Goal: Task Accomplishment & Management: Manage account settings

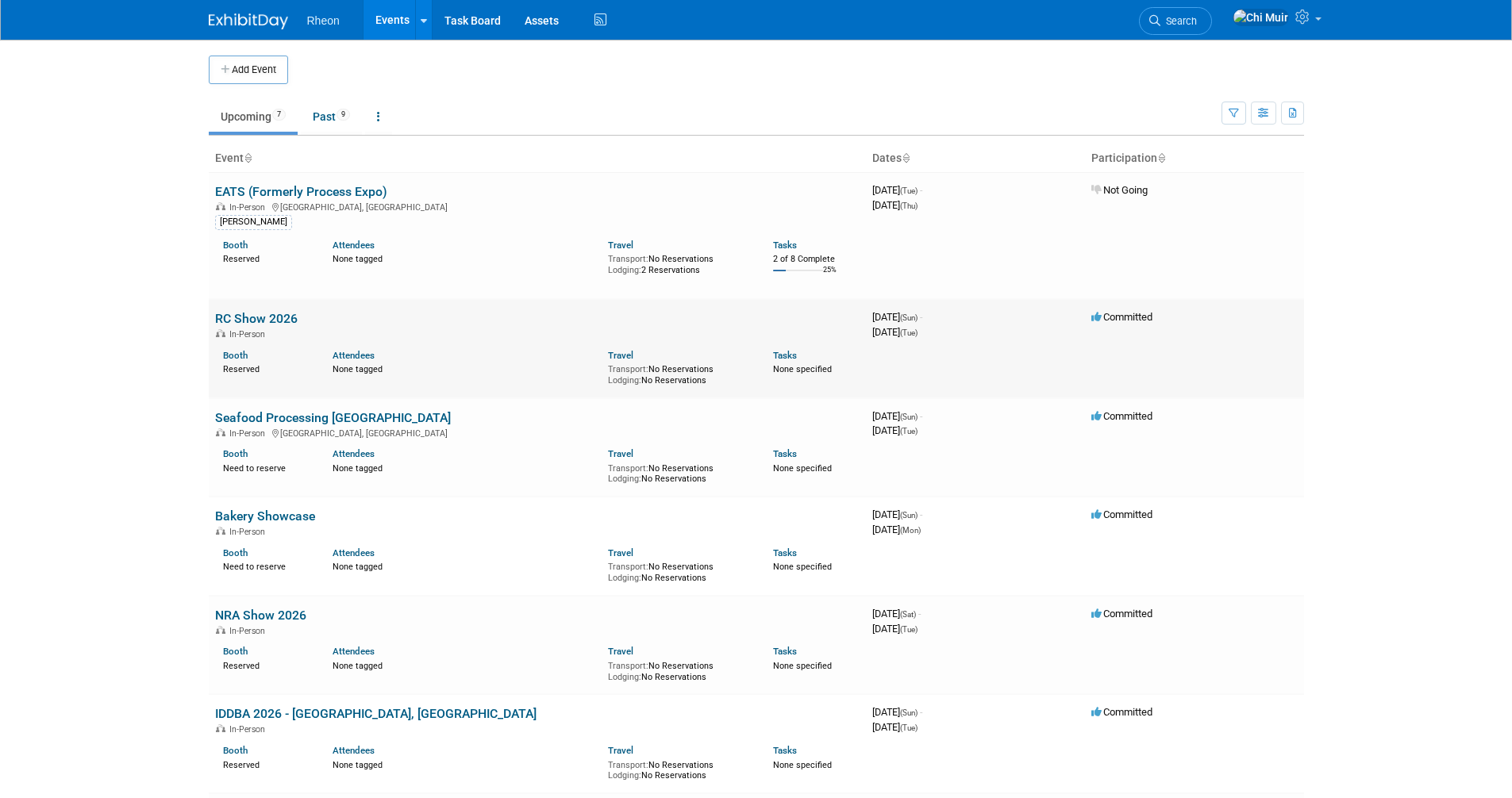
click at [278, 319] on link "RC Show 2026" at bounding box center [257, 318] width 83 height 15
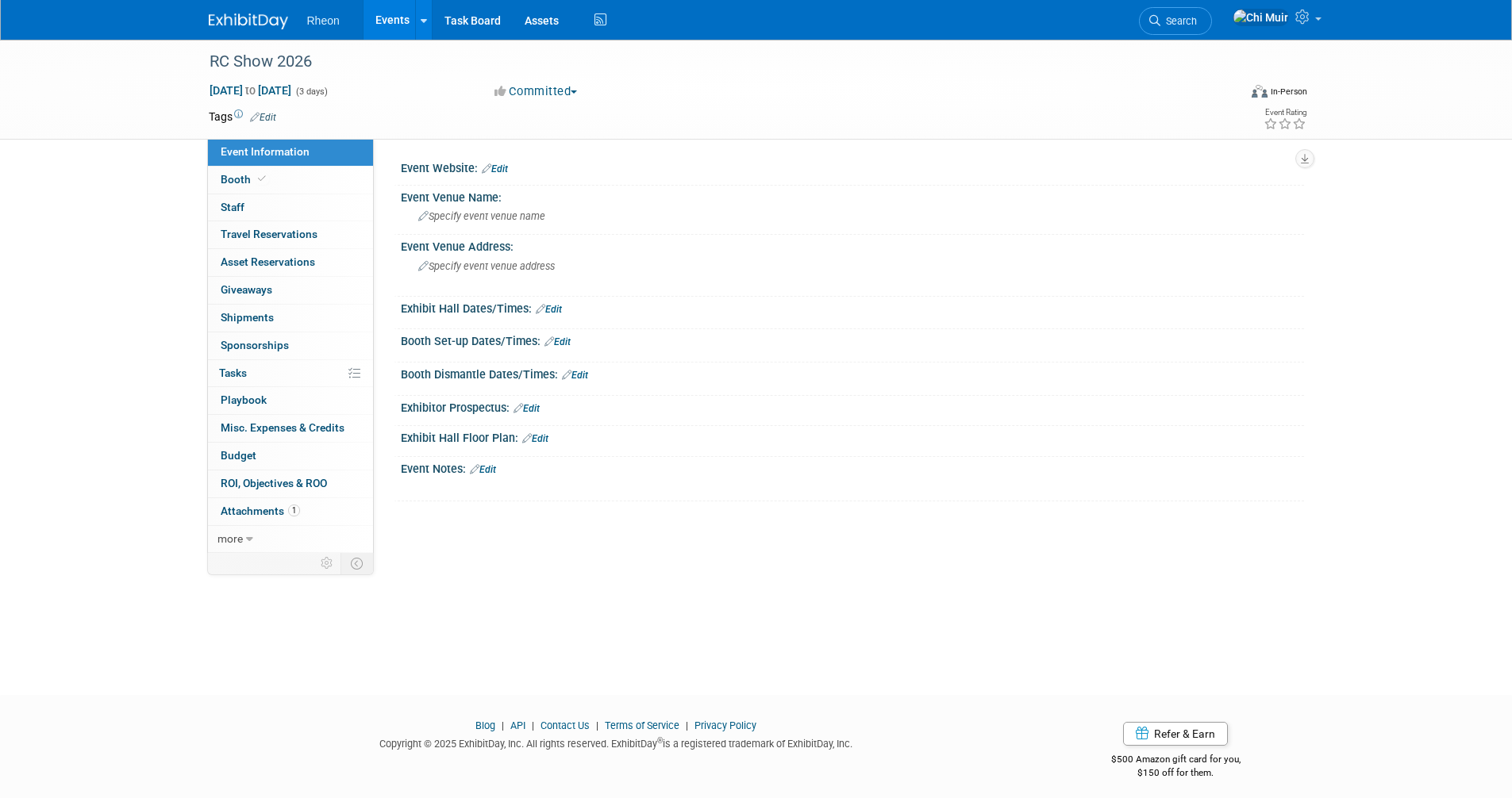
click at [502, 165] on link "Edit" at bounding box center [495, 169] width 27 height 11
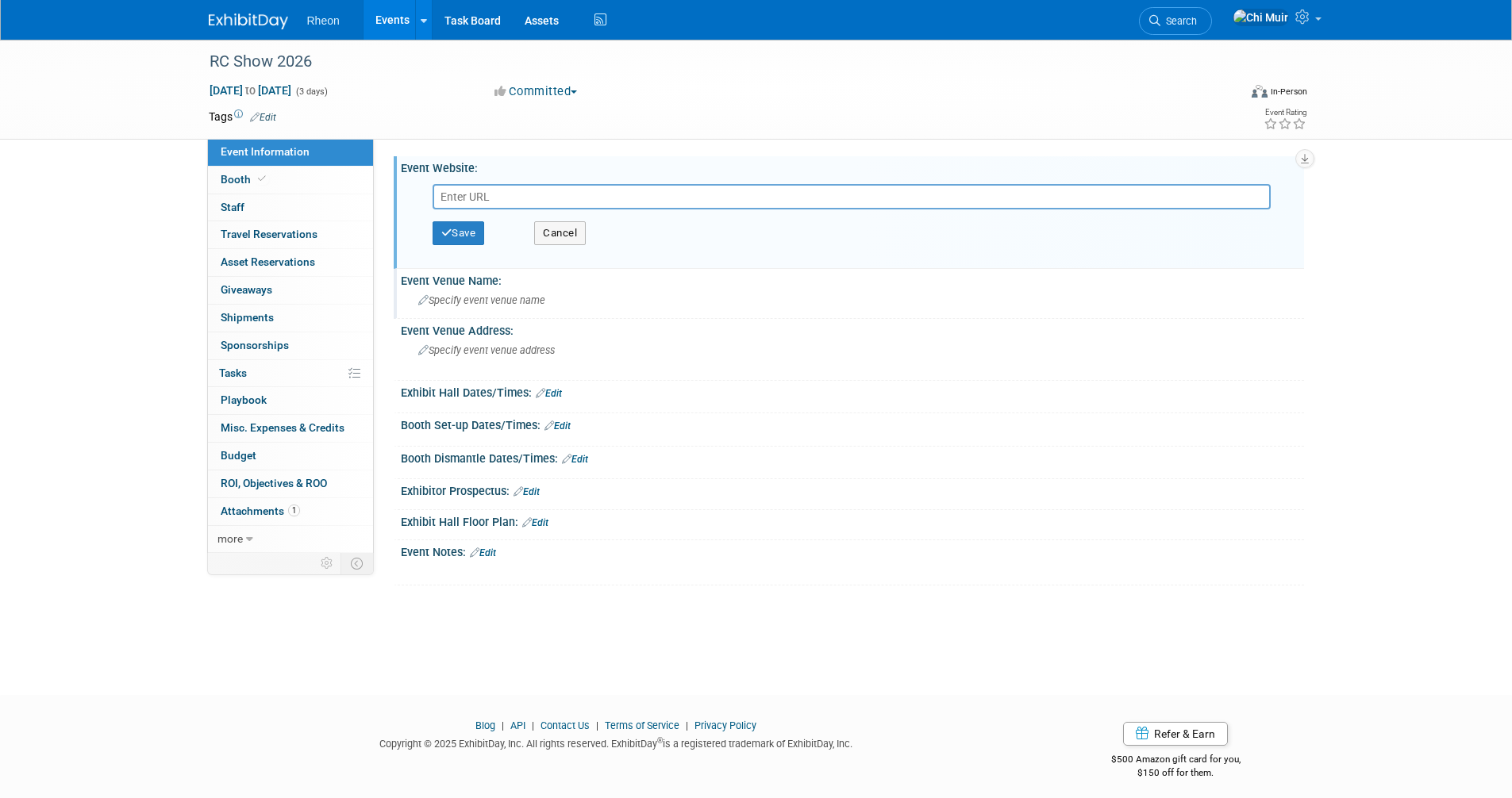
click at [476, 303] on span "Specify event venue name" at bounding box center [481, 300] width 127 height 12
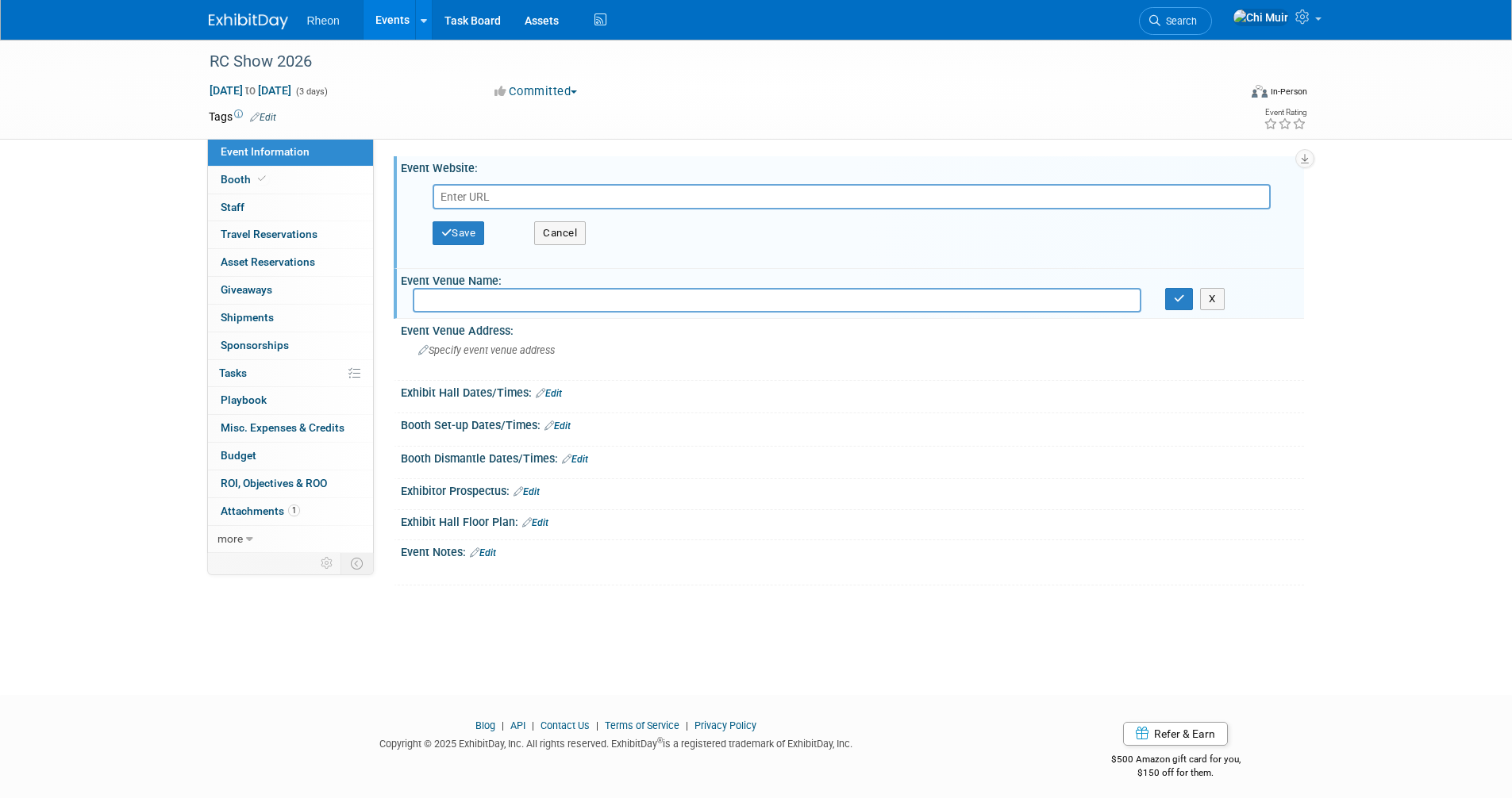
paste input "The International Centre Mississauga, Ontario, CA"
type input "The International Centre Mississauga, Ontario, CA"
click at [503, 350] on span "Specify event venue address" at bounding box center [486, 351] width 136 height 12
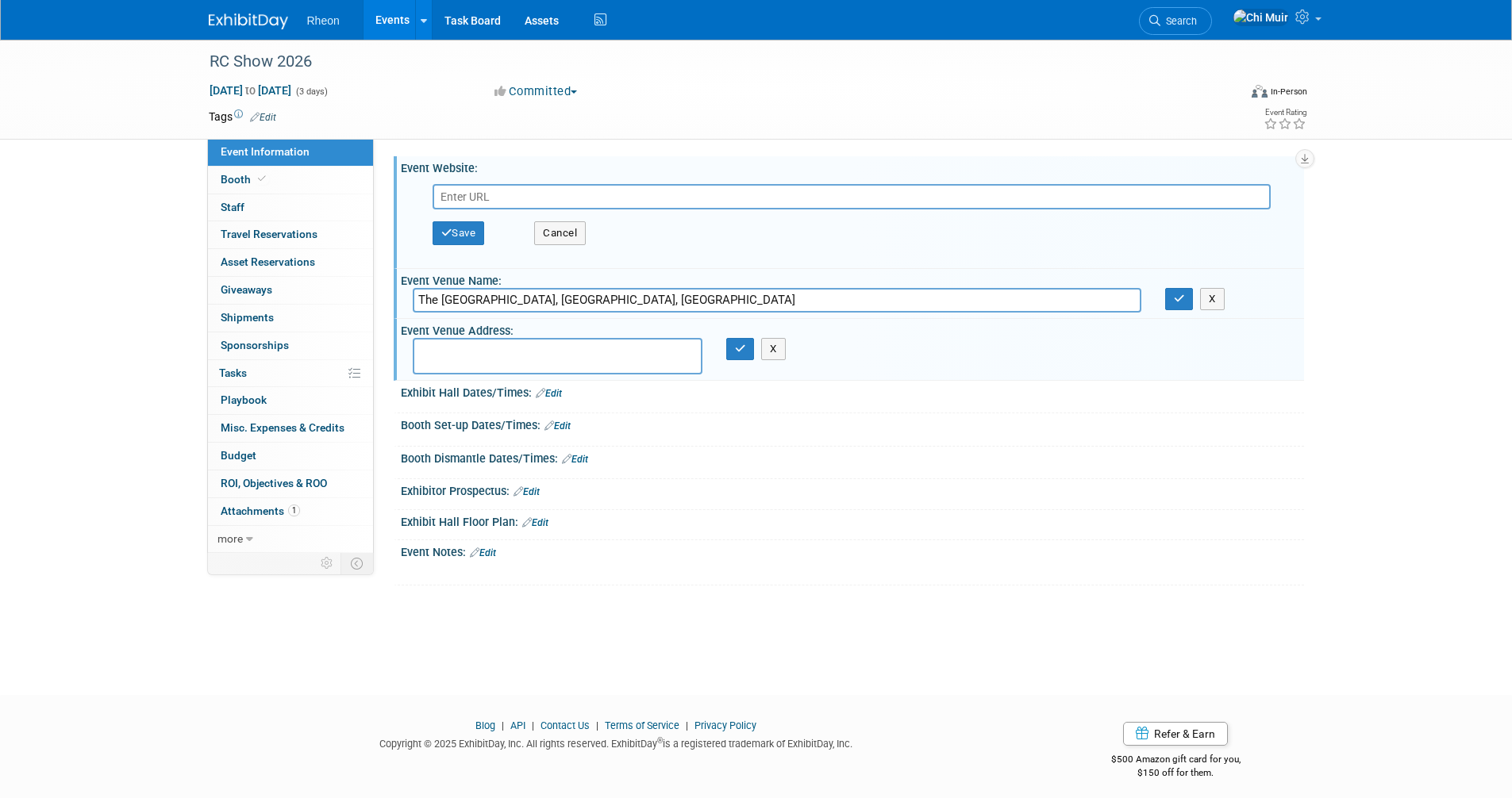
click at [560, 394] on link "Edit" at bounding box center [548, 393] width 27 height 11
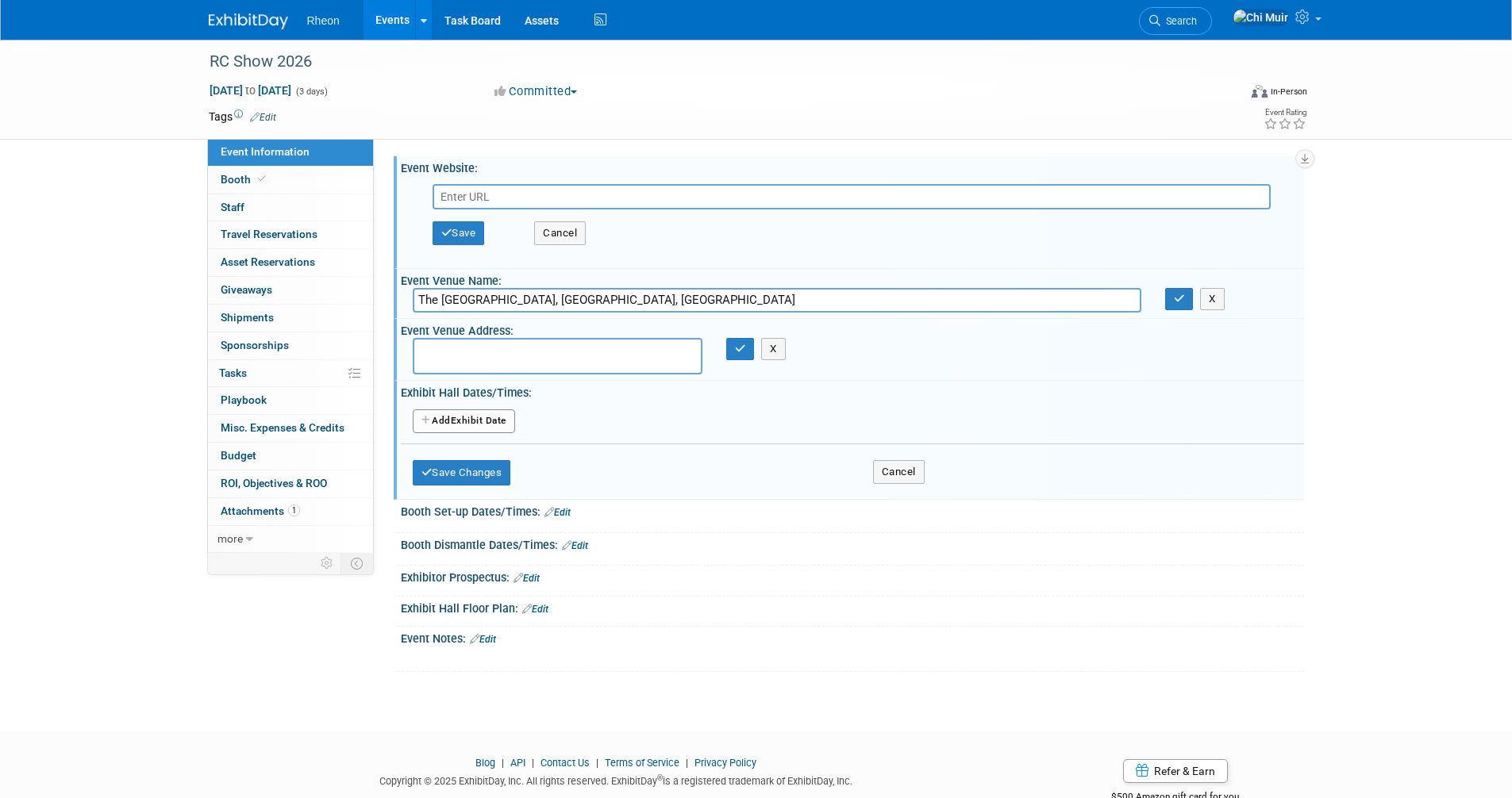
click at [506, 420] on button "Add Another Exhibit Date" at bounding box center [464, 422] width 103 height 24
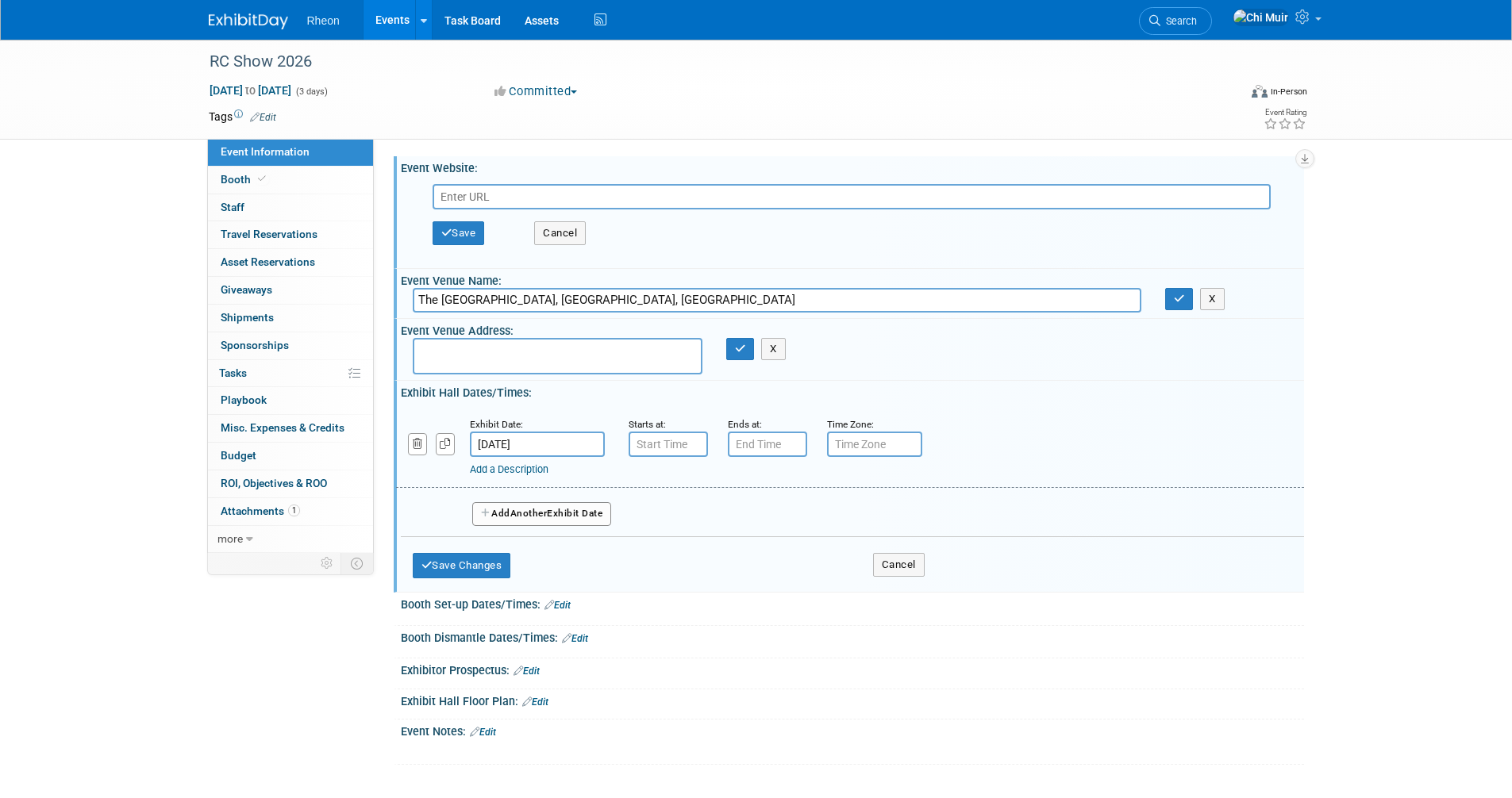
click at [481, 509] on icon "button" at bounding box center [486, 514] width 11 height 10
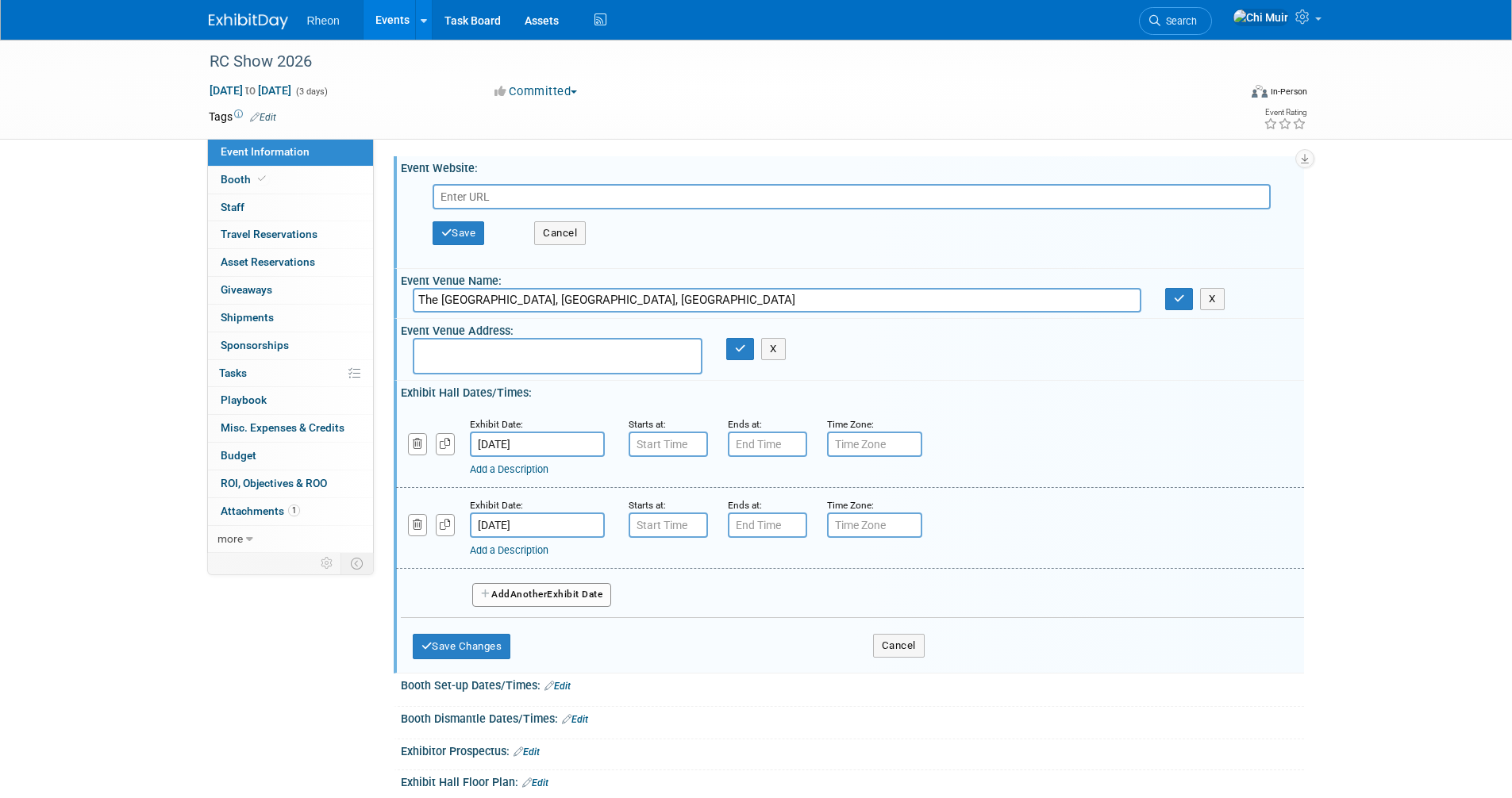
click at [482, 597] on icon "button" at bounding box center [486, 595] width 11 height 10
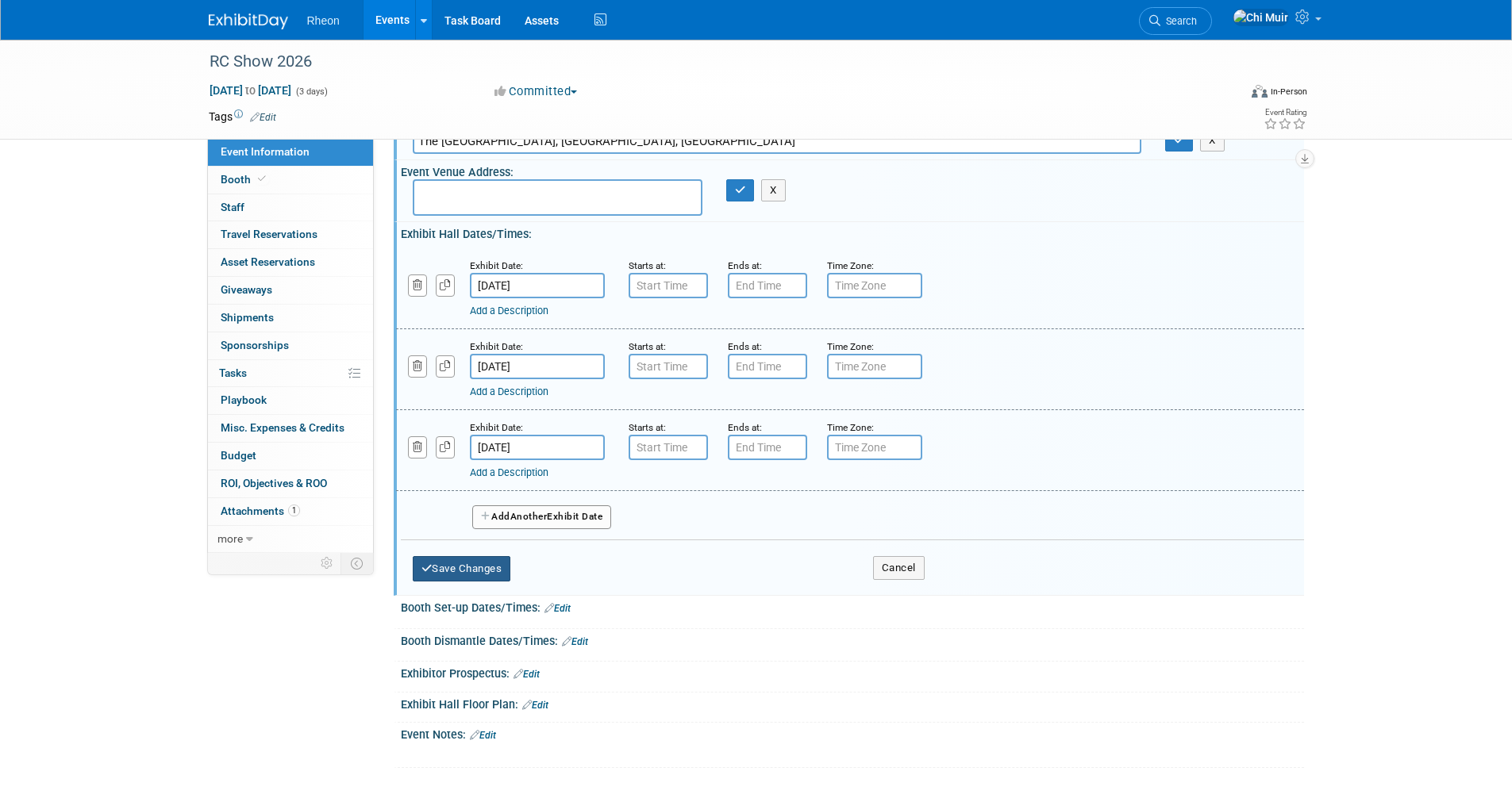
click at [497, 575] on button "Save Changes" at bounding box center [462, 569] width 99 height 26
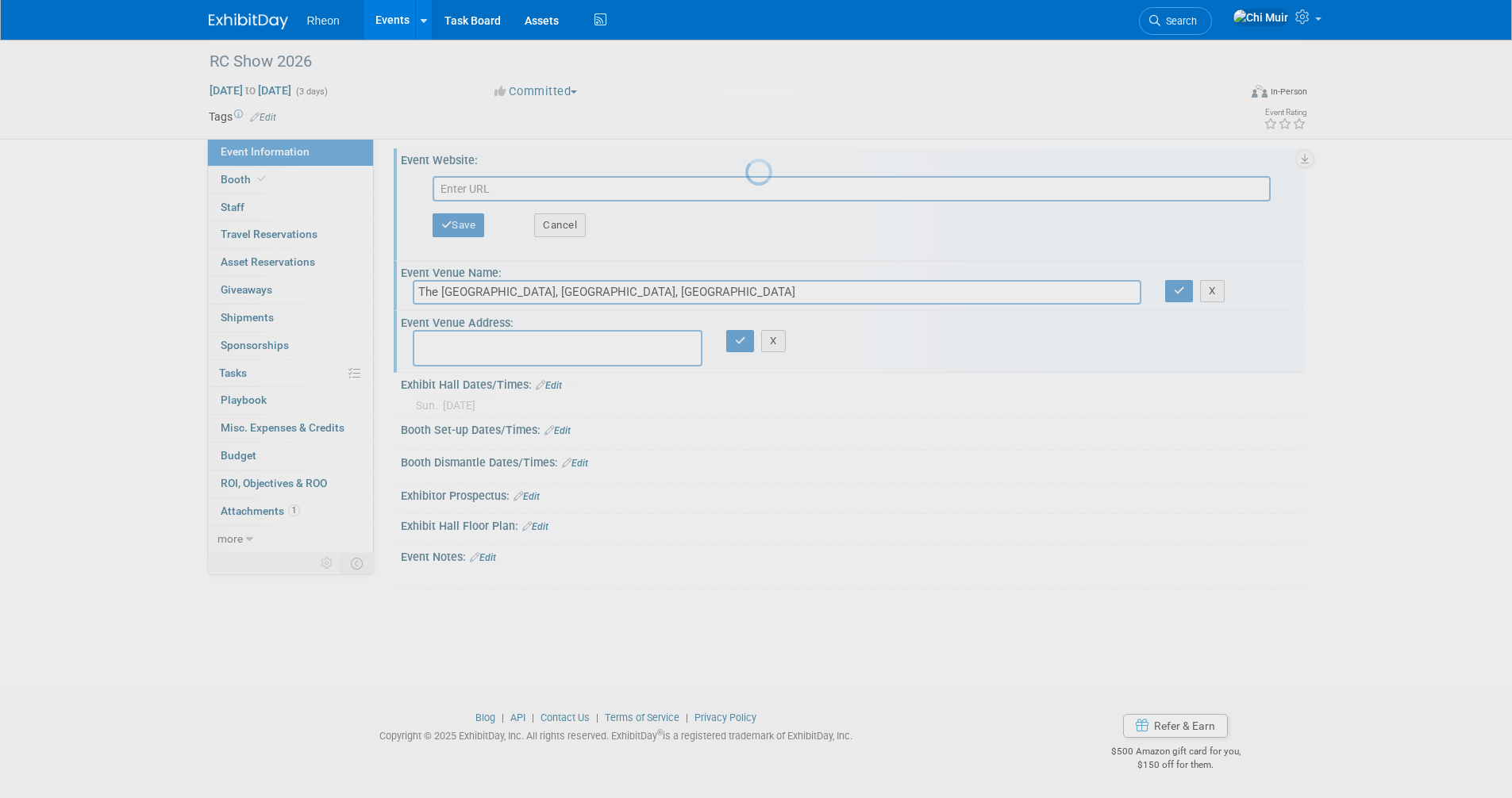
scroll to position [8, 0]
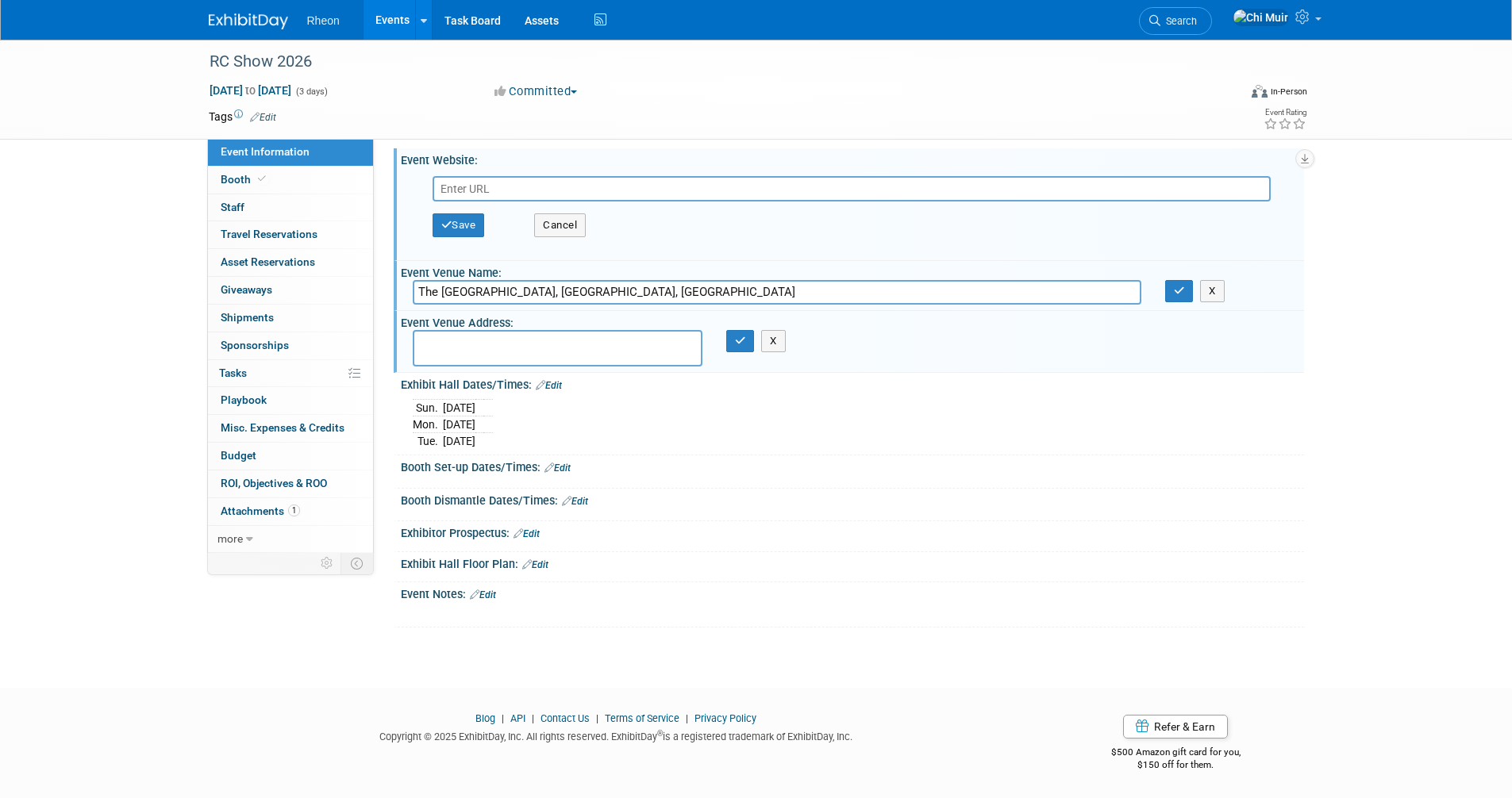
click at [535, 564] on link "Edit" at bounding box center [535, 564] width 27 height 11
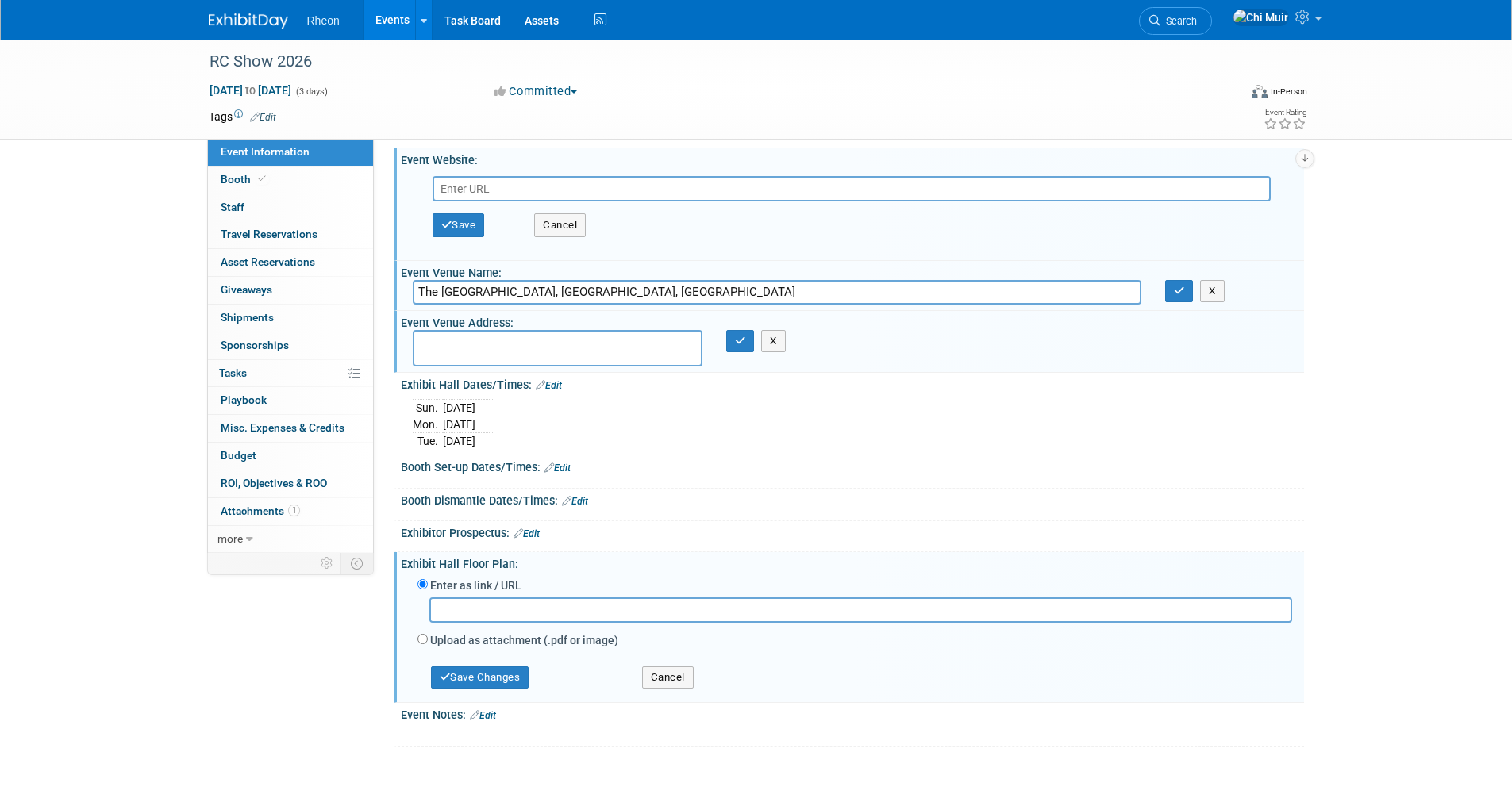
paste input "https://s36.a2zinc.net/clients/CRFA/rcshow2026/Public/EventMap.aspx?shMode=E&Ma…"
type input "https://s36.a2zinc.net/clients/CRFA/rcshow2026/Public/EventMap.aspx?shMode=E&Ma…"
click at [522, 680] on button "Save Changes" at bounding box center [480, 678] width 99 height 22
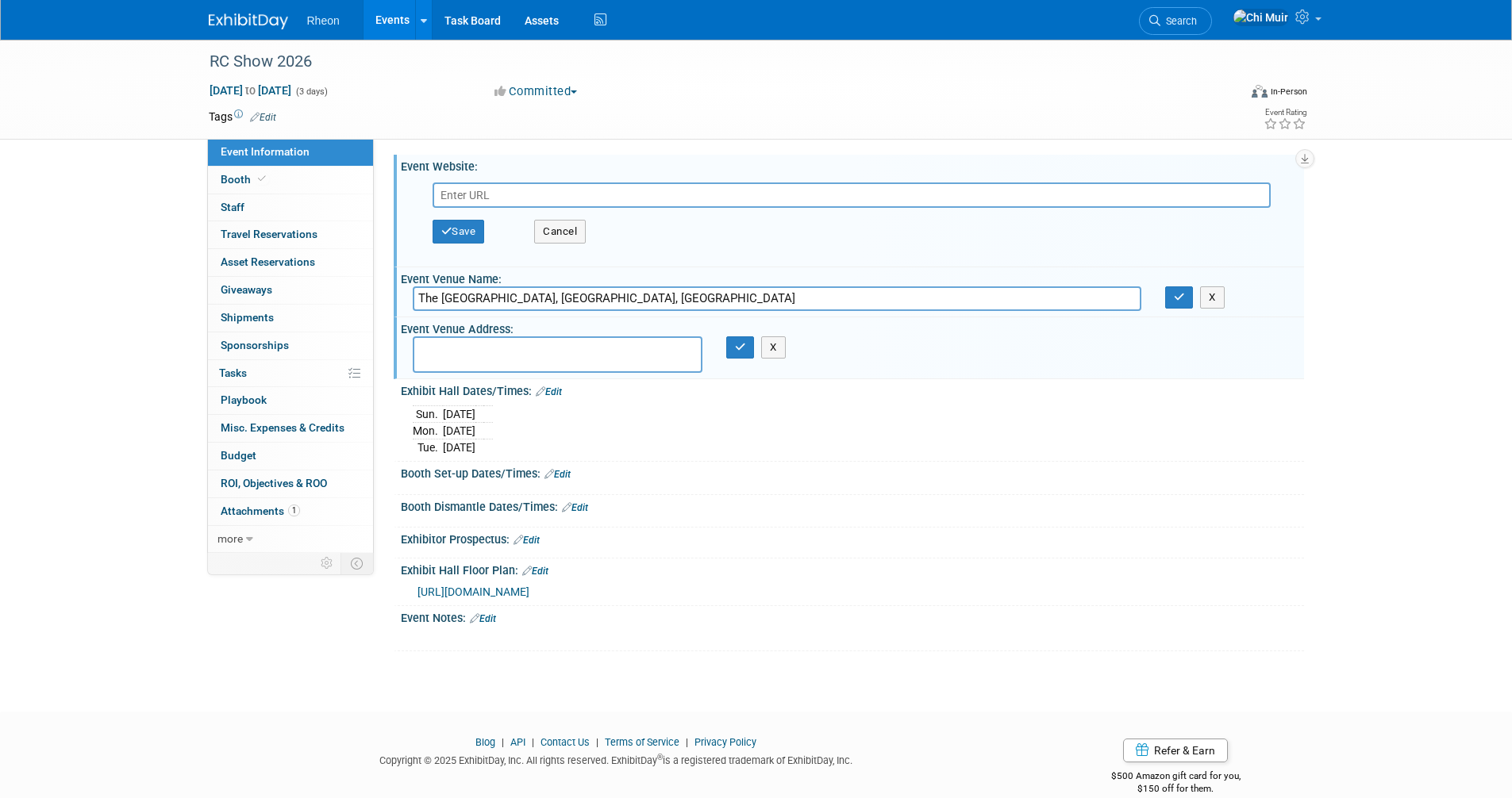
scroll to position [0, 0]
click at [628, 189] on input "text" at bounding box center [851, 197] width 837 height 26
paste input "https://rcshow.restaurantscanada.org/"
type input "https://rcshow.restaurantscanada.org/"
click at [551, 359] on textarea at bounding box center [557, 356] width 289 height 37
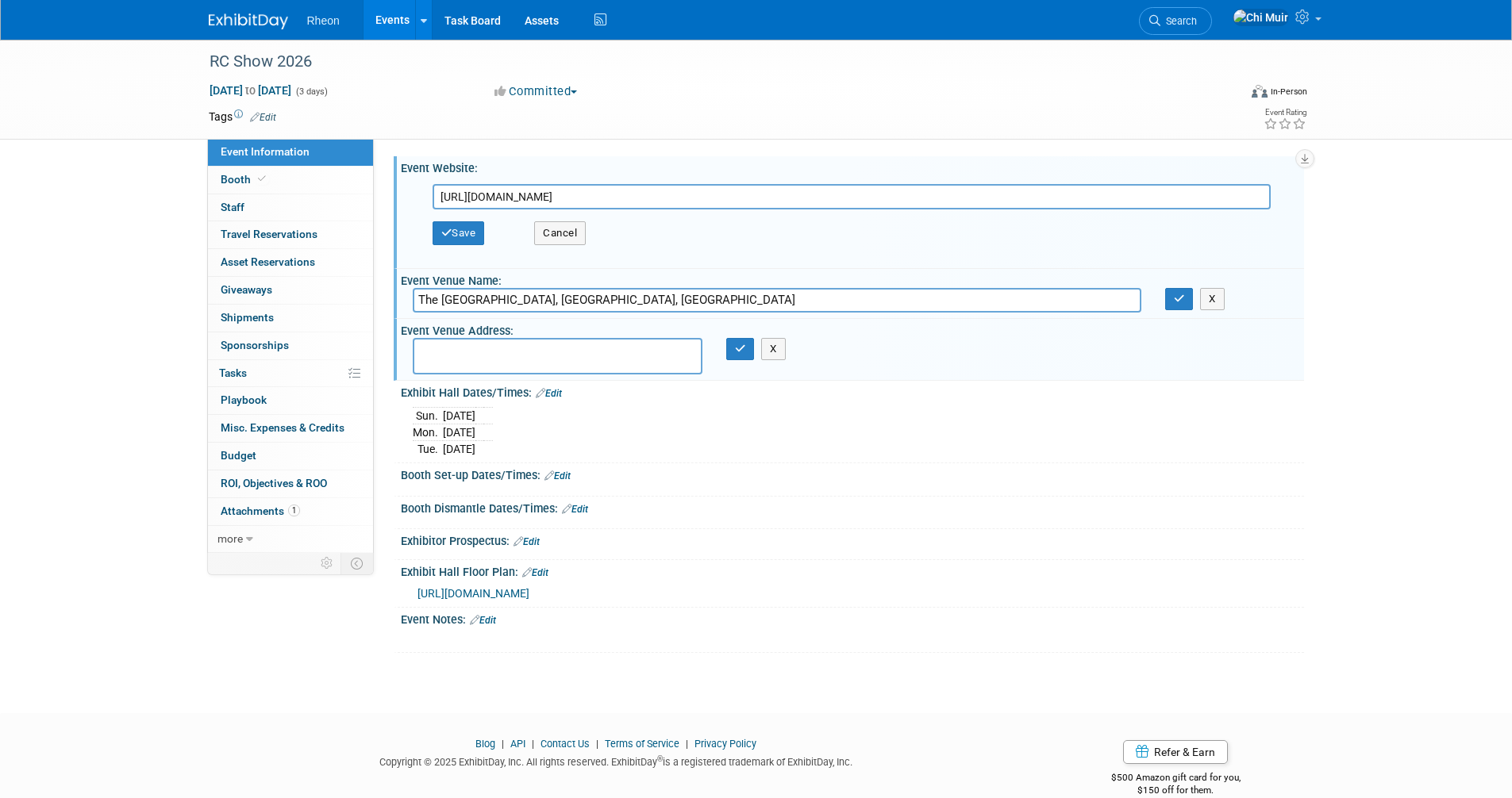
paste textarea "6900 Airport Rd, Mississauga, ON L4V 1E8, Canada"
type textarea "6900 Airport Rd, Mississauga, ON L4V 1E8, Canada"
click at [732, 348] on button "button" at bounding box center [740, 349] width 29 height 22
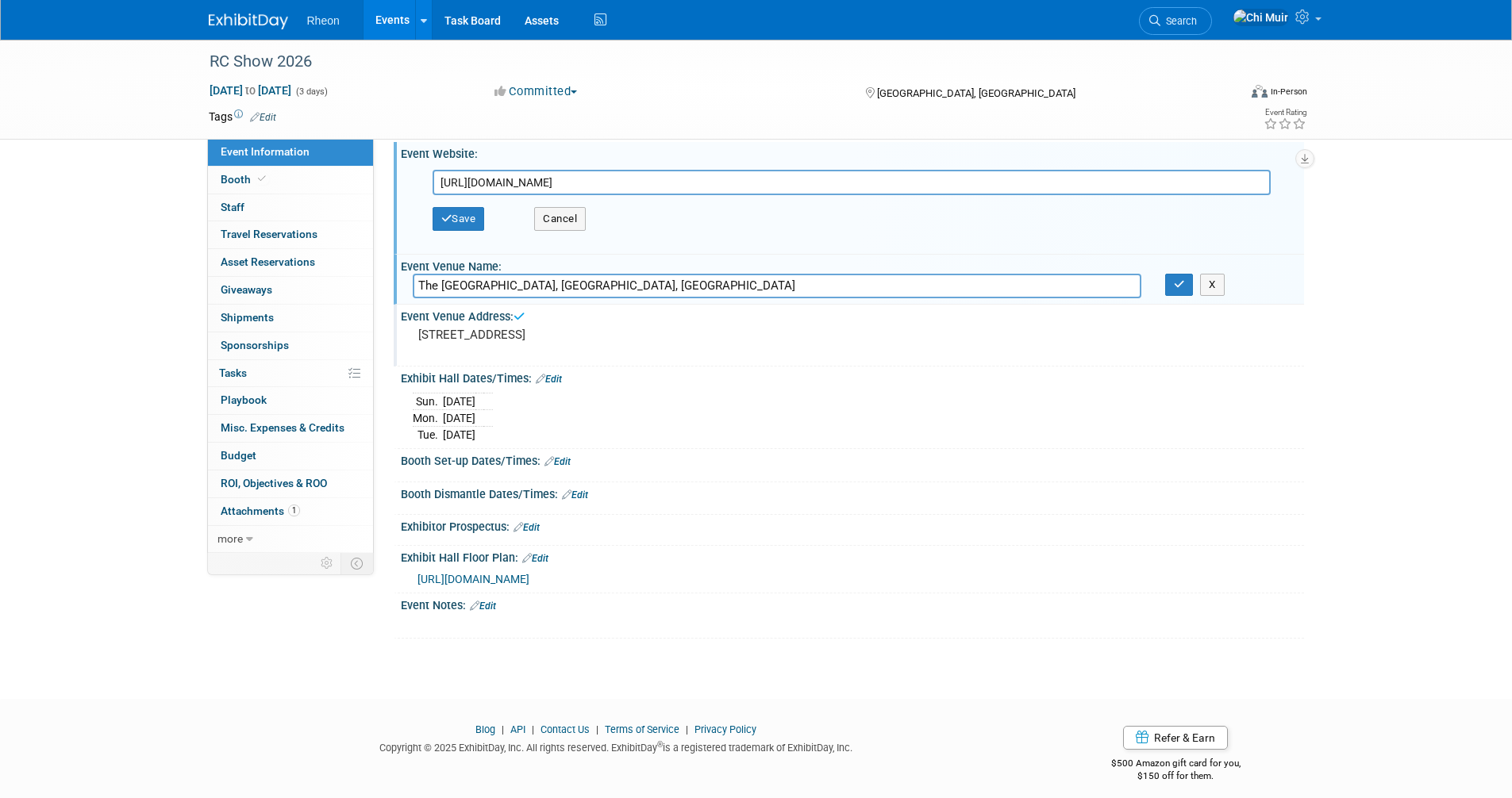
scroll to position [27, 0]
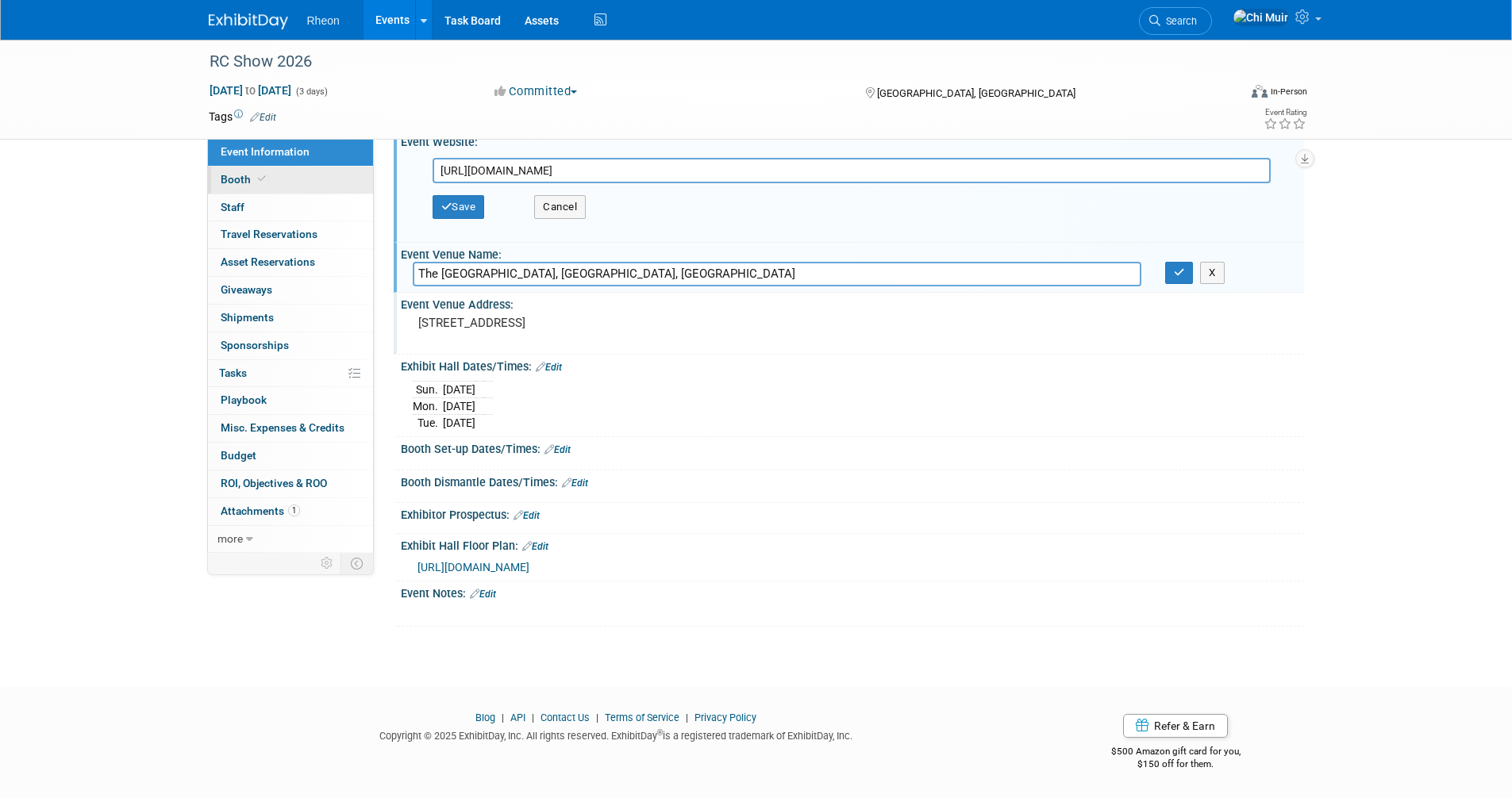
click at [242, 178] on span "Booth" at bounding box center [244, 179] width 48 height 13
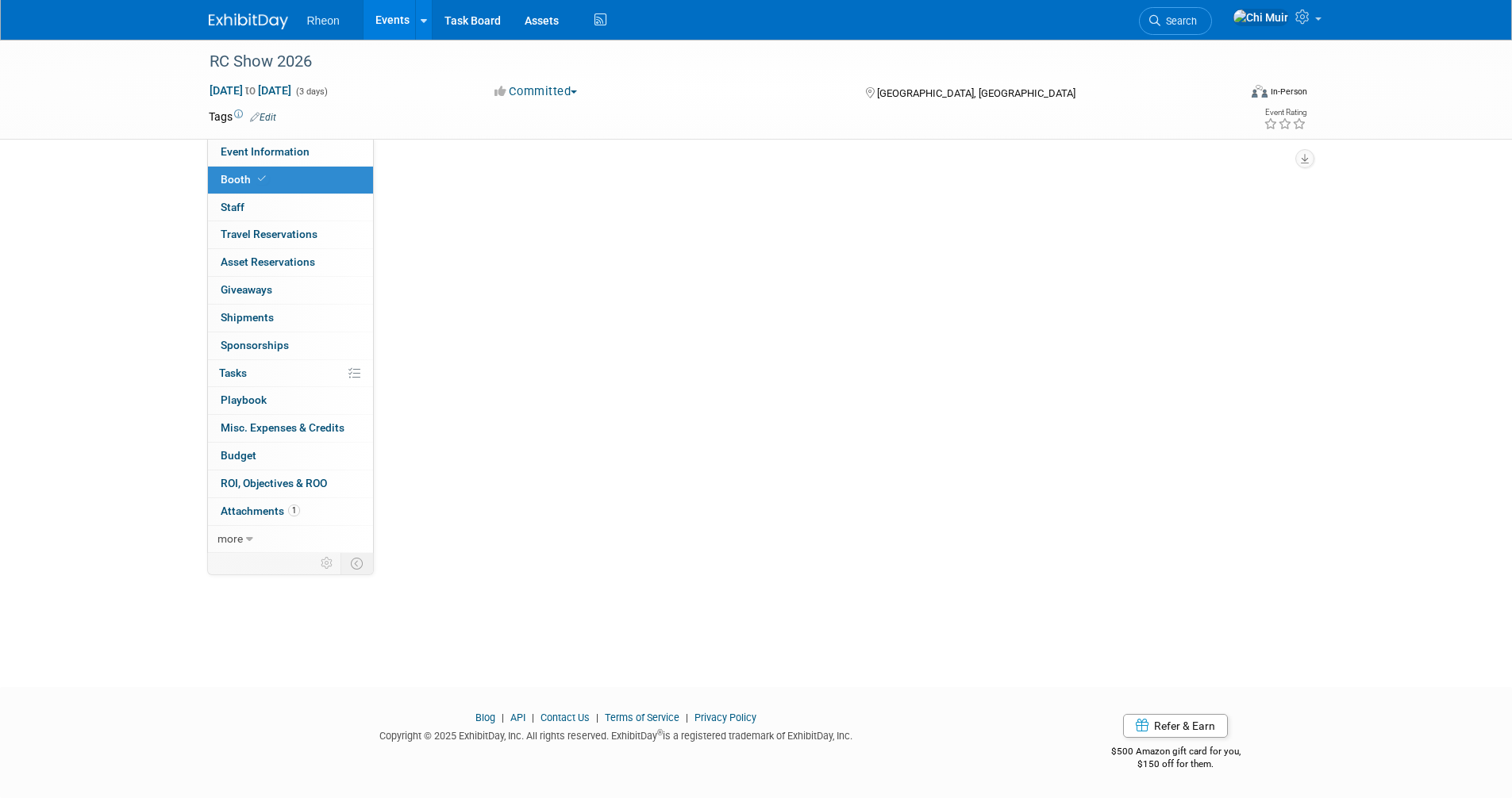
scroll to position [0, 0]
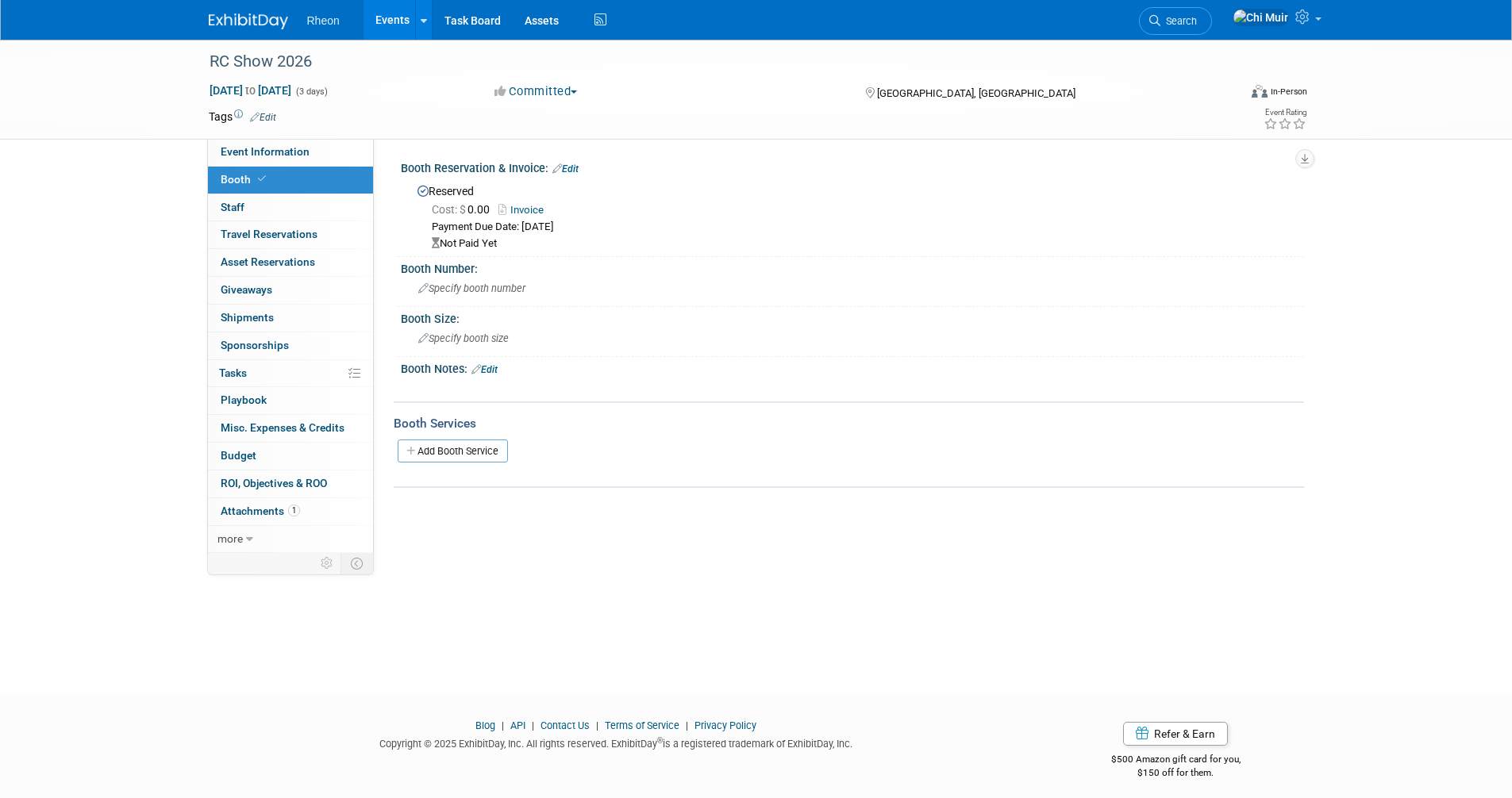
click at [524, 207] on link "Invoice" at bounding box center [525, 209] width 53 height 12
click at [571, 168] on link "Edit" at bounding box center [565, 169] width 27 height 11
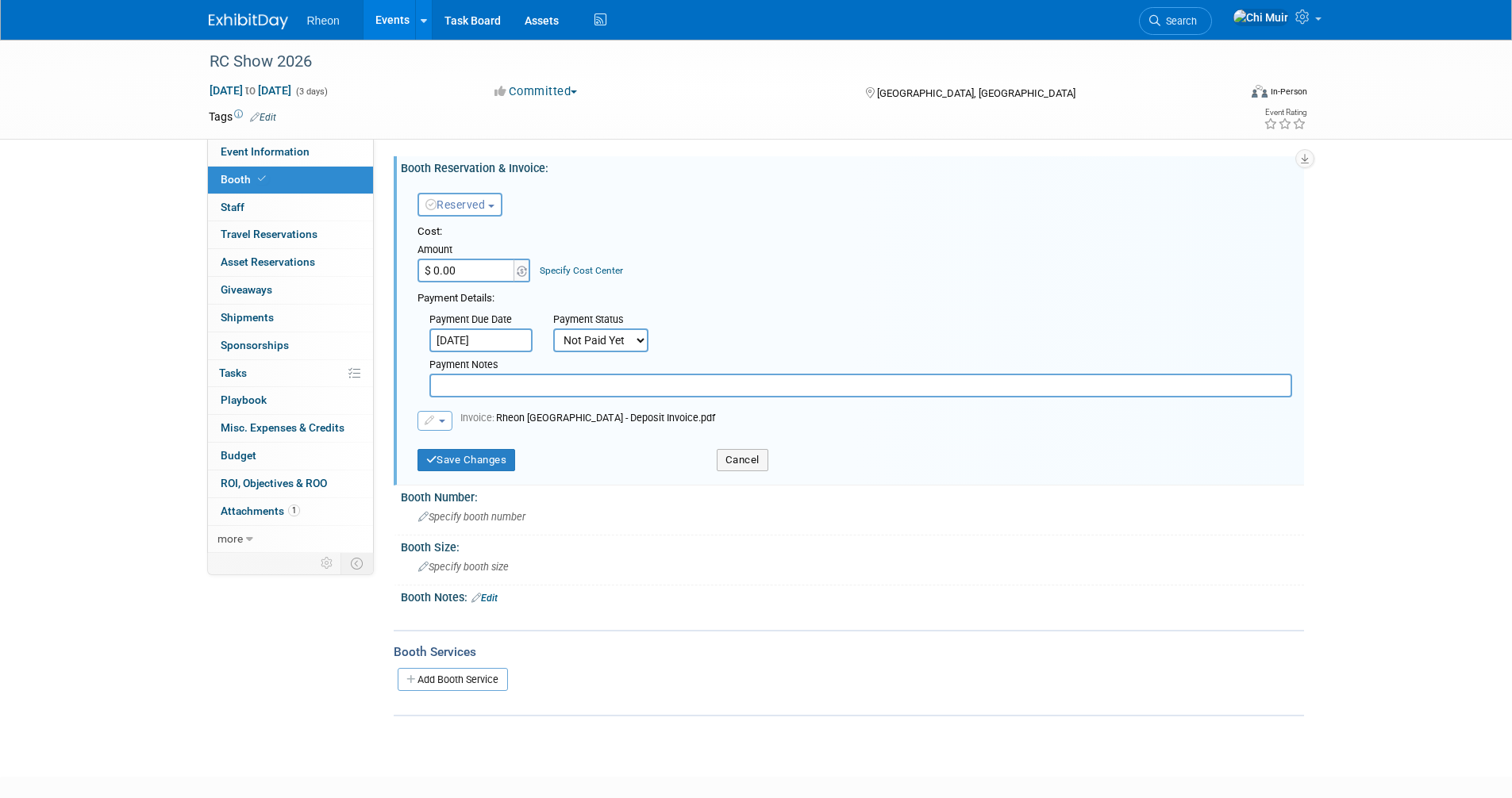
click at [444, 421] on span "button" at bounding box center [441, 421] width 6 height 3
click at [448, 446] on link "Replace with a new file" at bounding box center [497, 445] width 159 height 22
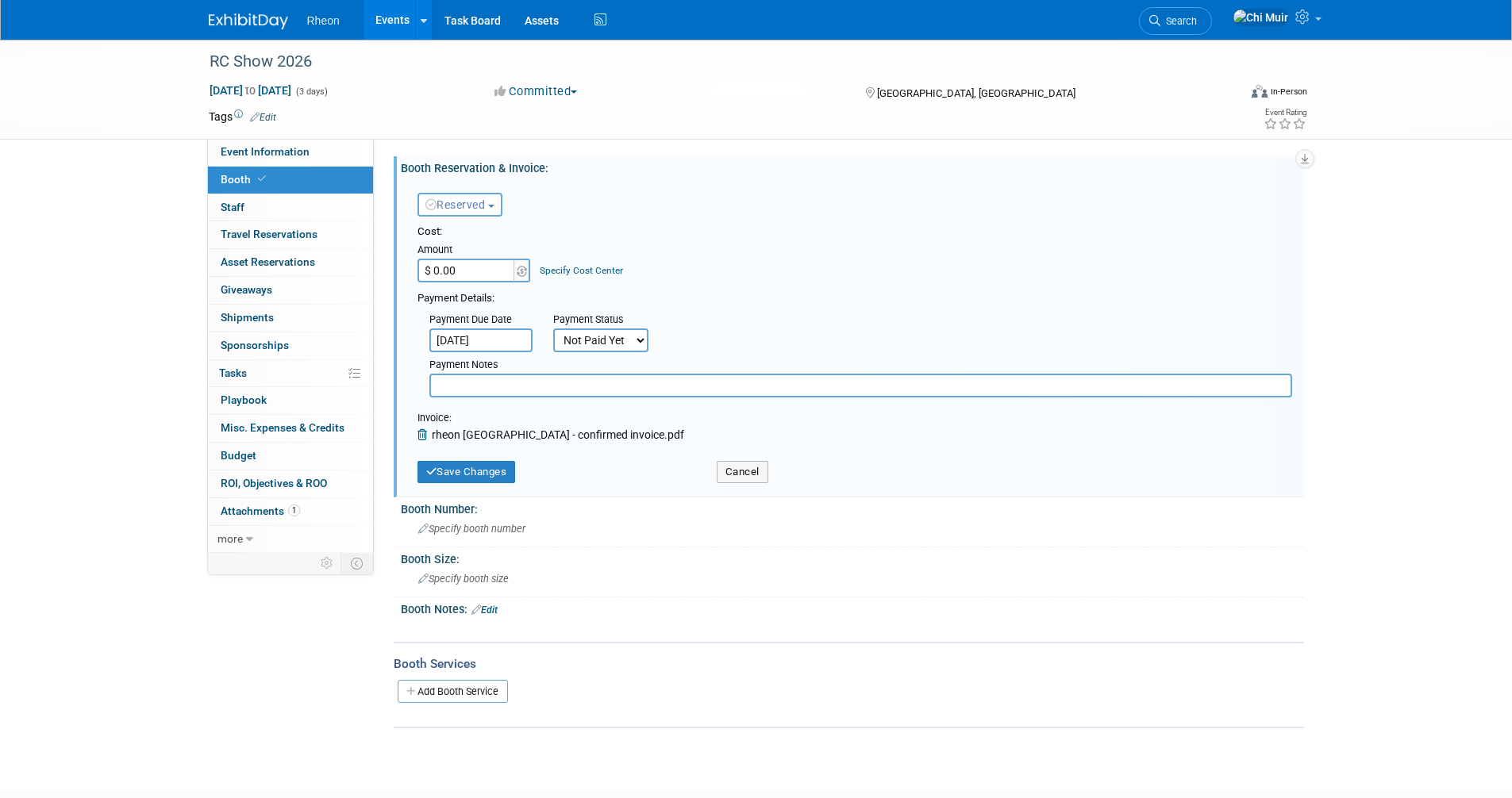
click at [516, 332] on input "Jun 30, 2025" at bounding box center [481, 341] width 103 height 24
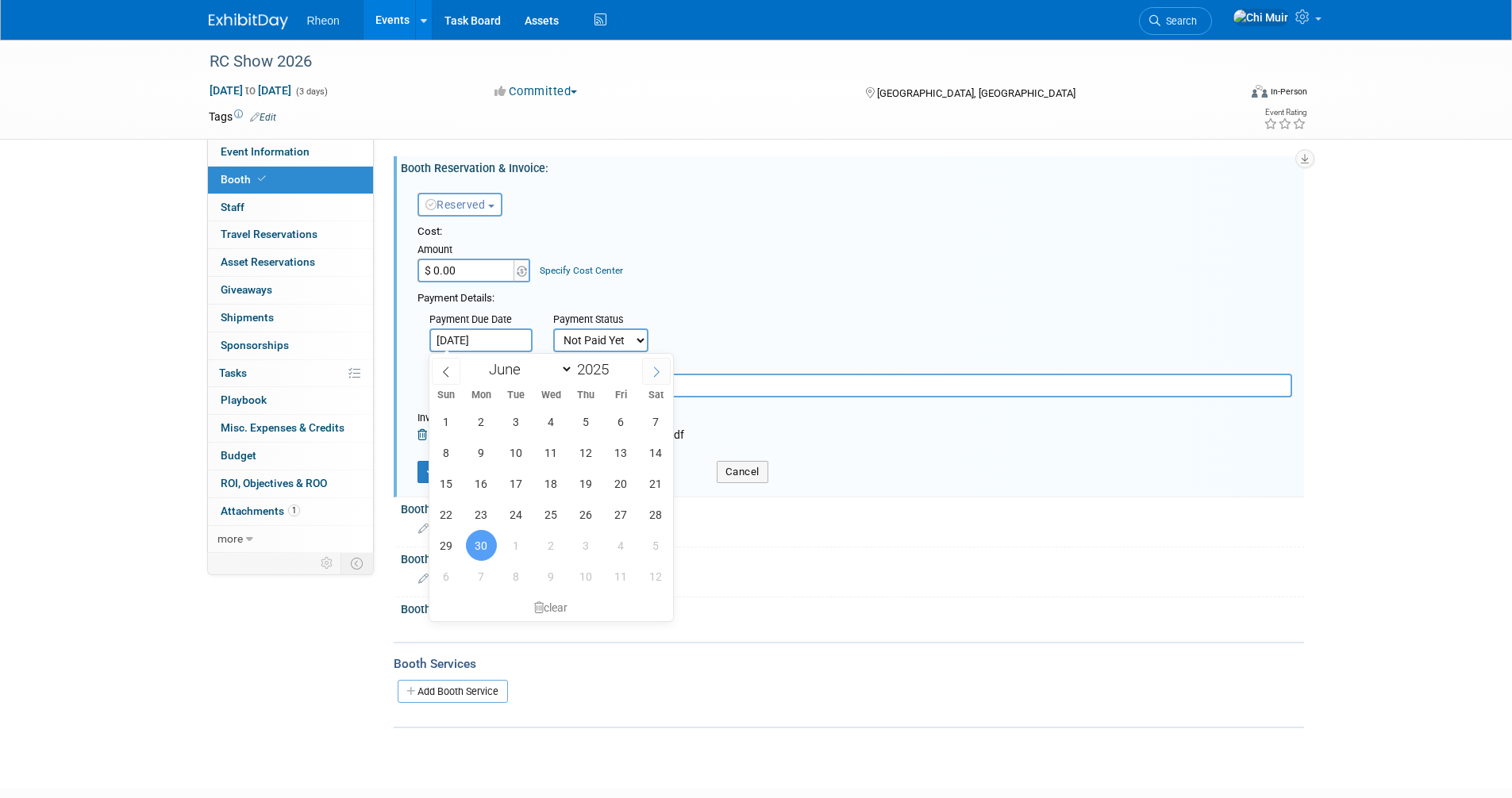
click at [646, 371] on span at bounding box center [656, 370] width 29 height 27
click at [647, 371] on span at bounding box center [656, 370] width 29 height 27
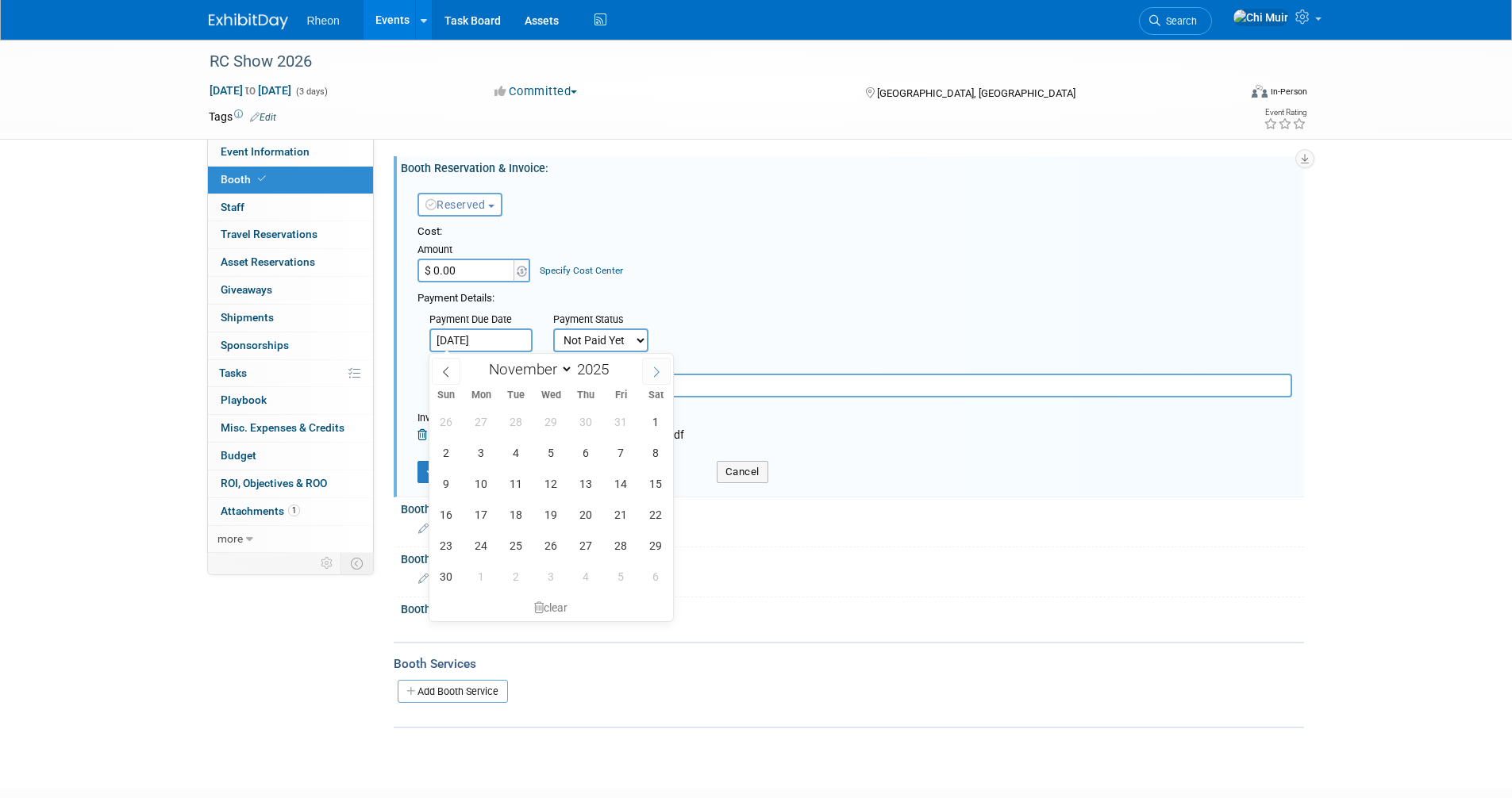
click at [647, 371] on span at bounding box center [656, 370] width 29 height 27
select select "11"
click at [487, 446] on span "8" at bounding box center [481, 452] width 31 height 31
type input "Dec 8, 2025"
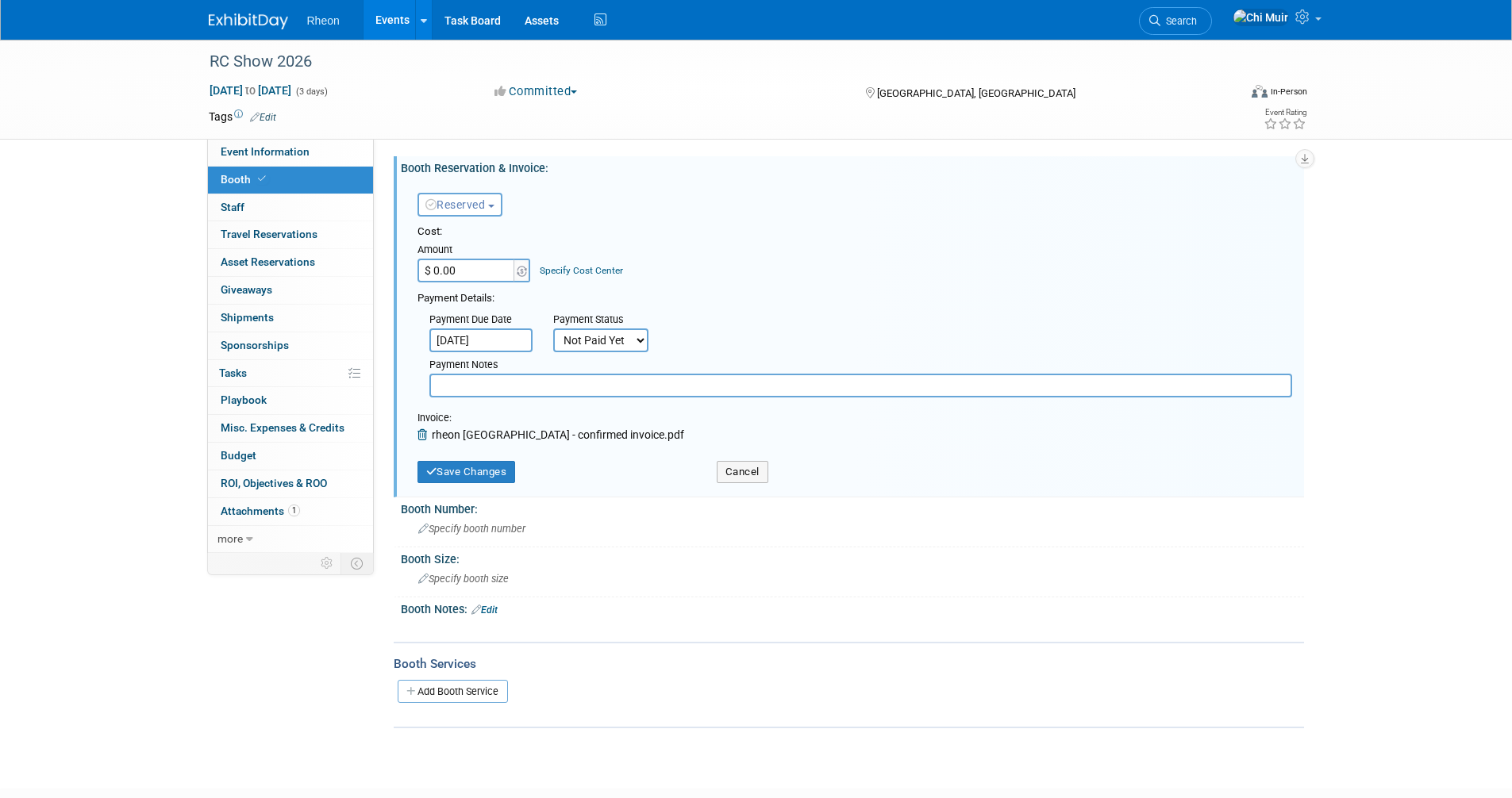
click at [518, 385] on input "text" at bounding box center [860, 385] width 862 height 24
type input "D"
type input "Additional 4 corner premium added"
click at [487, 476] on button "Save Changes" at bounding box center [467, 472] width 99 height 22
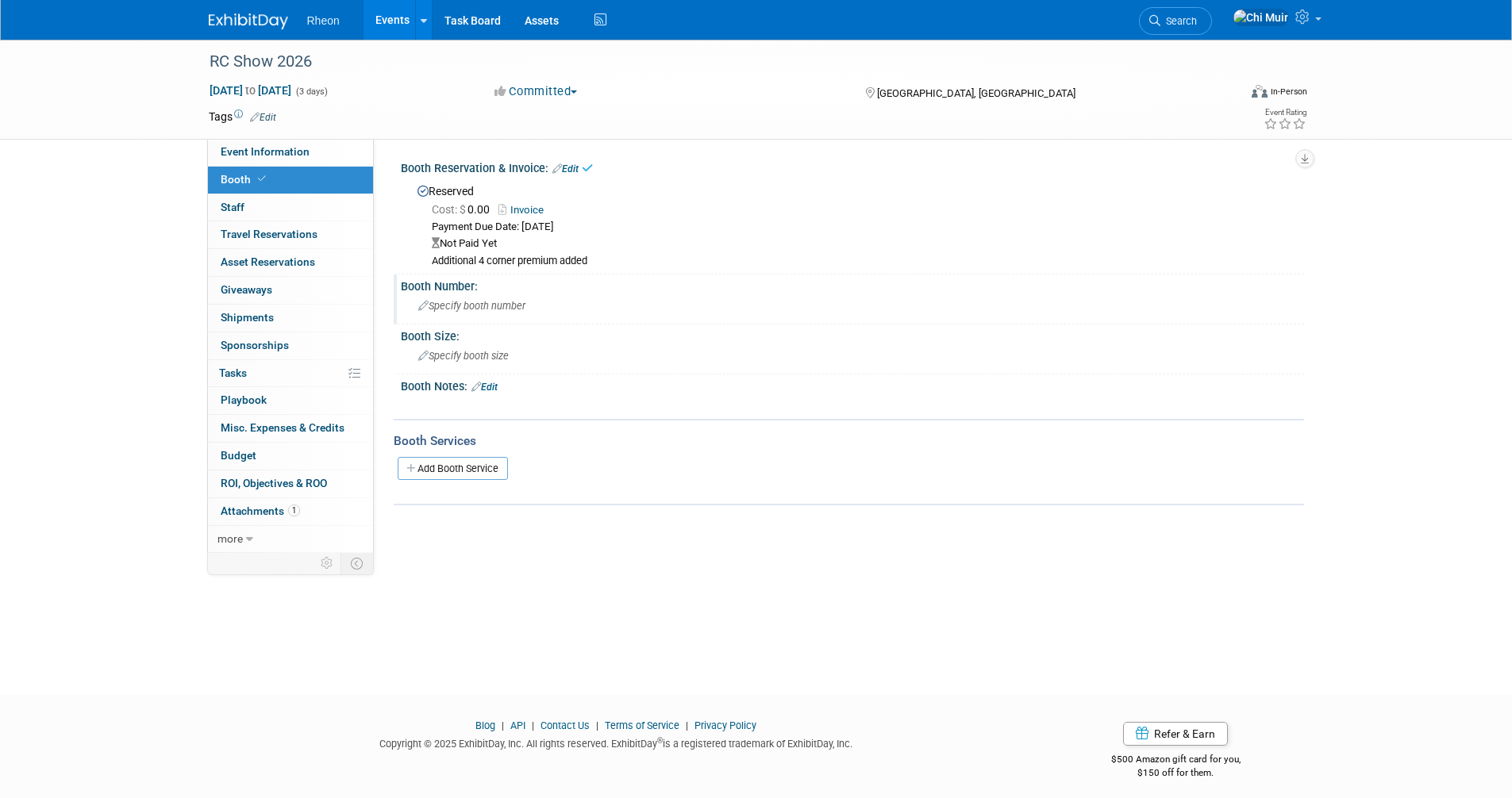
click at [442, 285] on div "Booth Number:" at bounding box center [852, 284] width 903 height 20
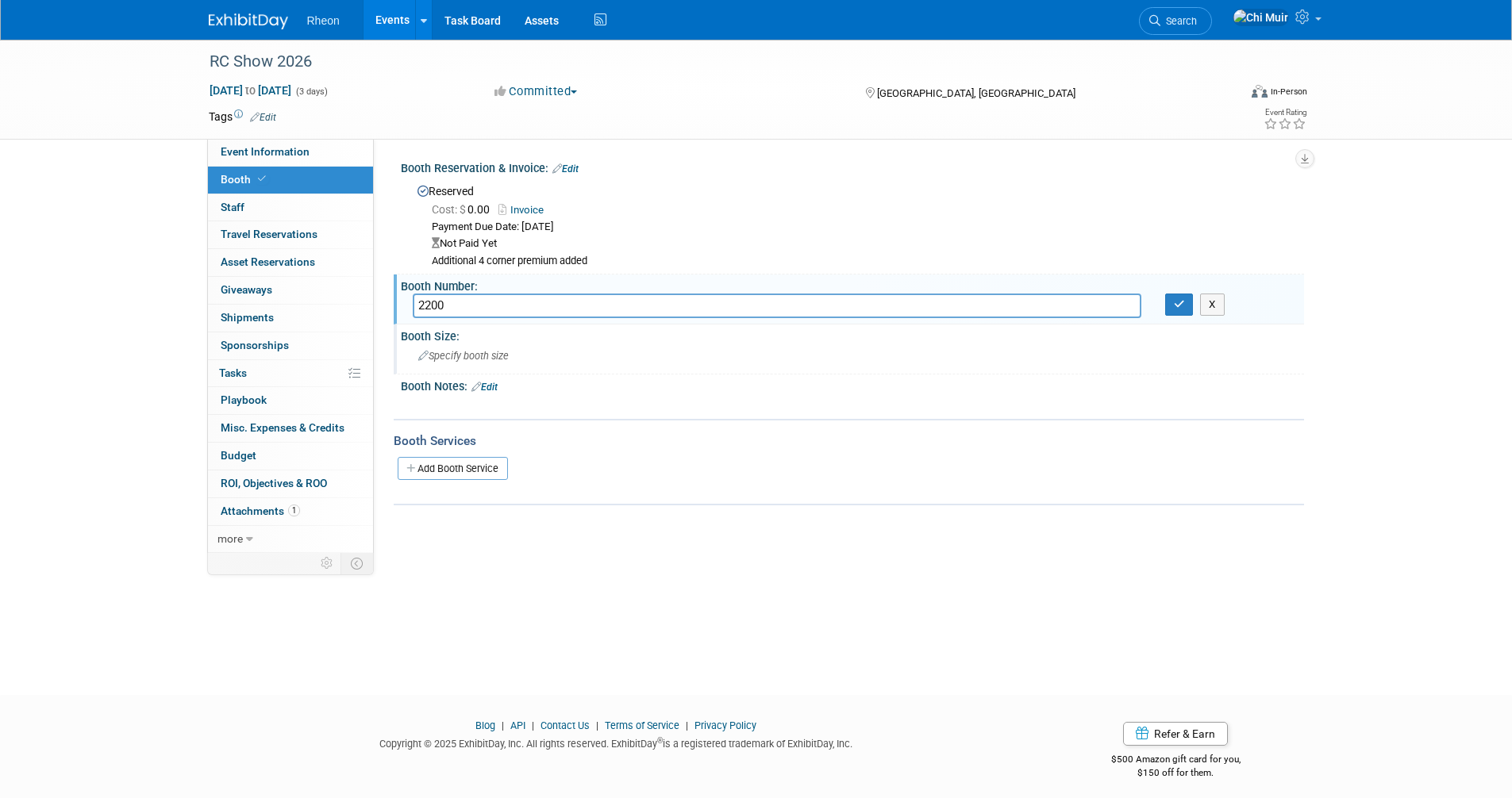
type input "2200"
click at [504, 361] on div "Specify booth size" at bounding box center [852, 356] width 879 height 25
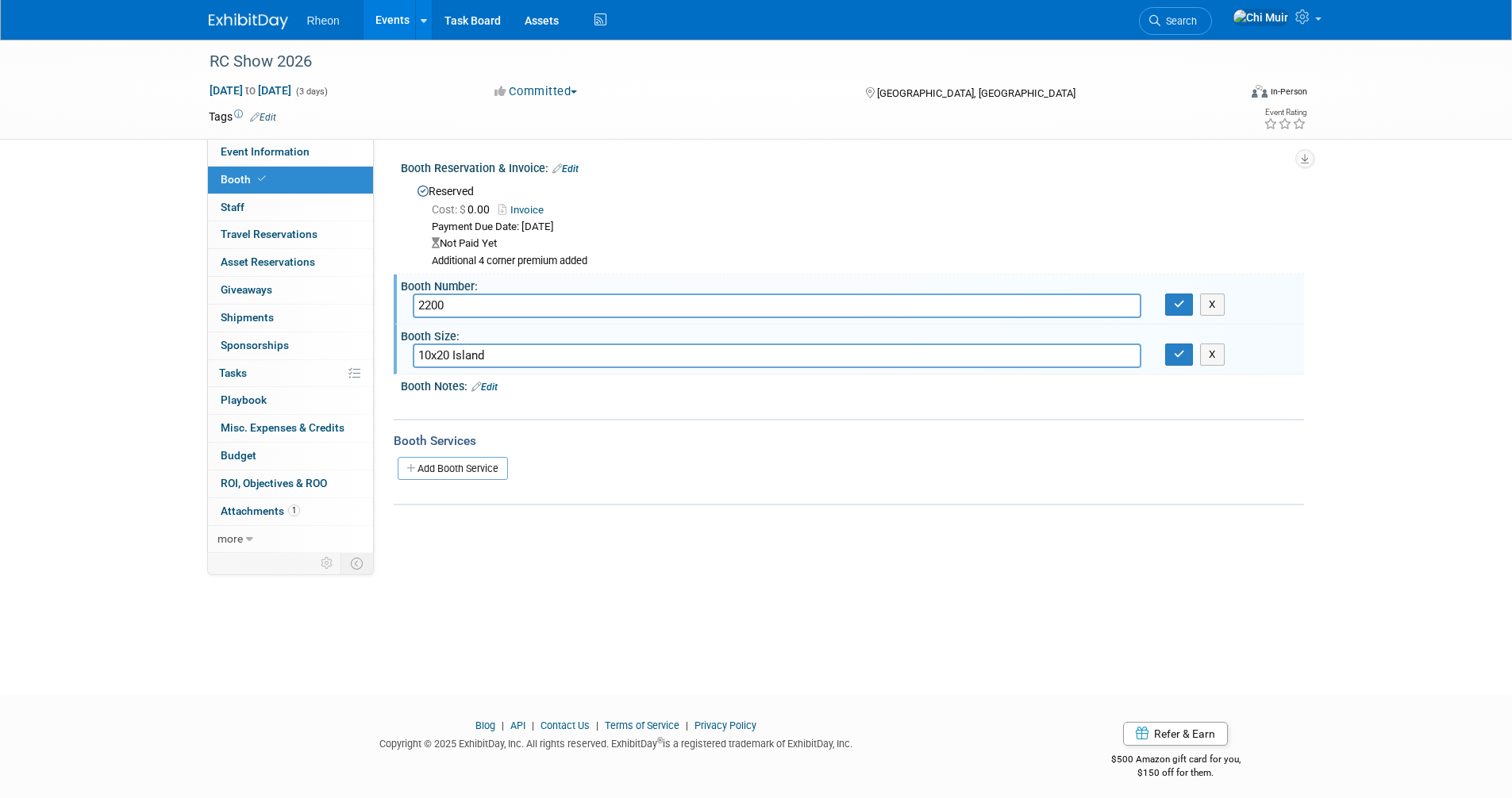
type input "10x20 Island"
click at [491, 384] on link "Edit" at bounding box center [484, 386] width 27 height 11
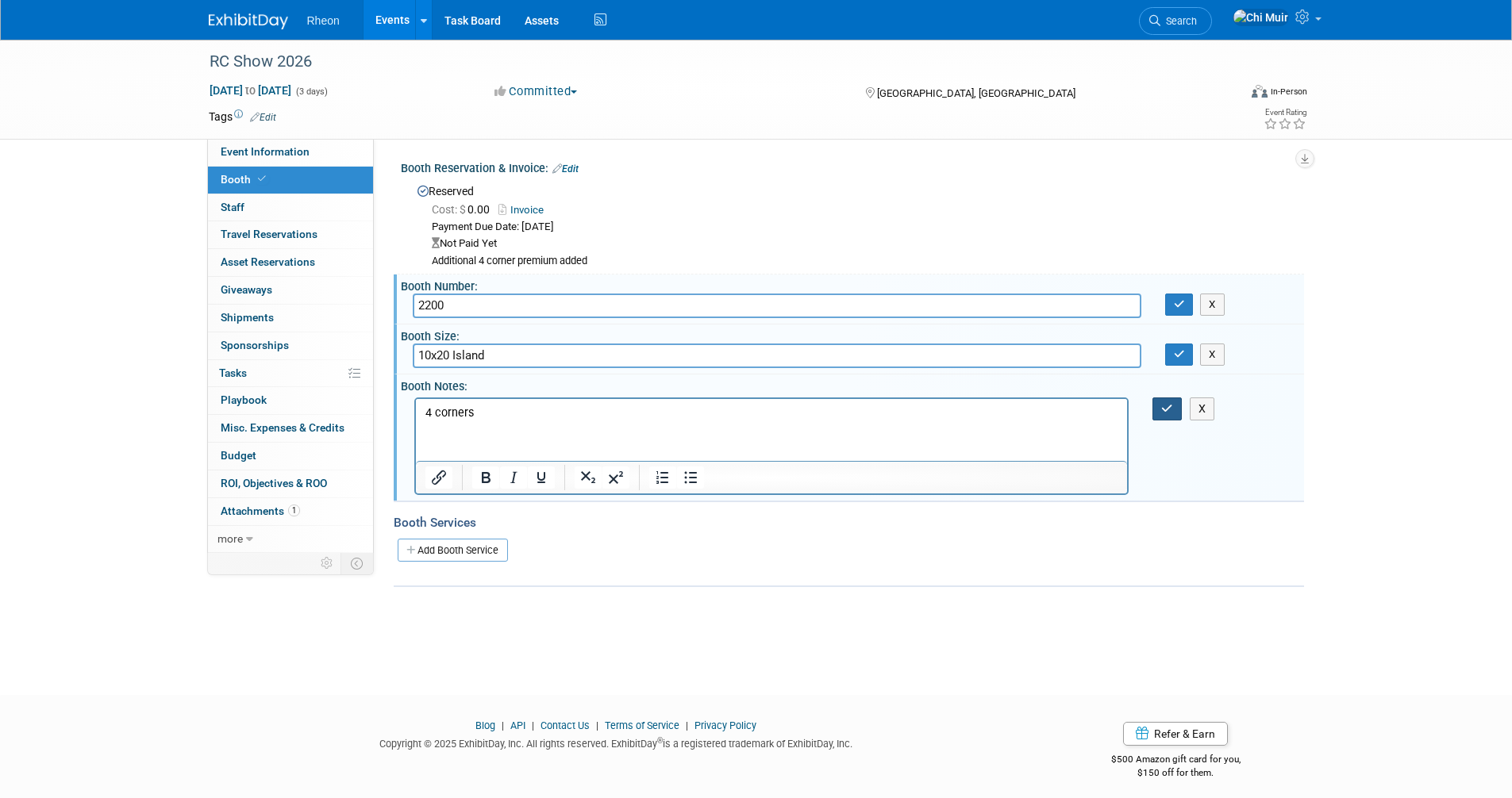
click at [1168, 405] on icon "button" at bounding box center [1166, 408] width 12 height 11
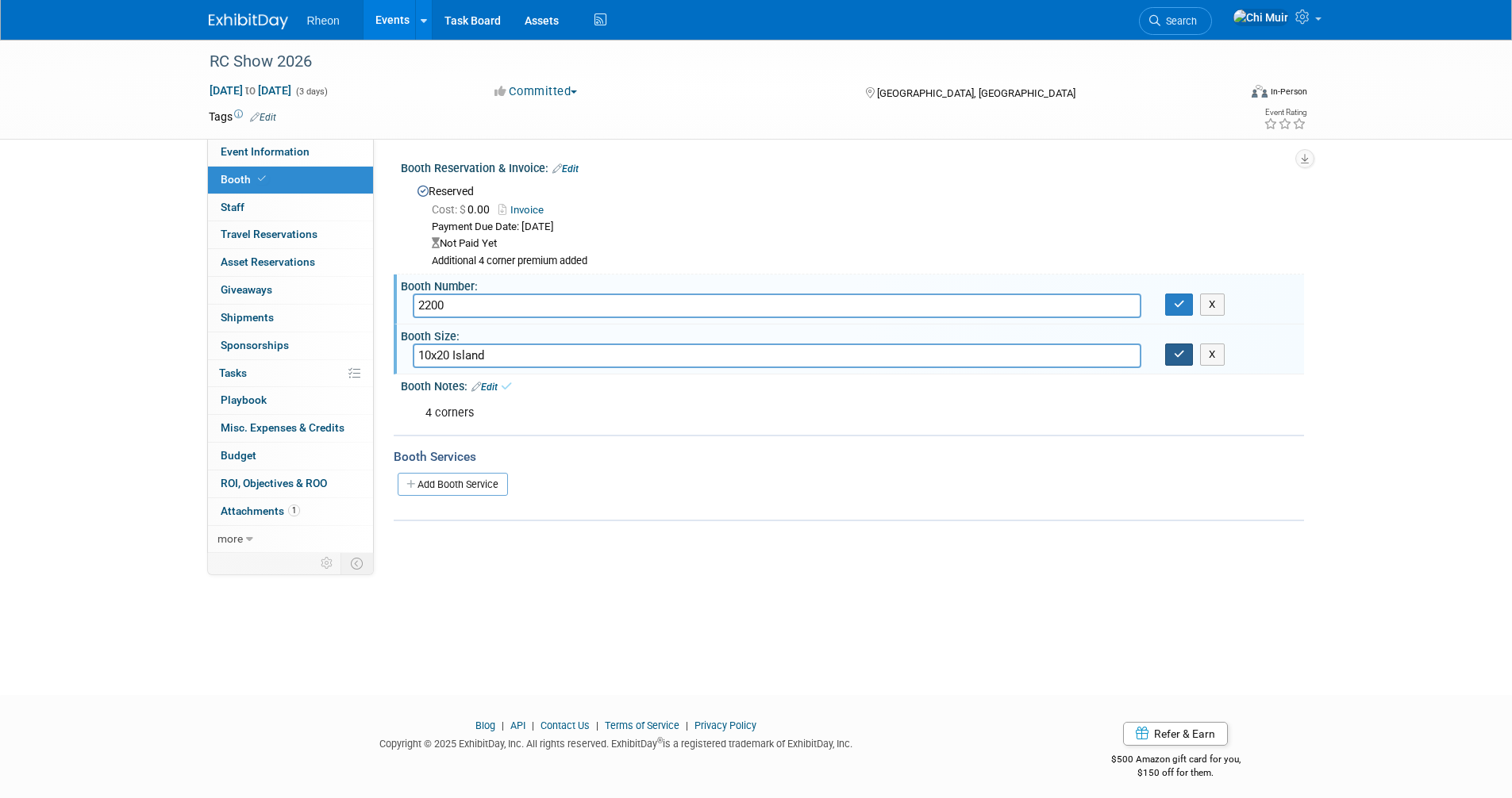
click at [1178, 356] on icon "button" at bounding box center [1178, 355] width 11 height 10
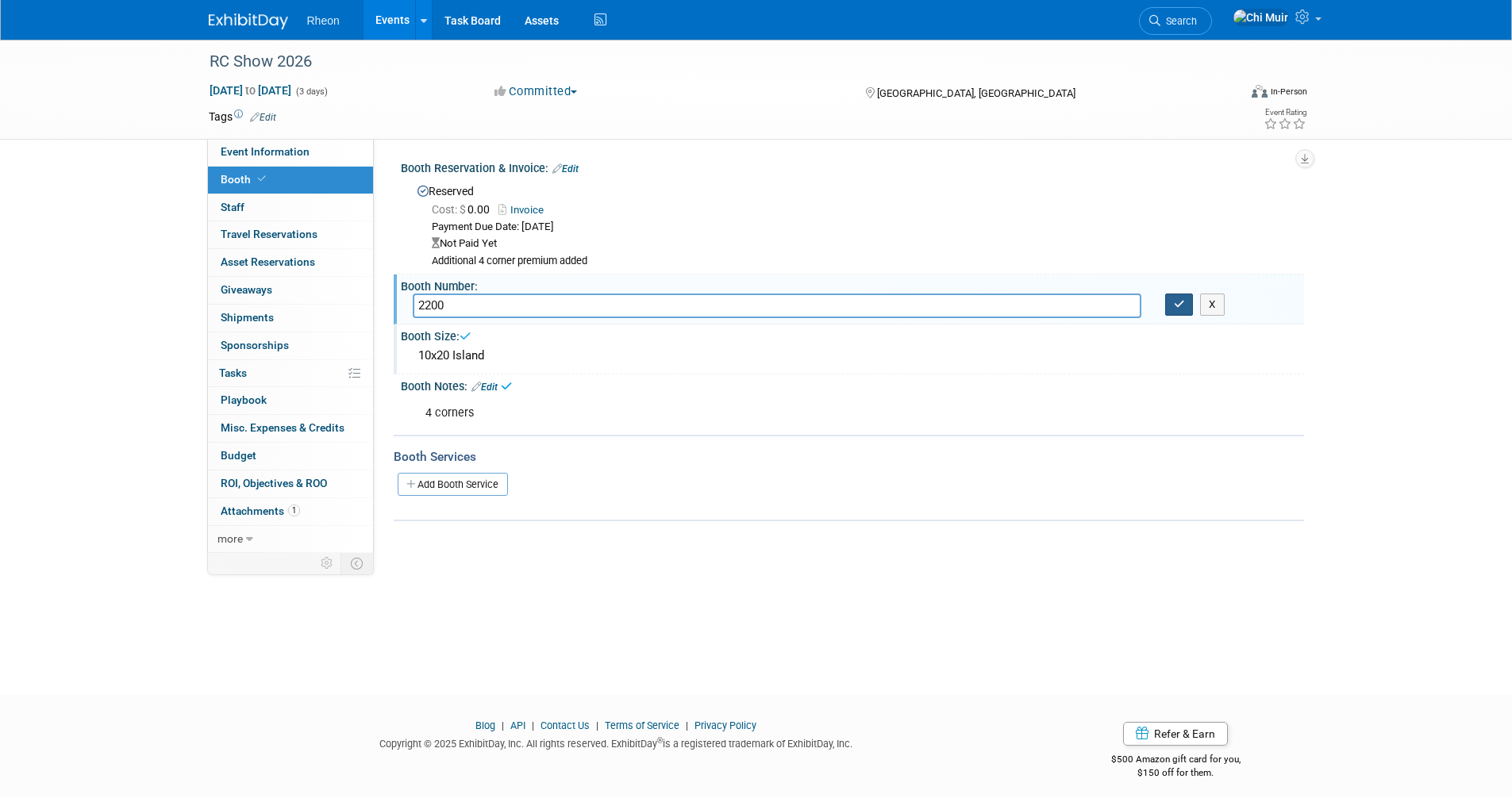
click at [1175, 296] on button "button" at bounding box center [1178, 304] width 29 height 22
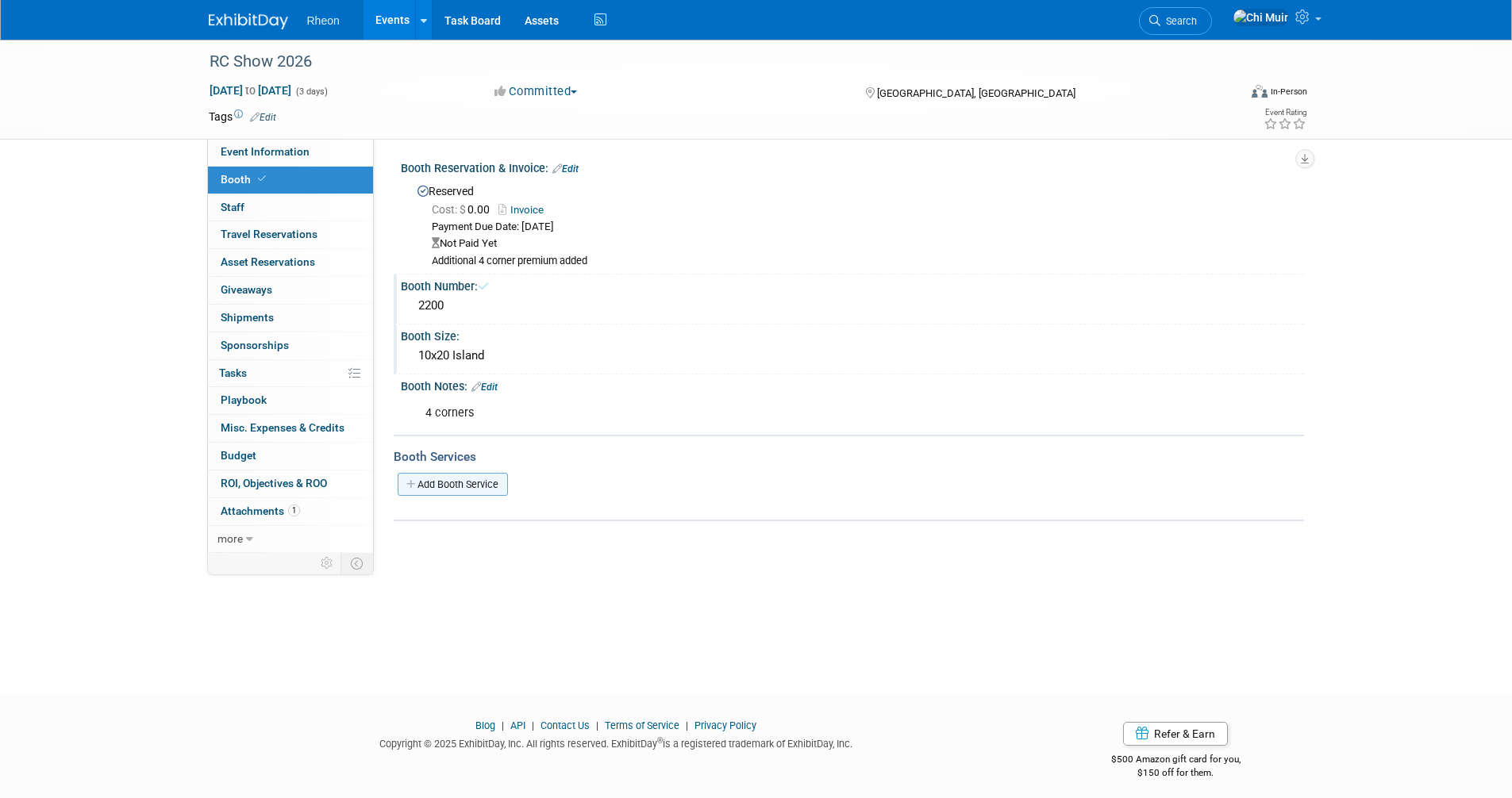
click at [492, 487] on link "Add Booth Service" at bounding box center [453, 484] width 111 height 23
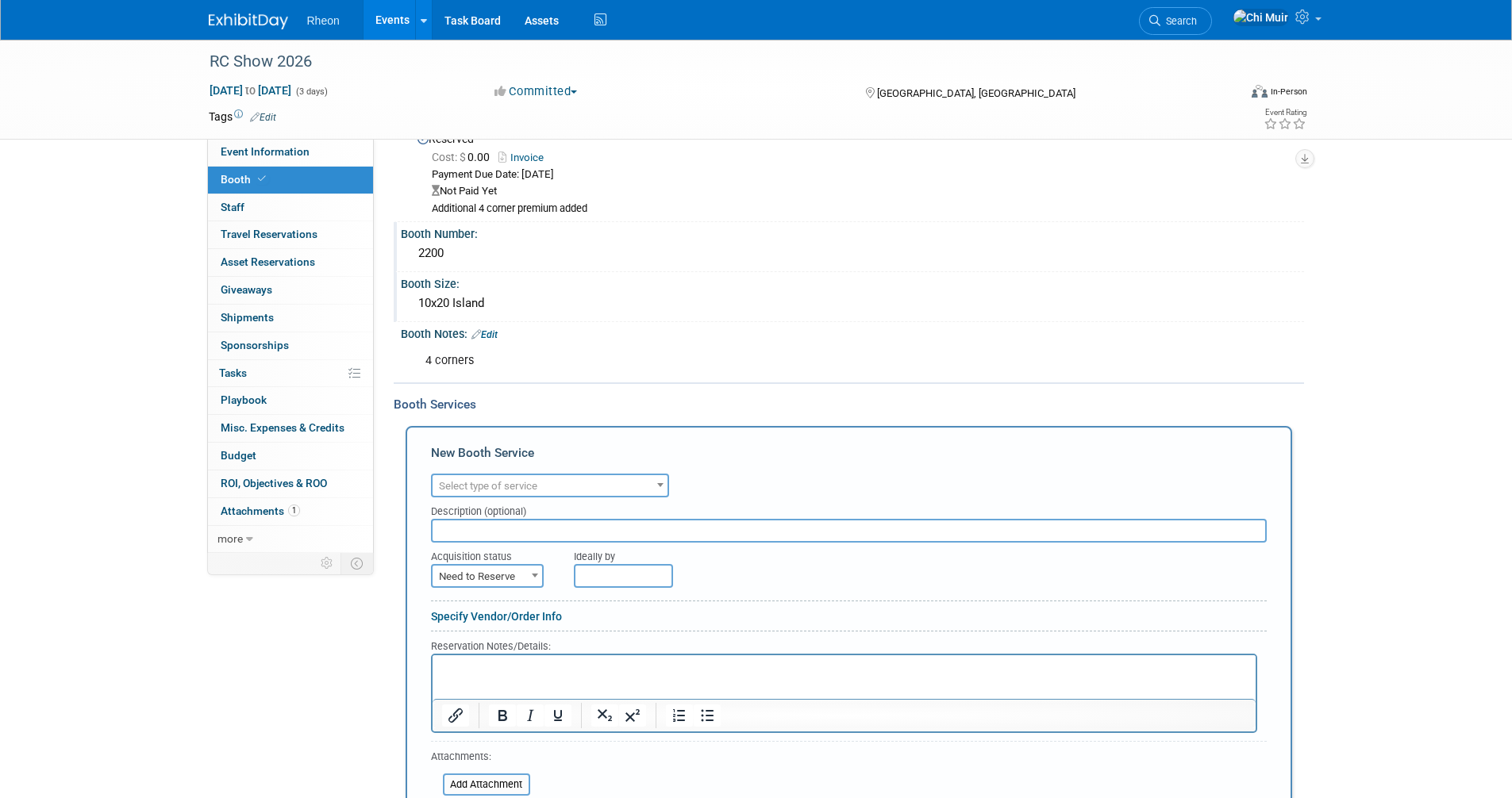
scroll to position [79, 0]
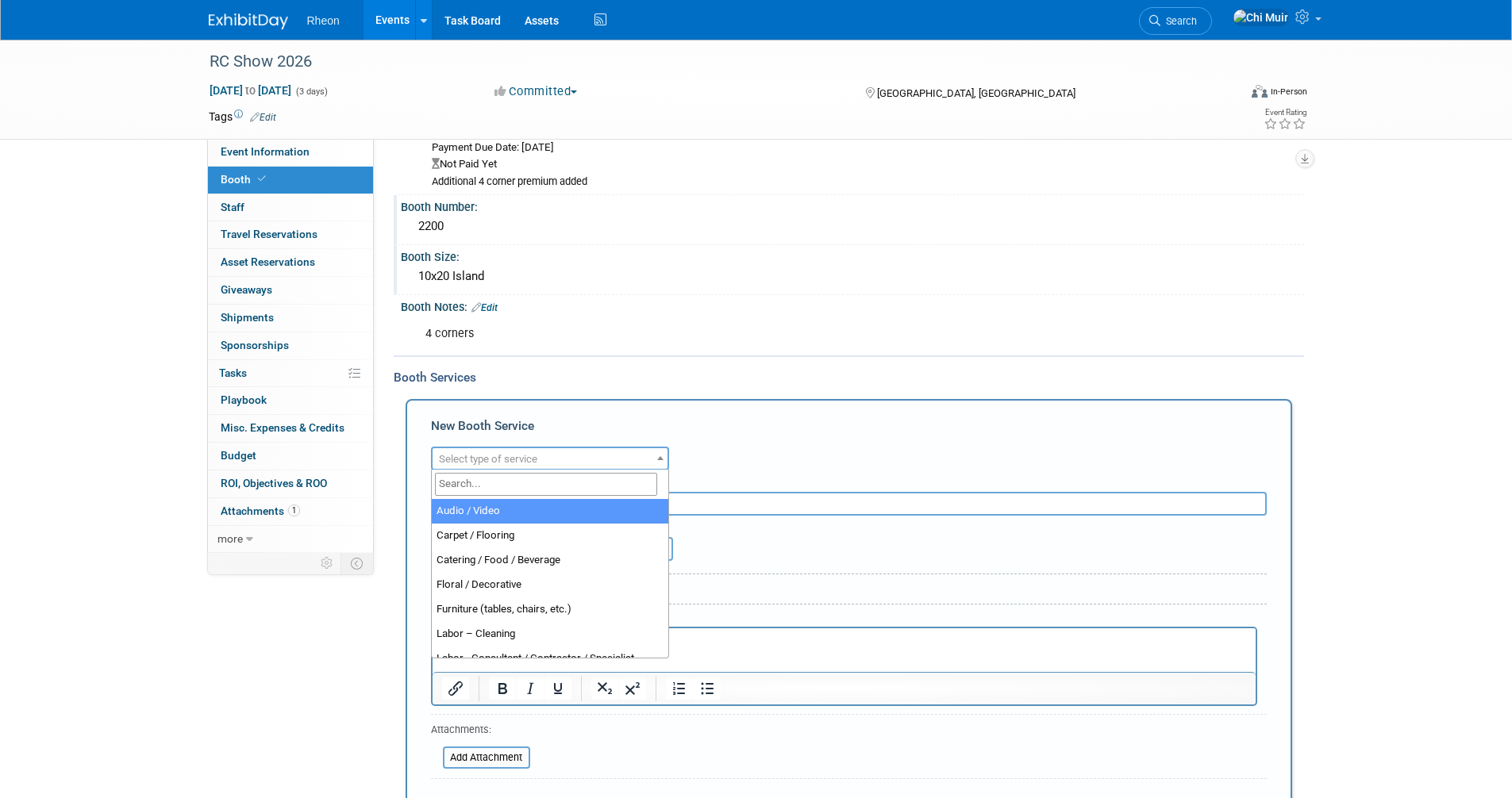
click at [607, 451] on span "Select type of service" at bounding box center [550, 459] width 235 height 22
select select "4"
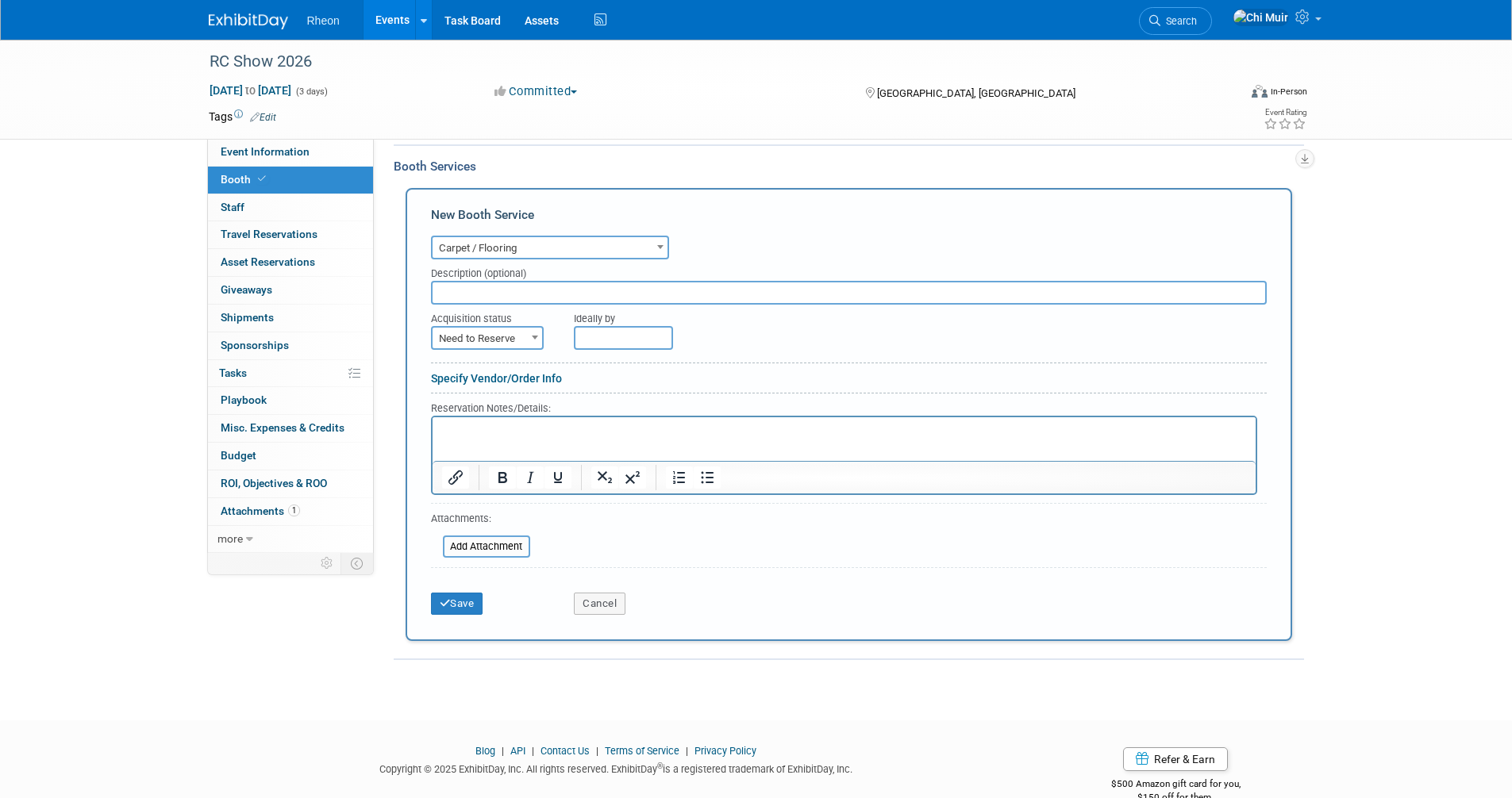
scroll to position [317, 0]
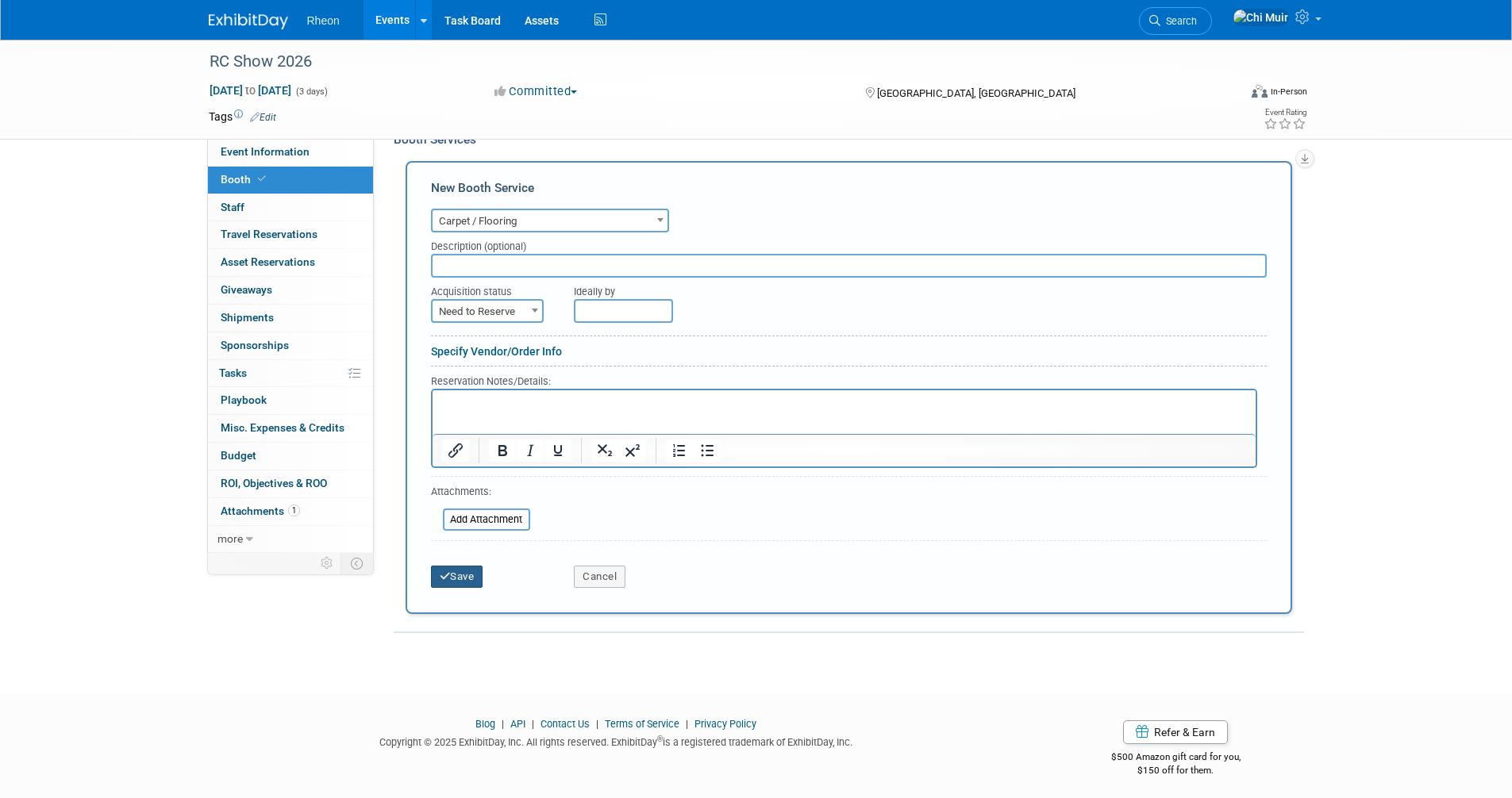
click at [471, 571] on button "Save" at bounding box center [456, 577] width 52 height 22
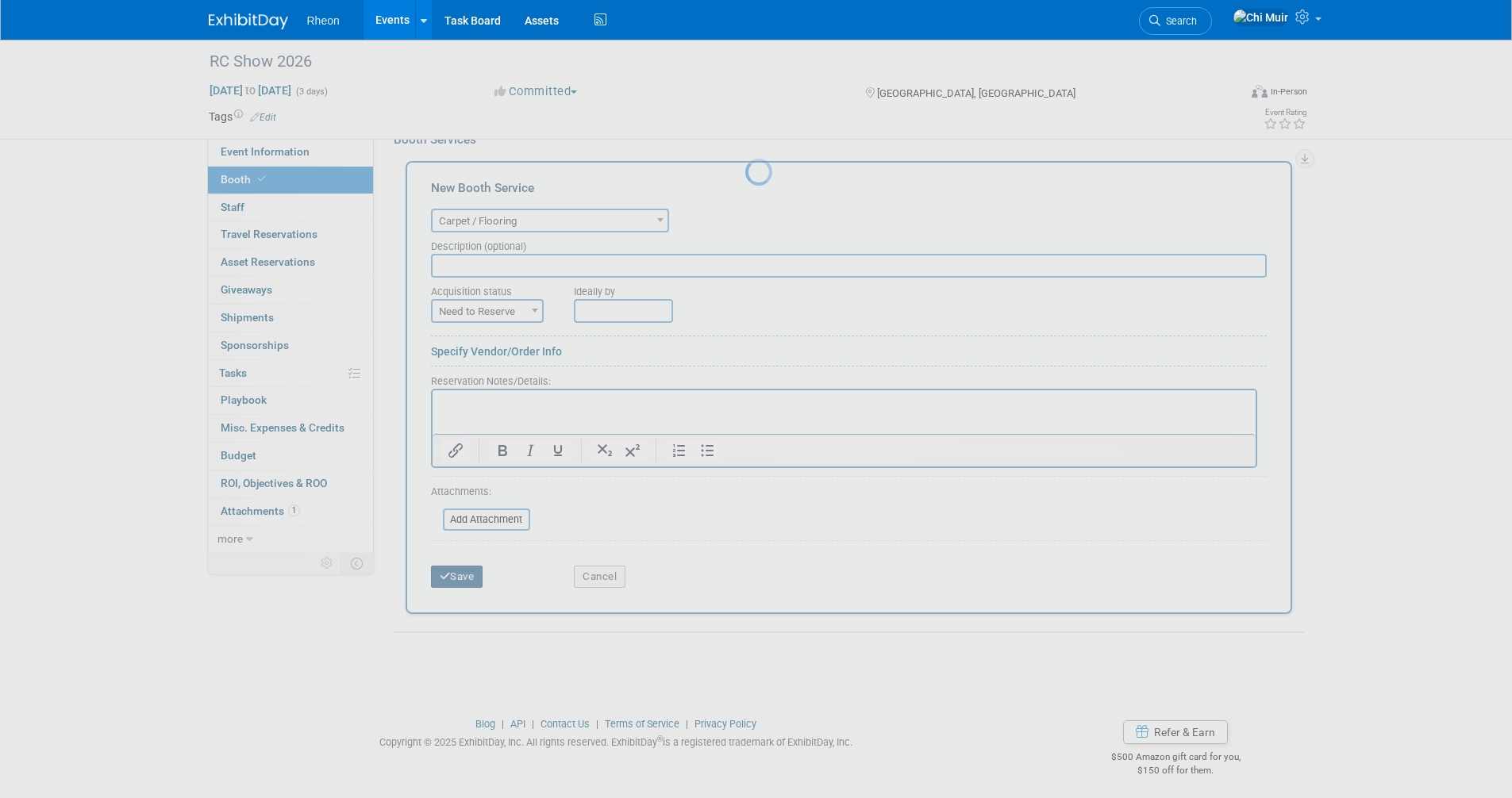
scroll to position [8, 0]
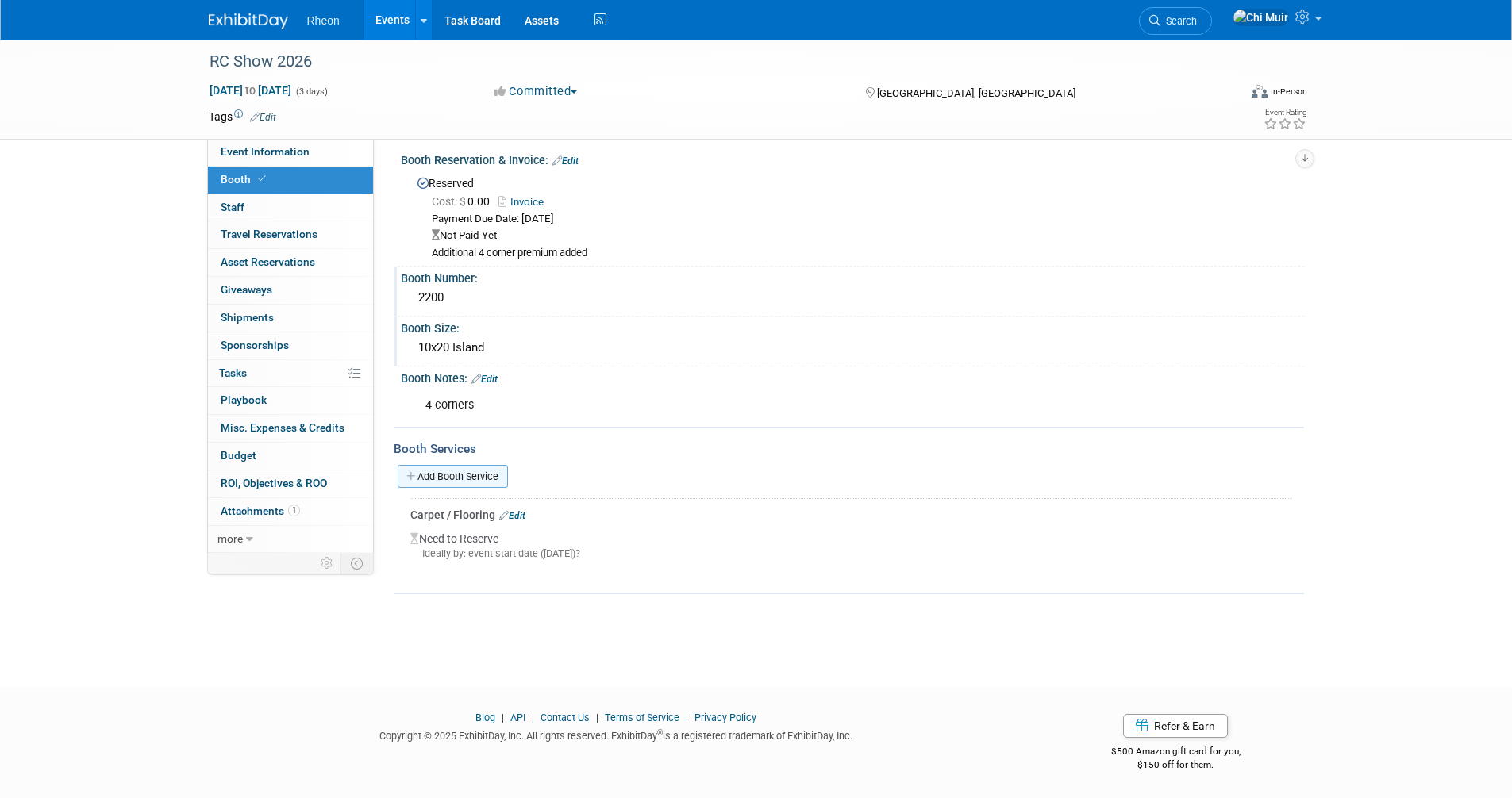
click at [498, 465] on link "Add Booth Service" at bounding box center [453, 476] width 111 height 23
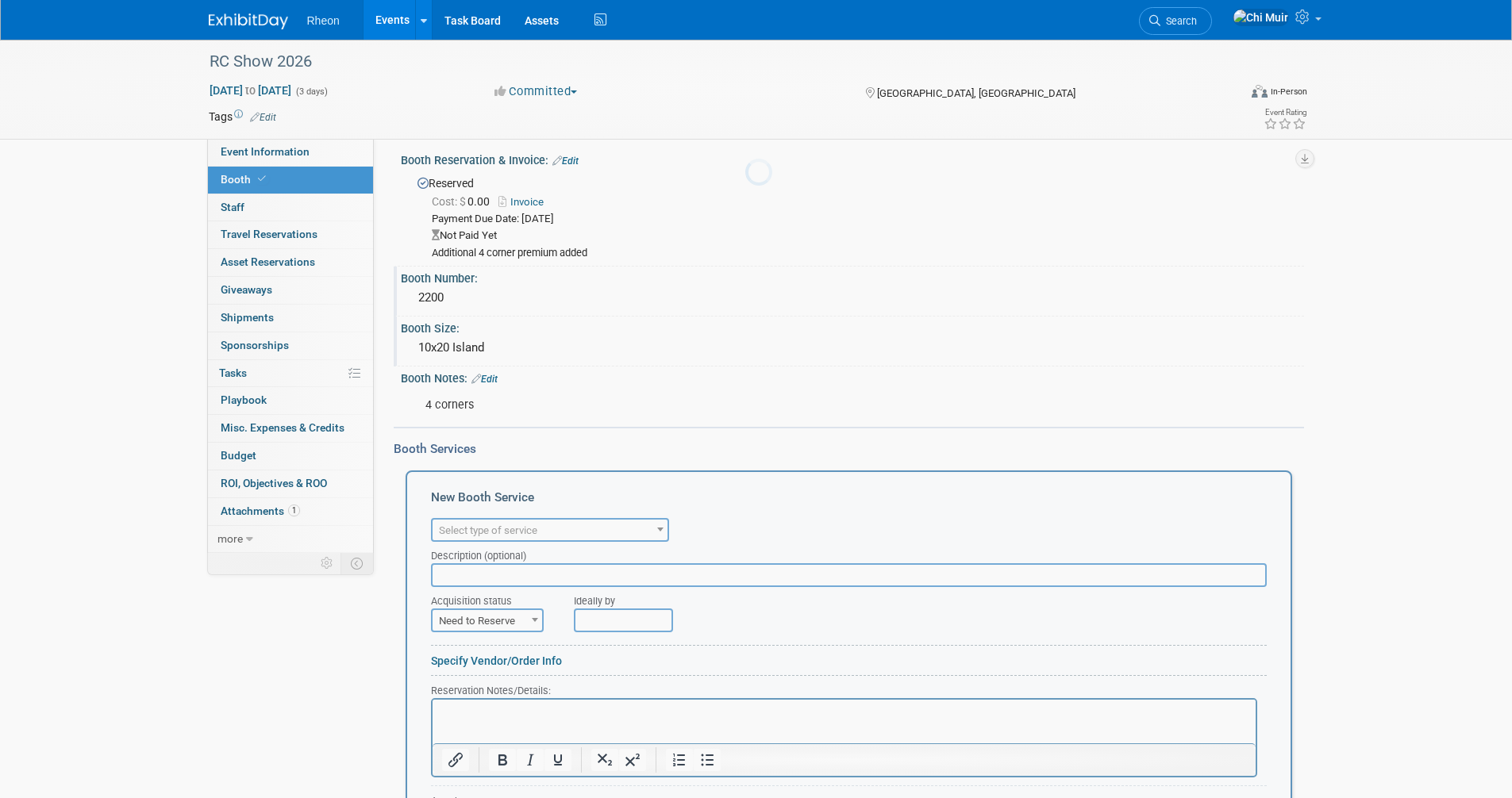
scroll to position [0, 0]
click at [496, 526] on span "Select type of service" at bounding box center [488, 530] width 99 height 12
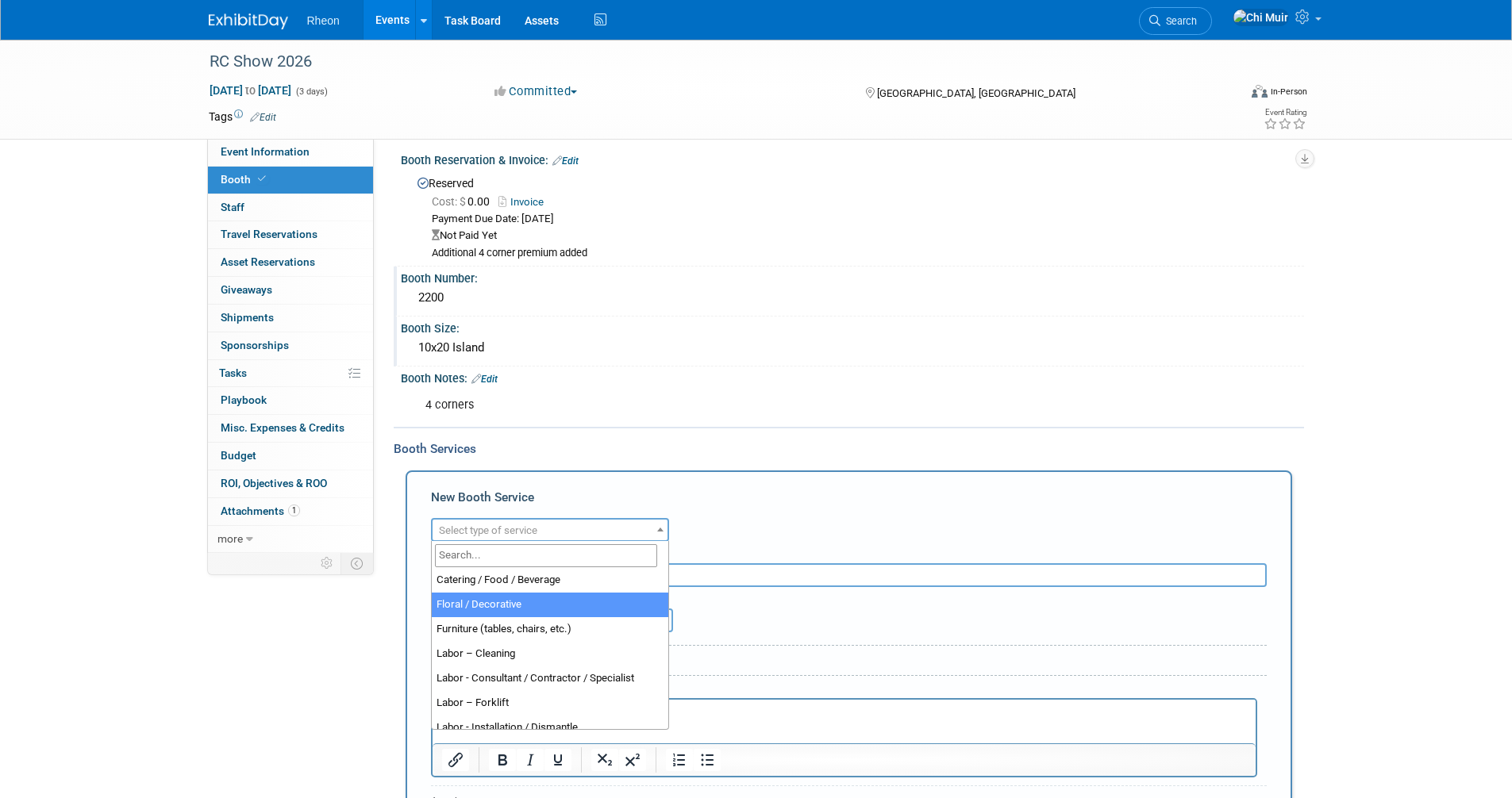
scroll to position [79, 0]
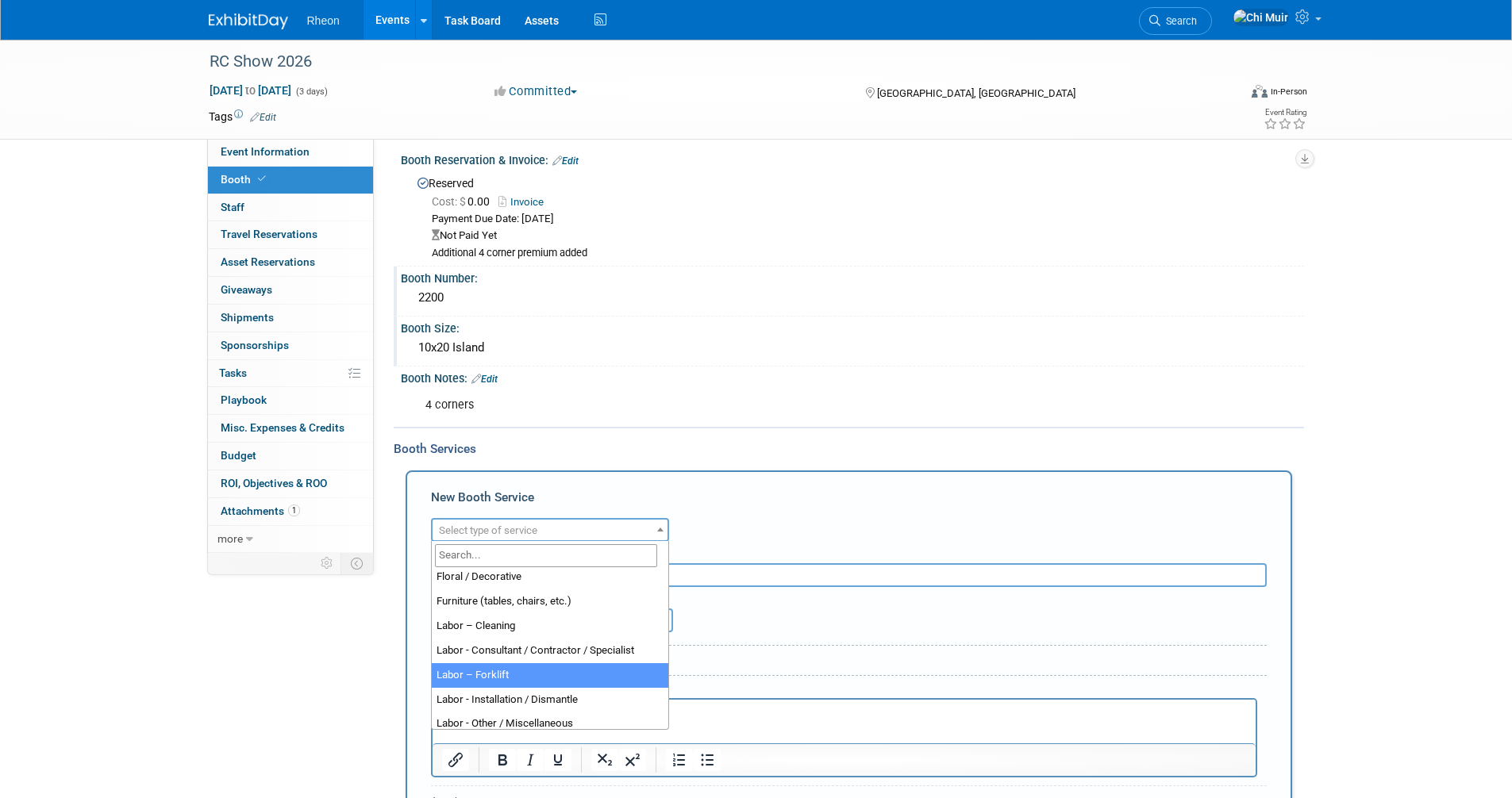
select select "13"
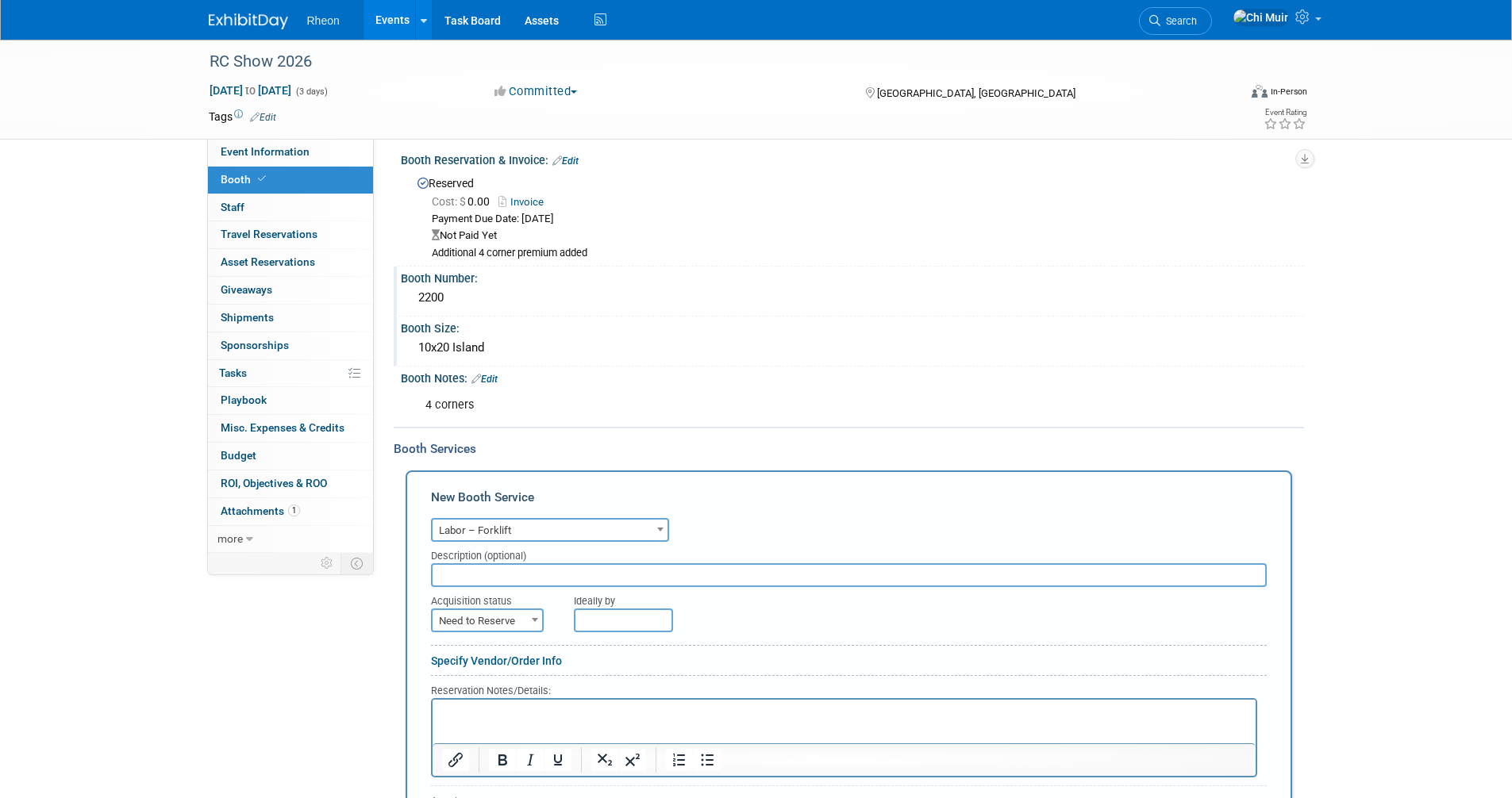
scroll to position [167, 0]
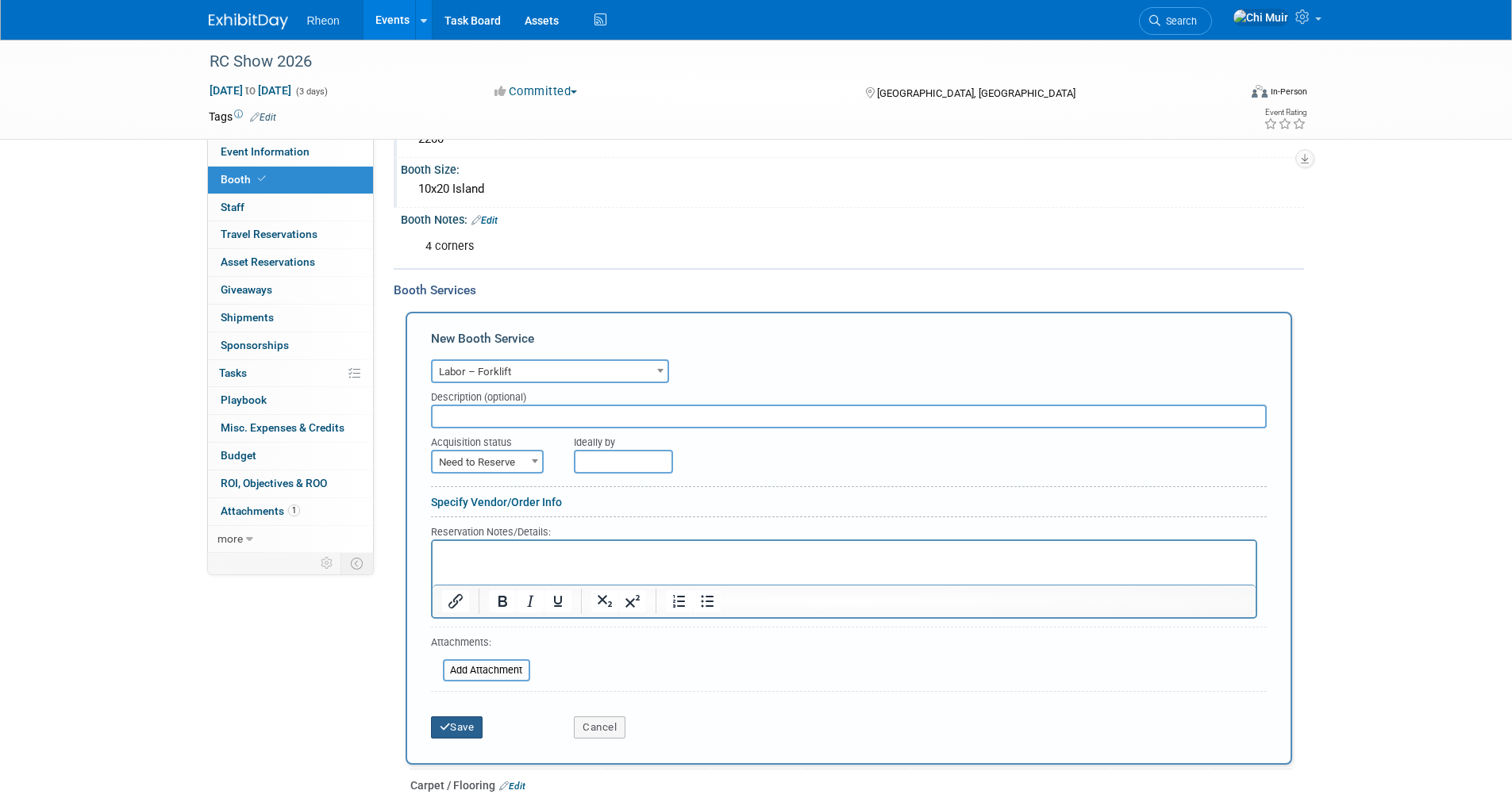
click at [450, 721] on button "Save" at bounding box center [456, 728] width 52 height 22
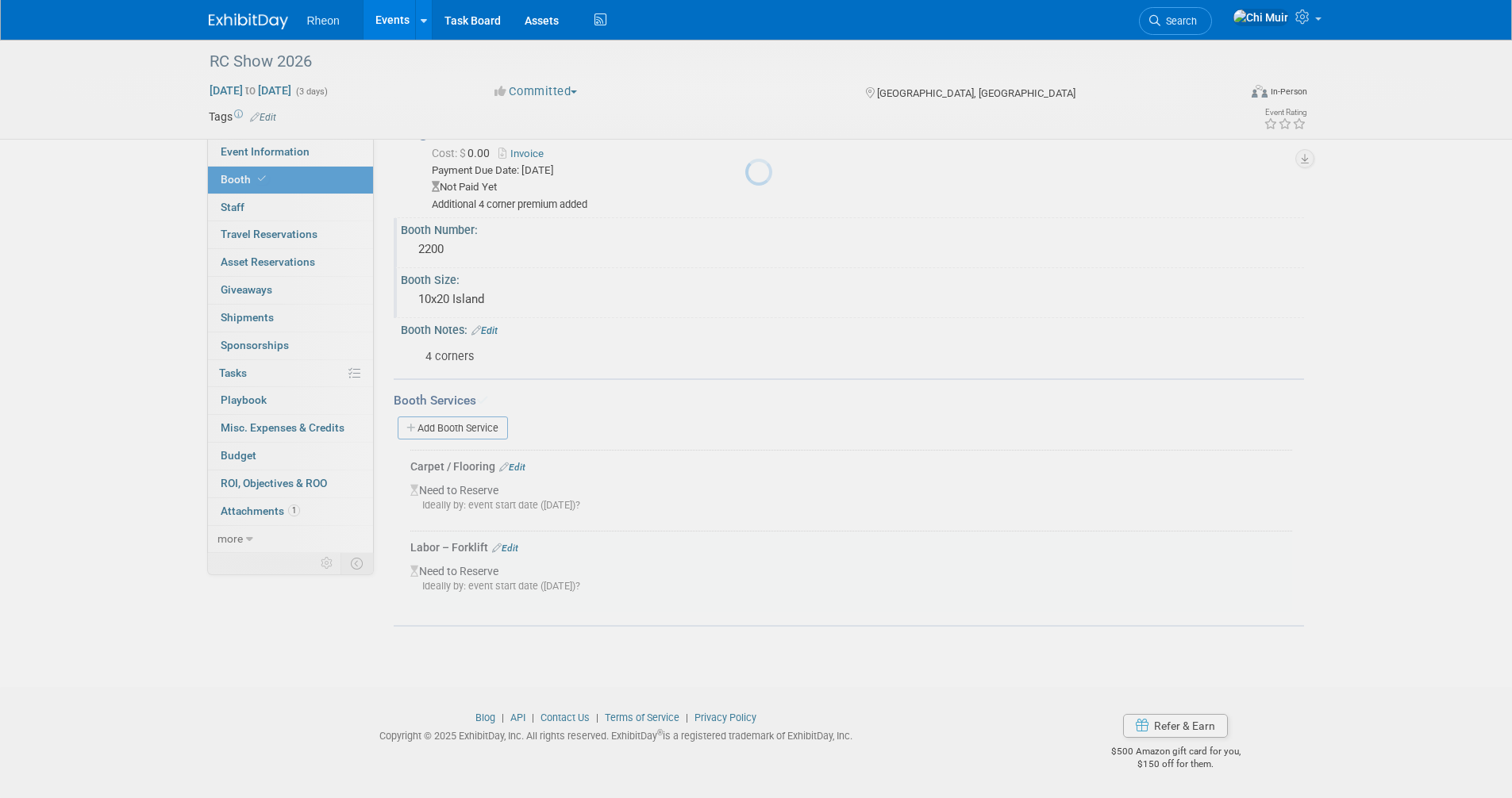
scroll to position [55, 0]
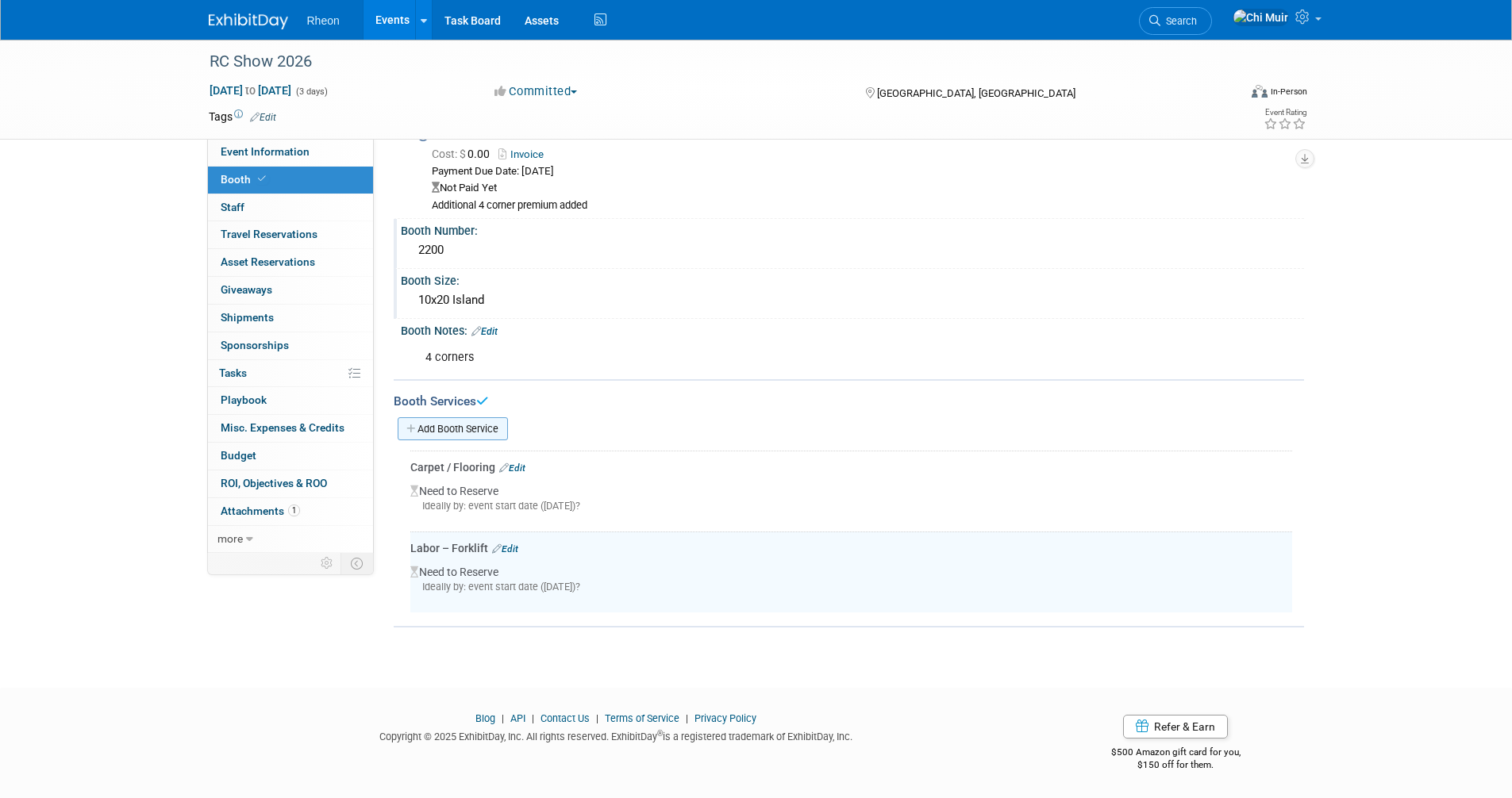
click at [490, 433] on link "Add Booth Service" at bounding box center [453, 429] width 111 height 23
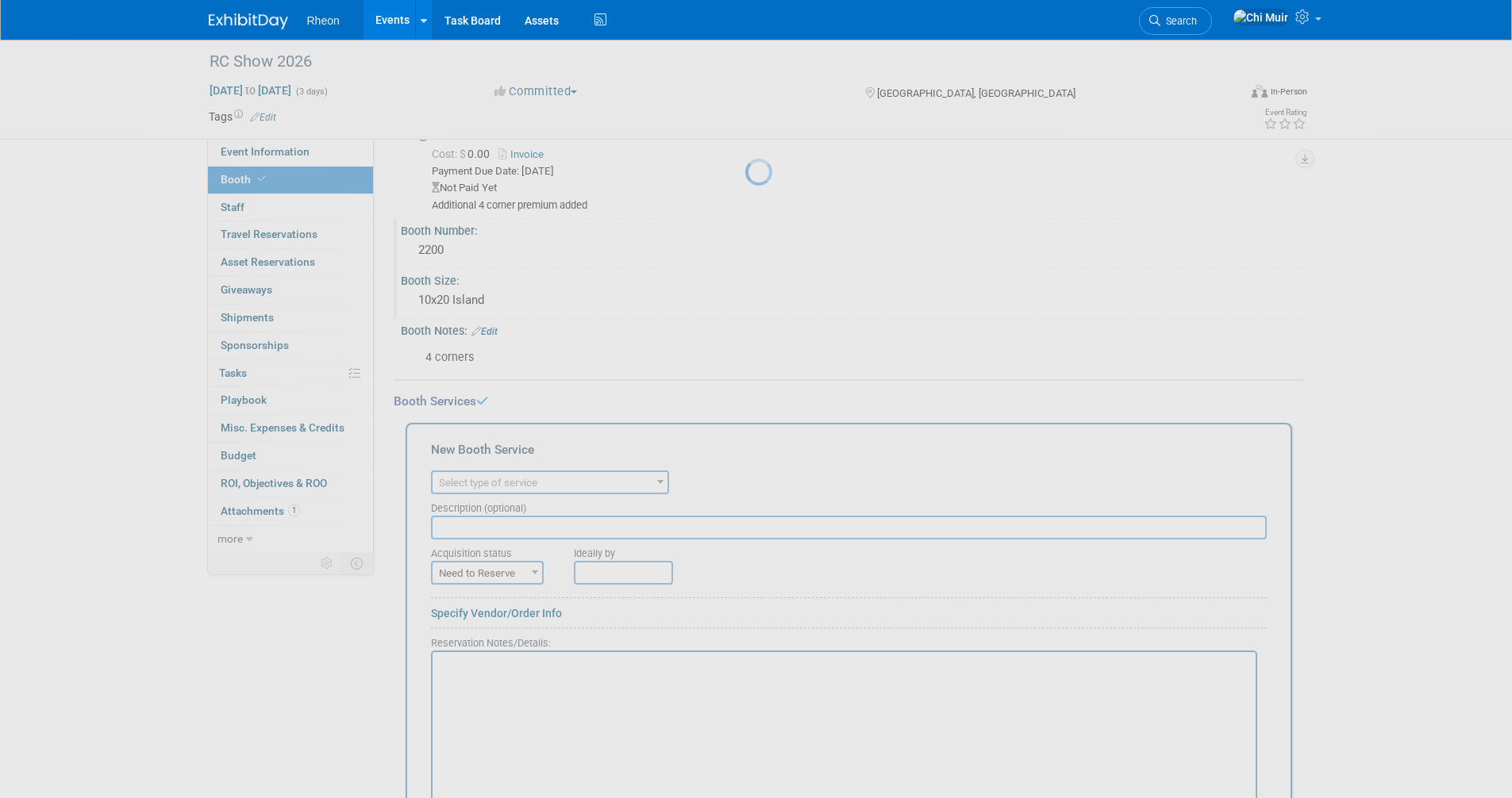
scroll to position [0, 0]
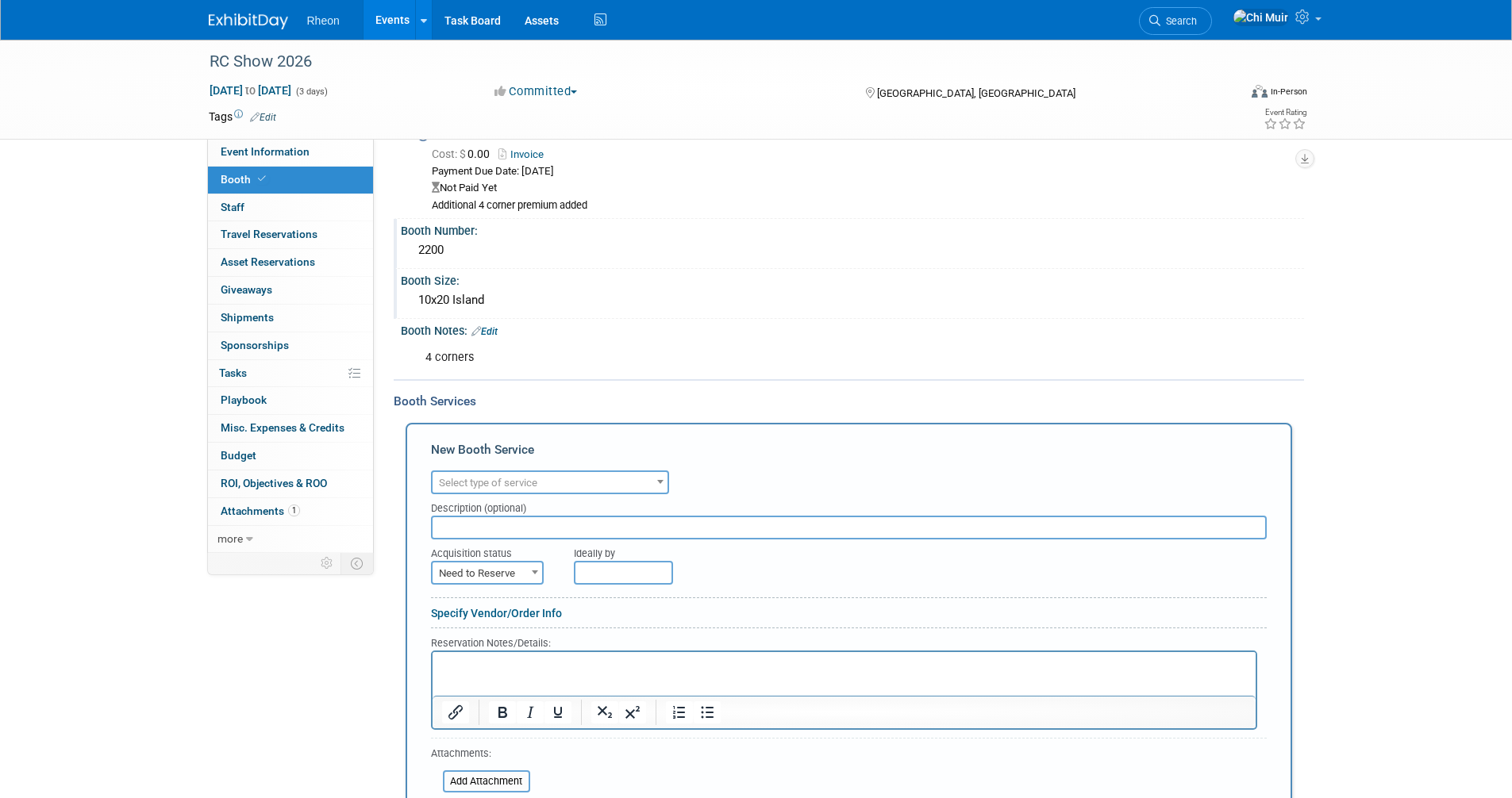
click at [545, 481] on span "Select type of service" at bounding box center [550, 483] width 235 height 22
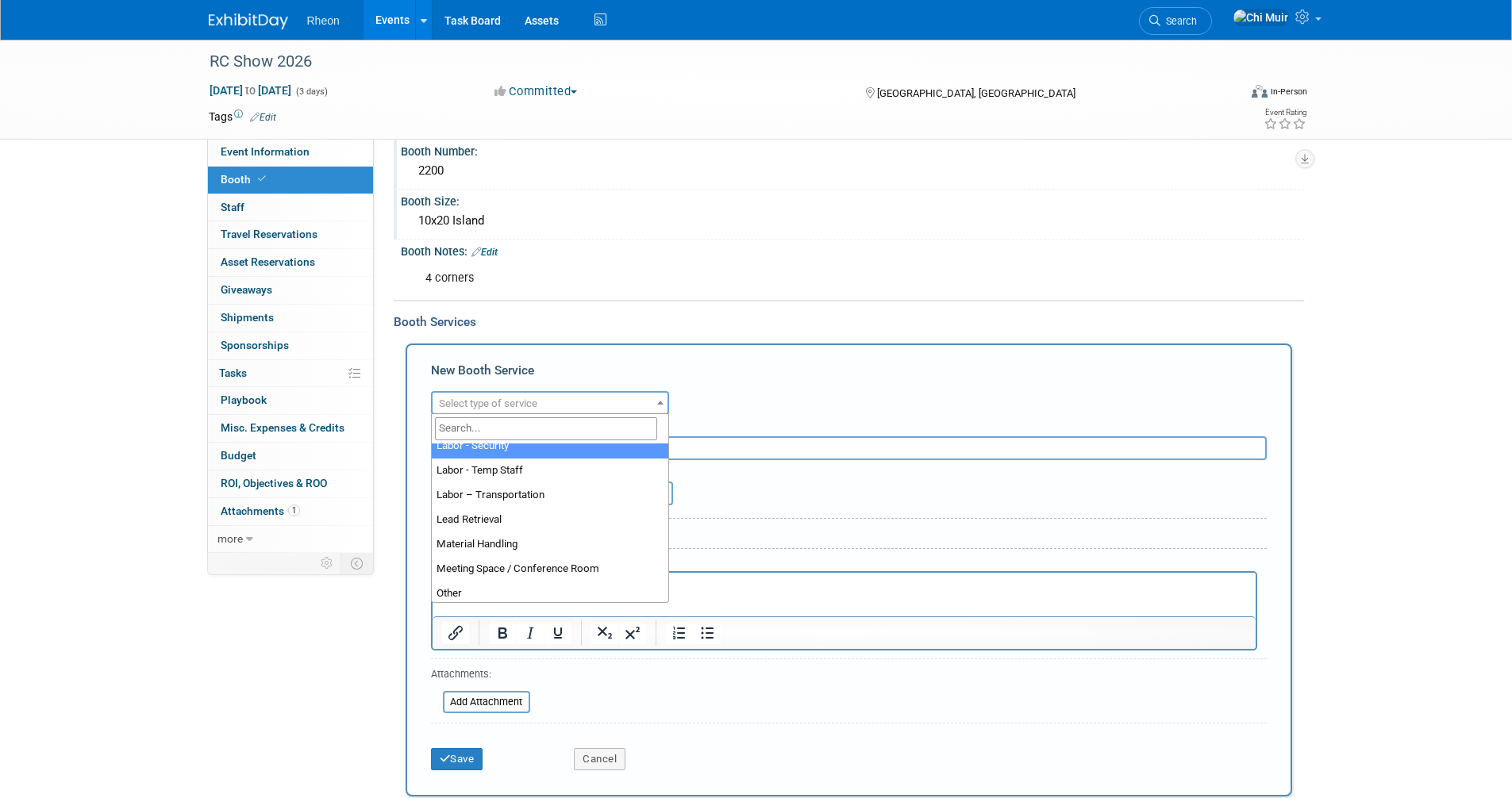
scroll to position [317, 0]
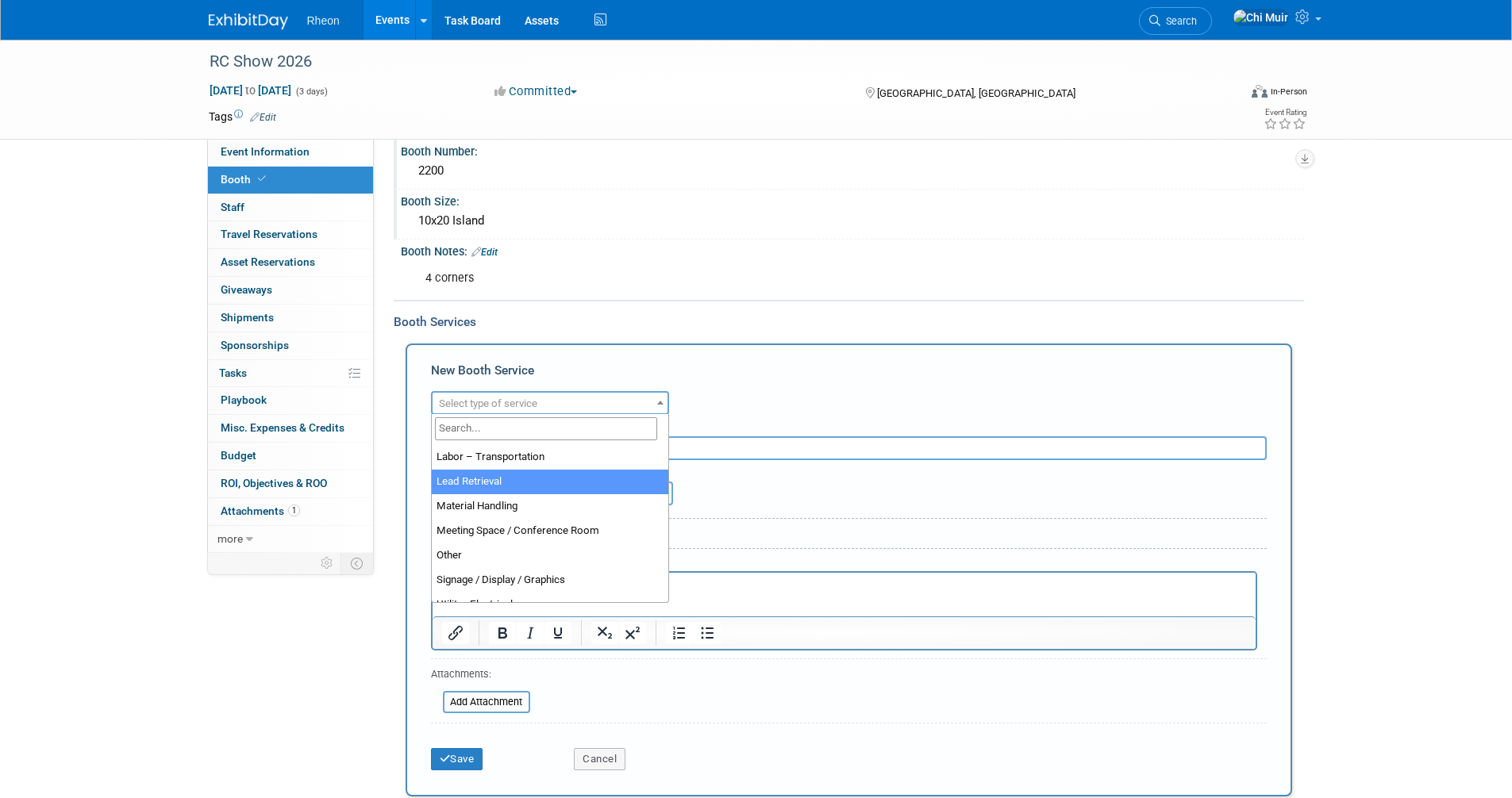
select select "7"
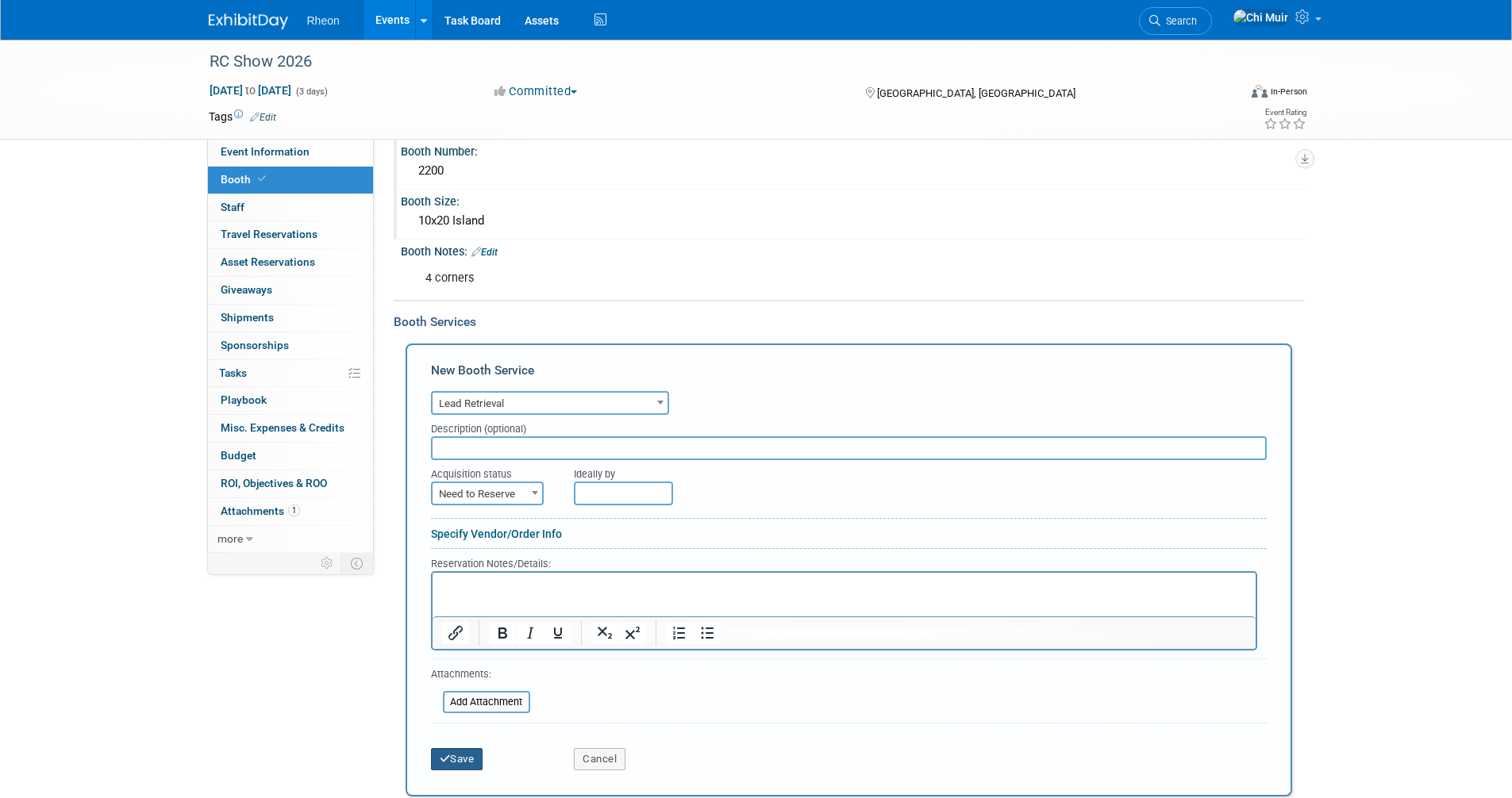
click at [443, 756] on icon "submit" at bounding box center [444, 758] width 11 height 10
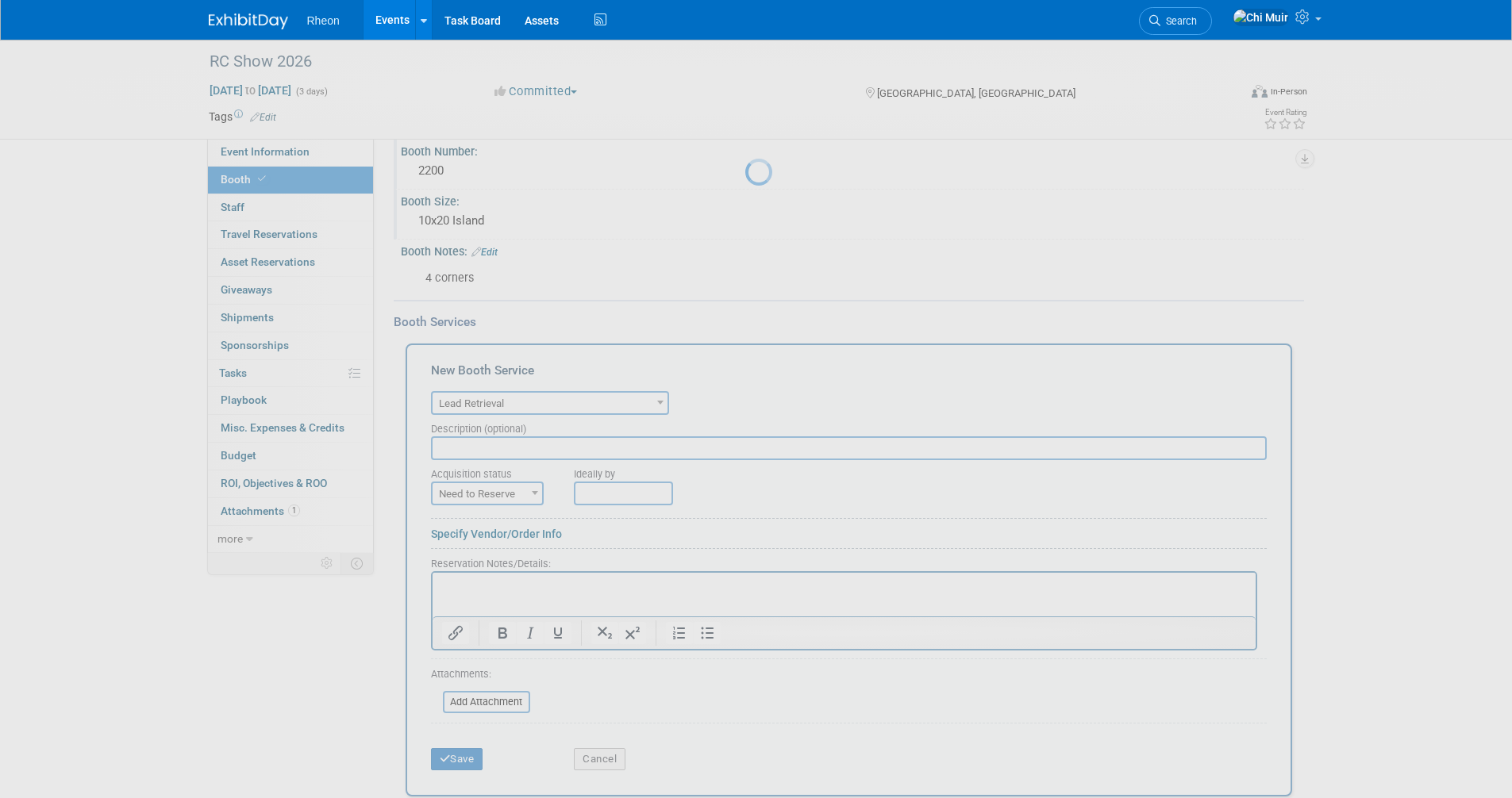
scroll to position [136, 0]
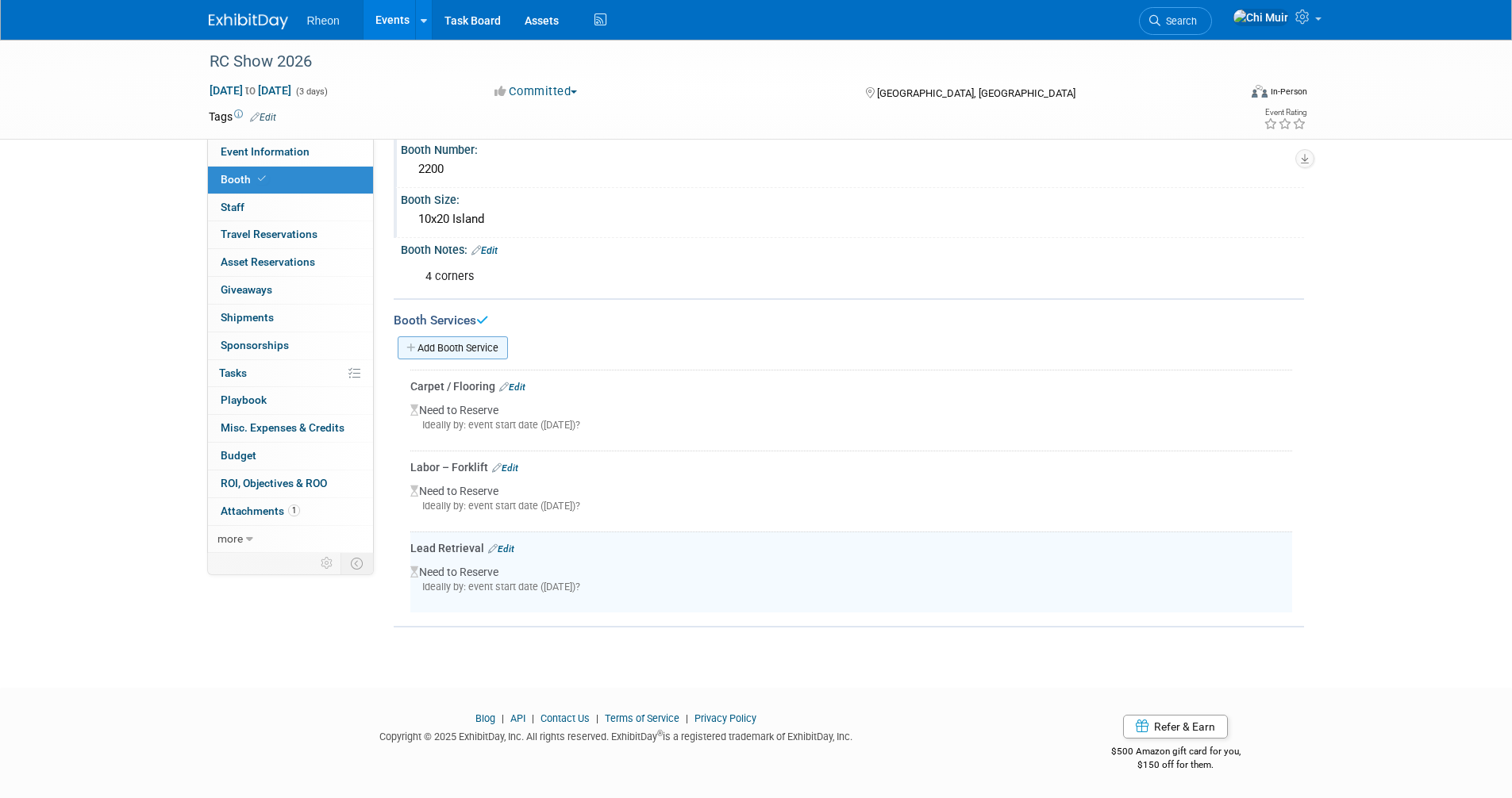
click at [482, 337] on link "Add Booth Service" at bounding box center [453, 348] width 111 height 23
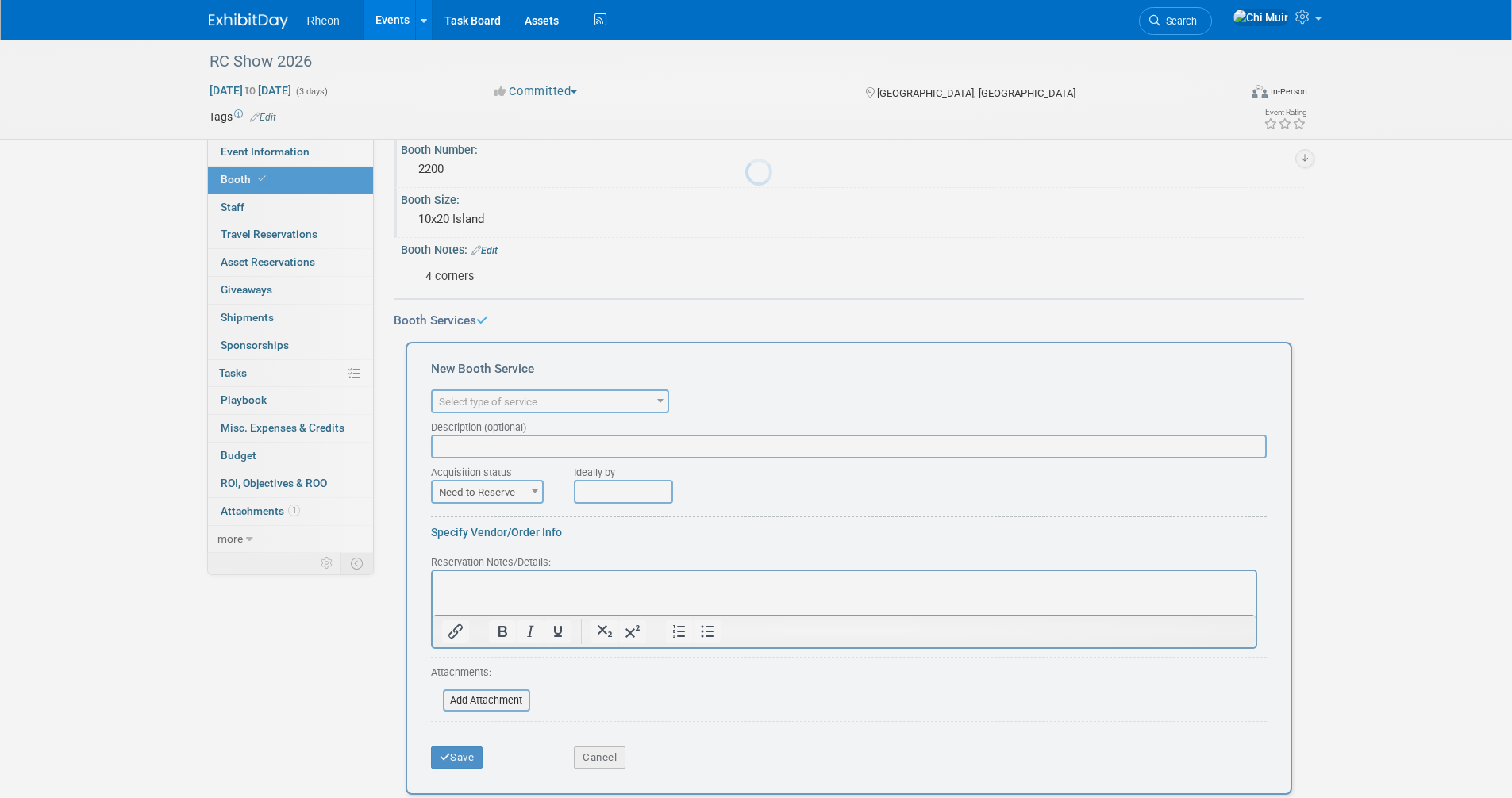
scroll to position [0, 0]
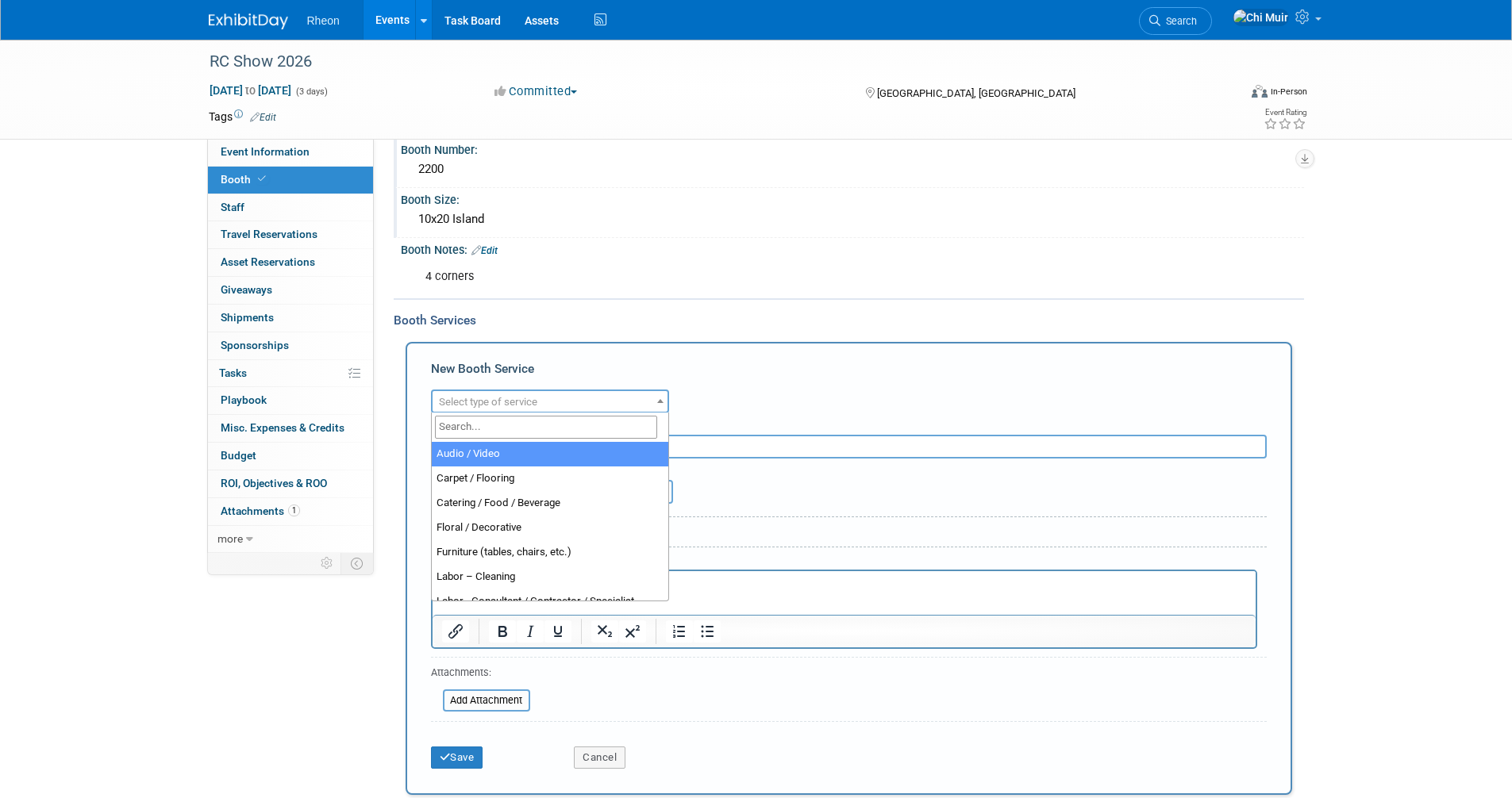
click at [551, 402] on span "Select type of service" at bounding box center [550, 402] width 235 height 22
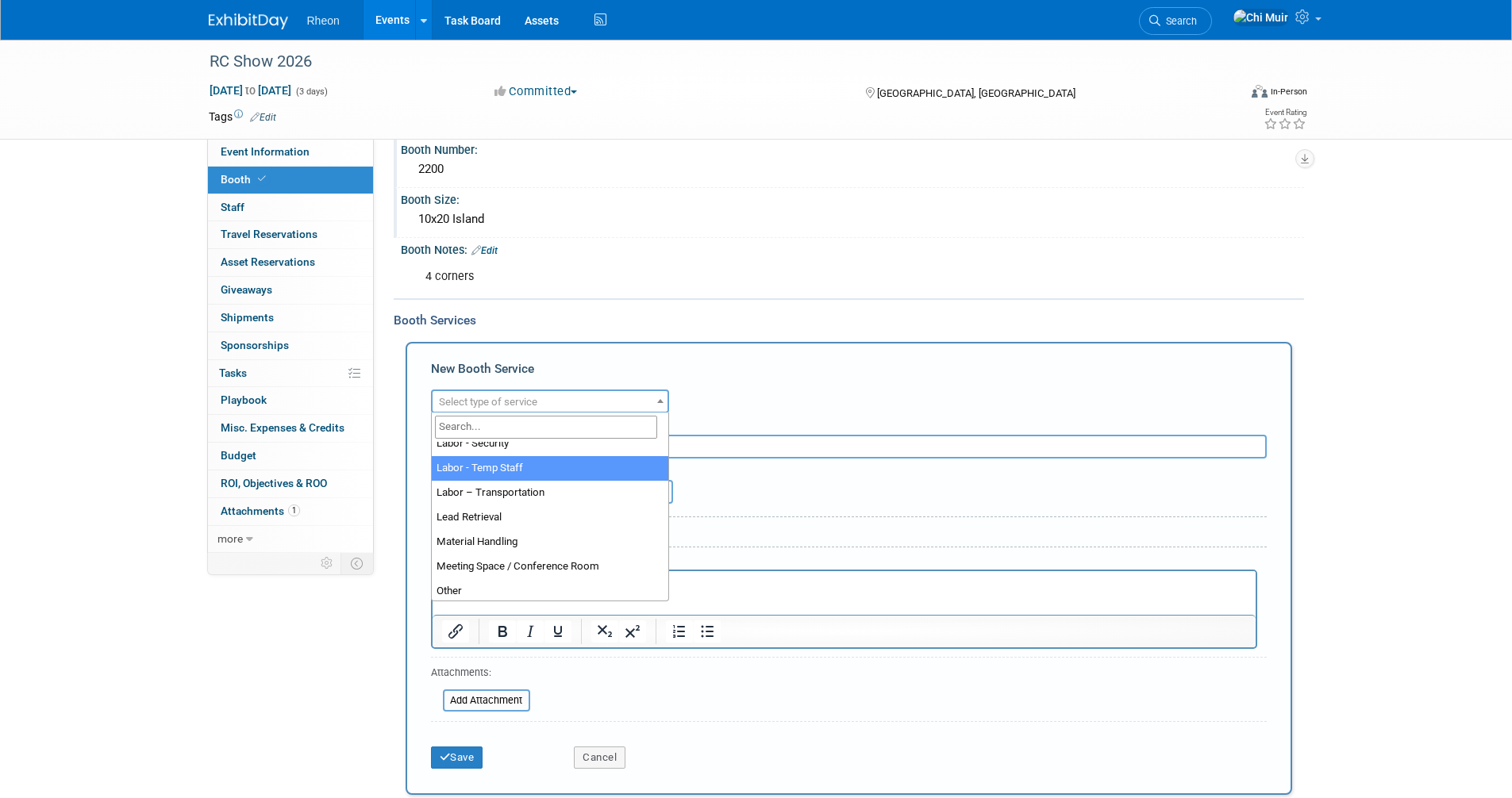
scroll to position [317, 0]
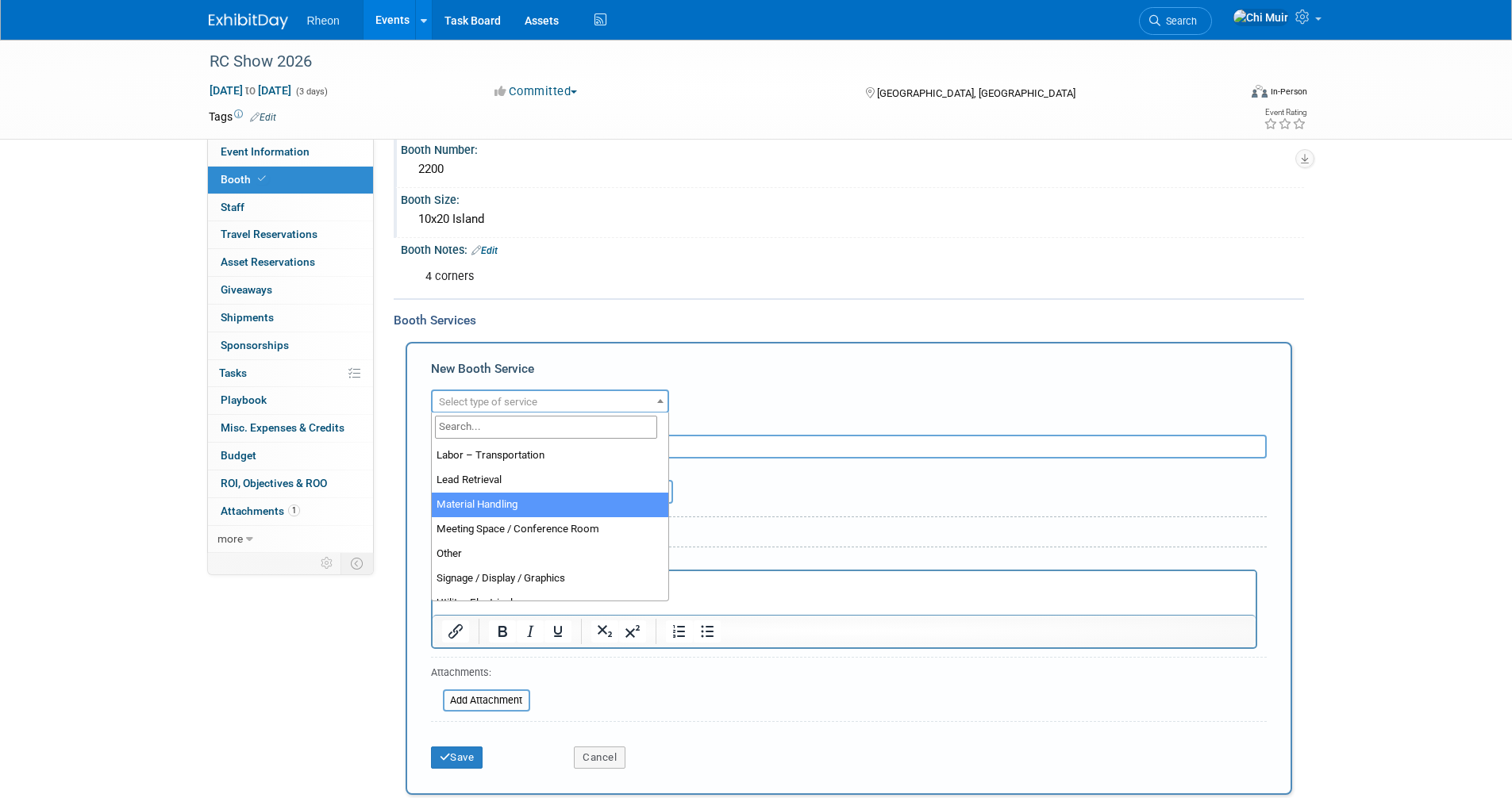
select select "10"
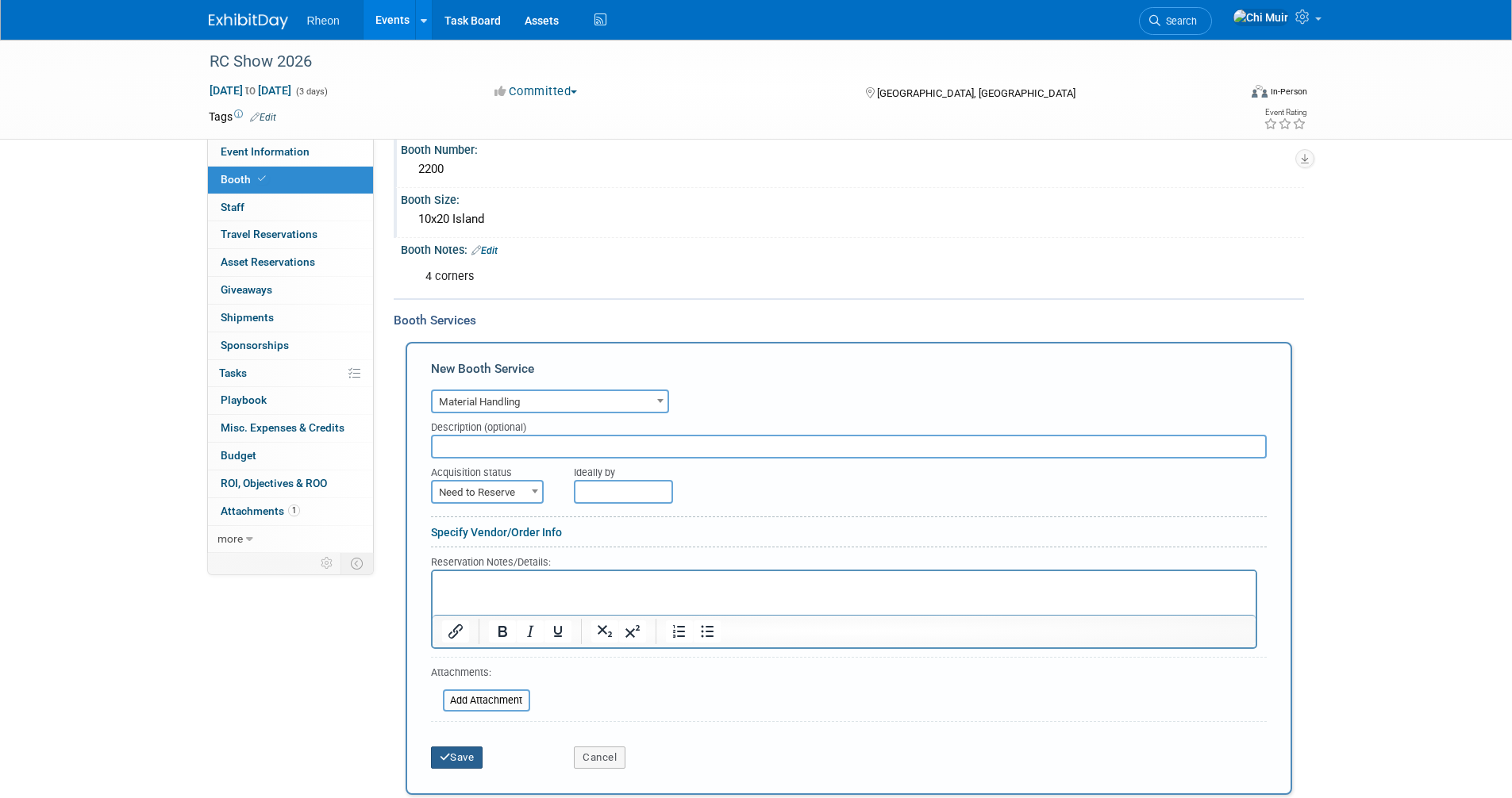
click at [463, 758] on button "Save" at bounding box center [456, 758] width 52 height 22
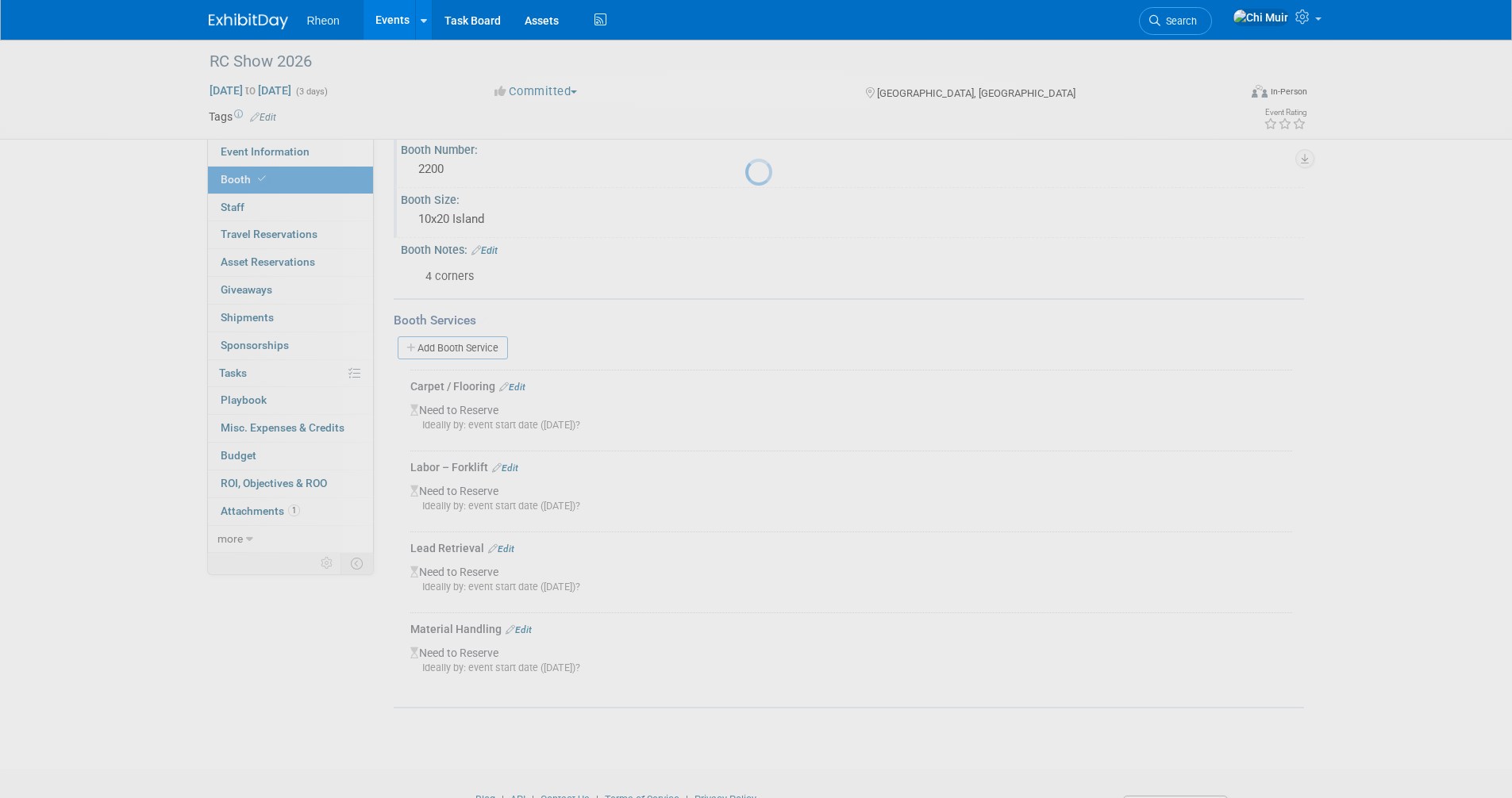
scroll to position [217, 0]
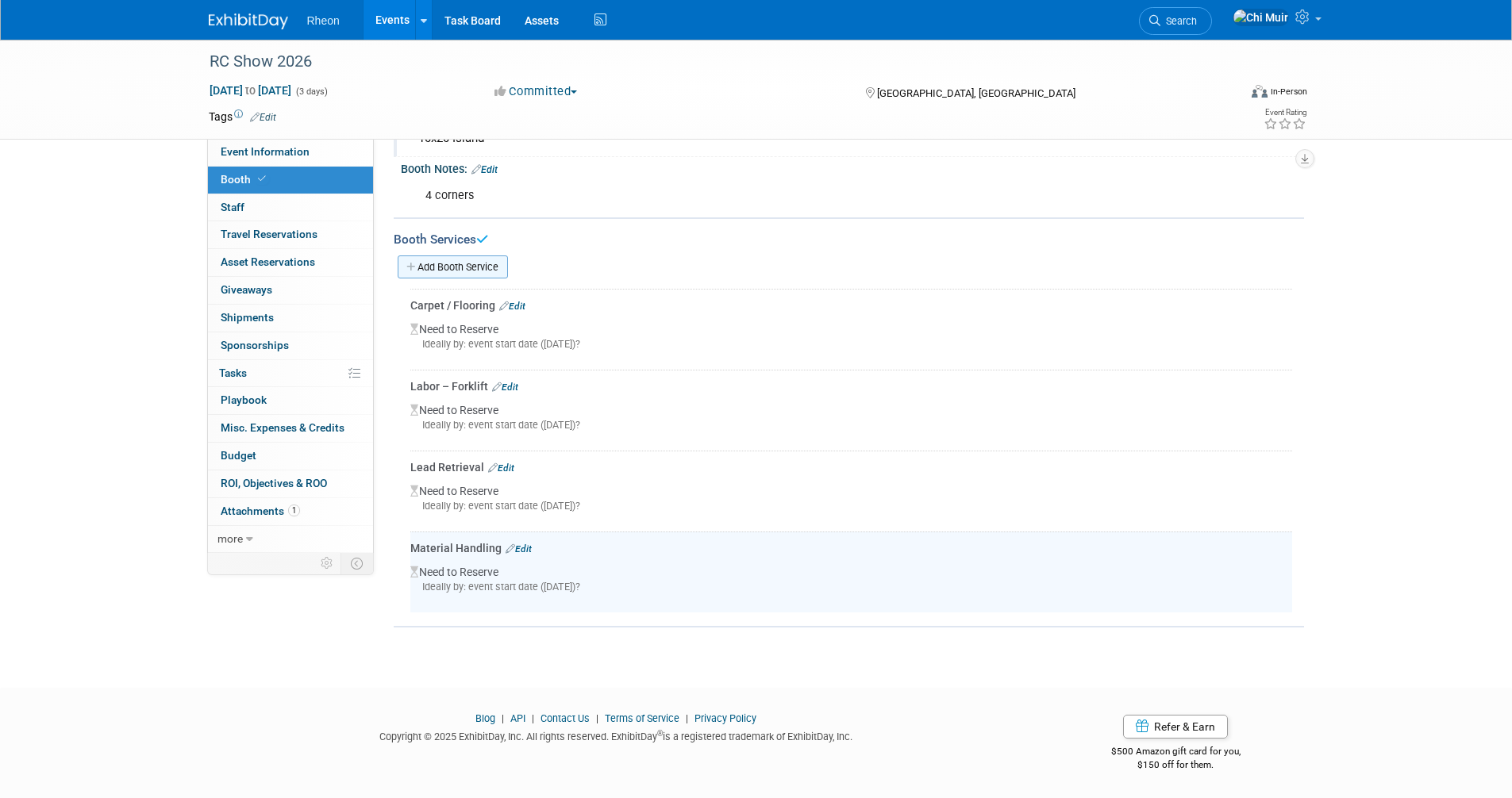
click at [505, 261] on link "Add Booth Service" at bounding box center [453, 267] width 111 height 23
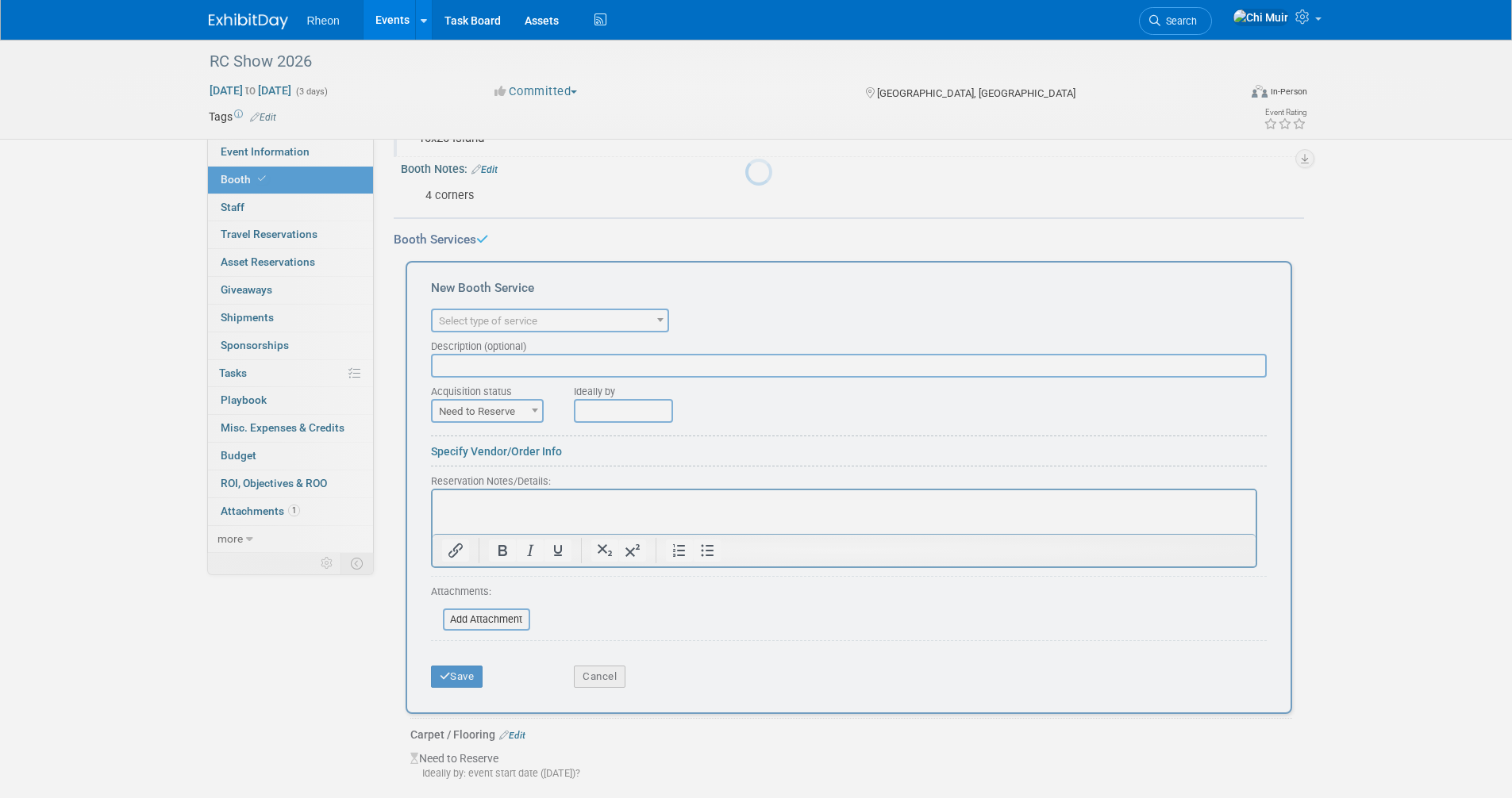
scroll to position [0, 0]
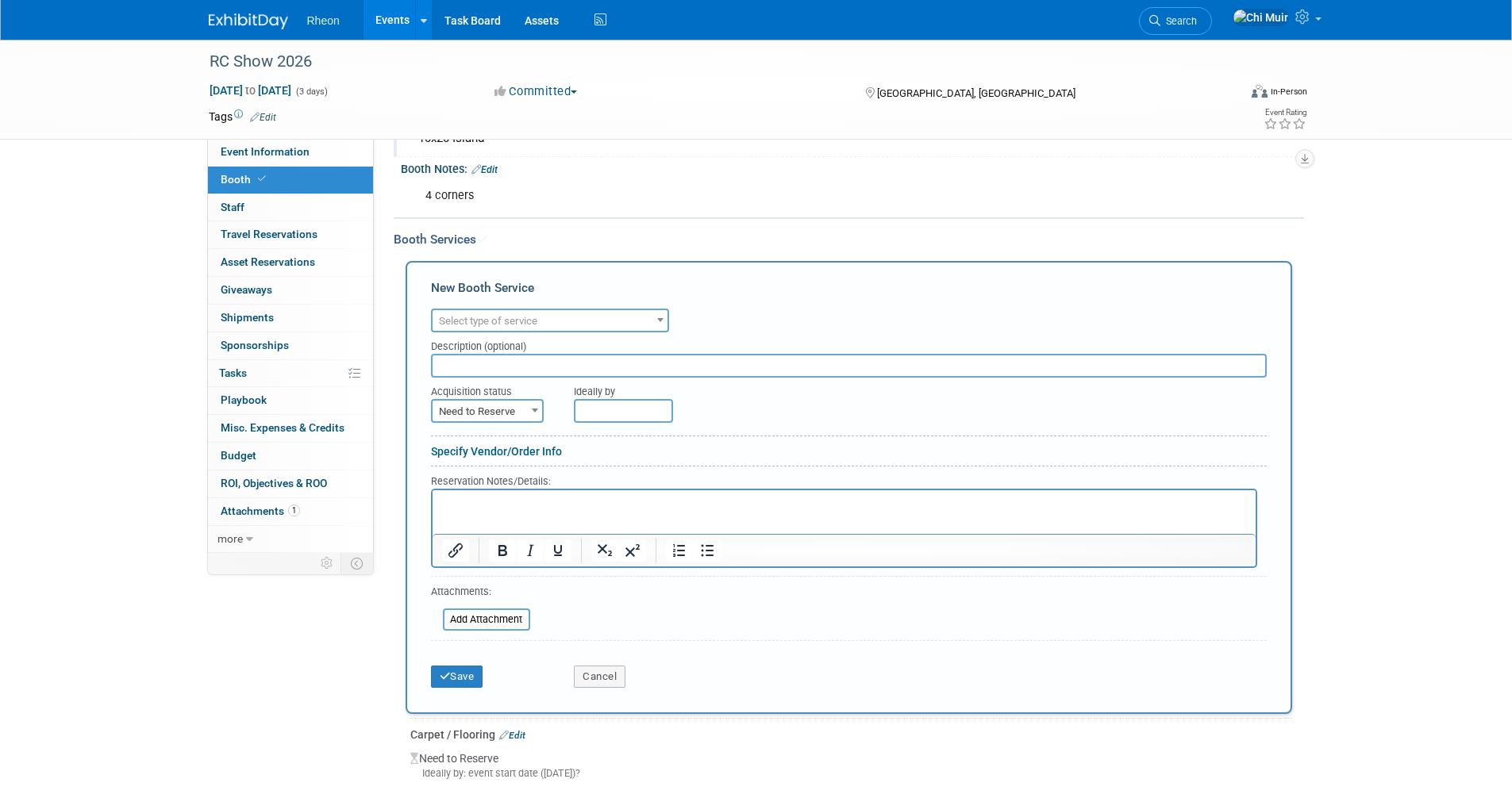
click at [533, 401] on span at bounding box center [534, 410] width 16 height 21
click at [541, 323] on span "Select type of service" at bounding box center [550, 321] width 235 height 22
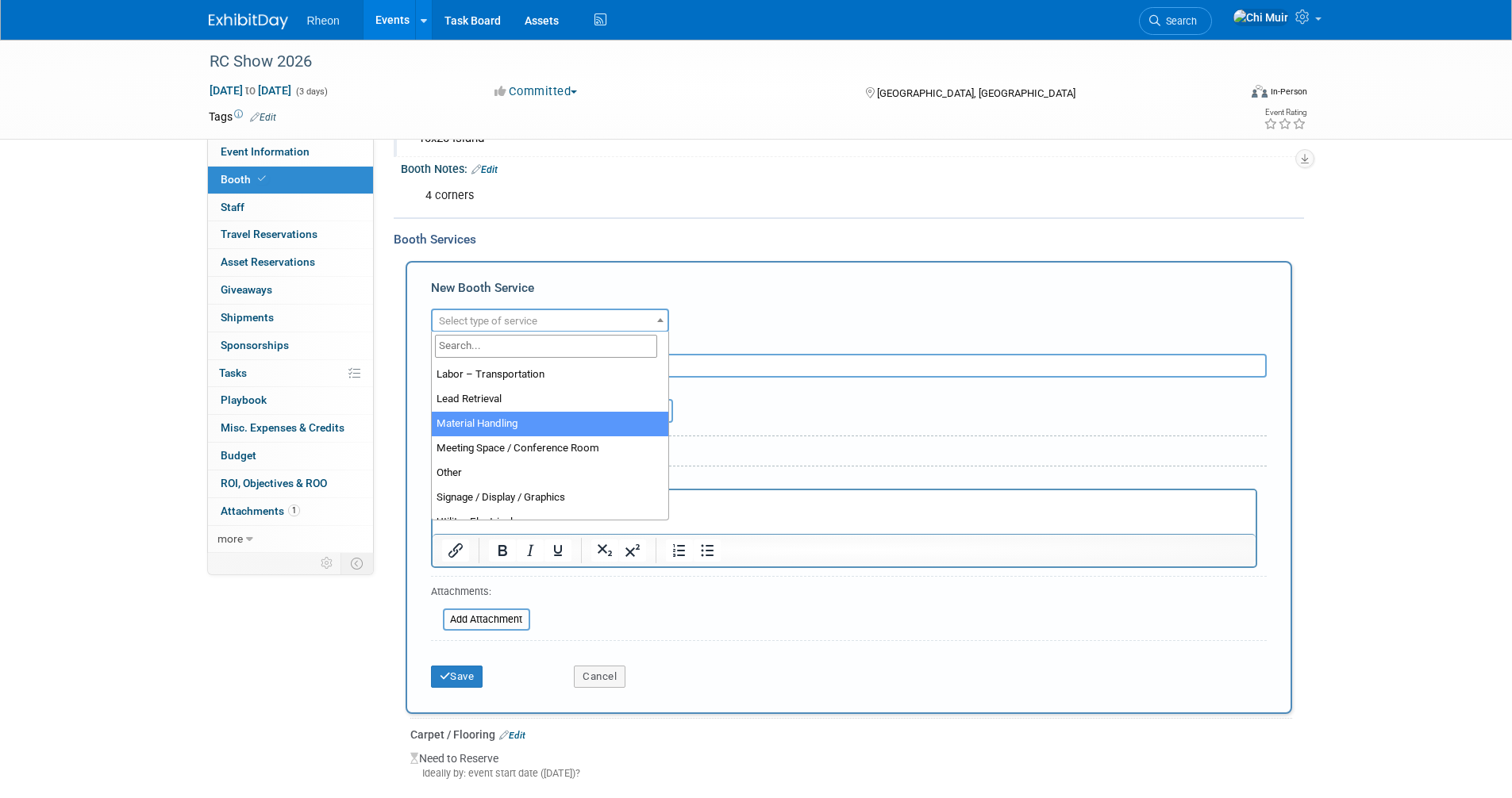
scroll to position [397, 0]
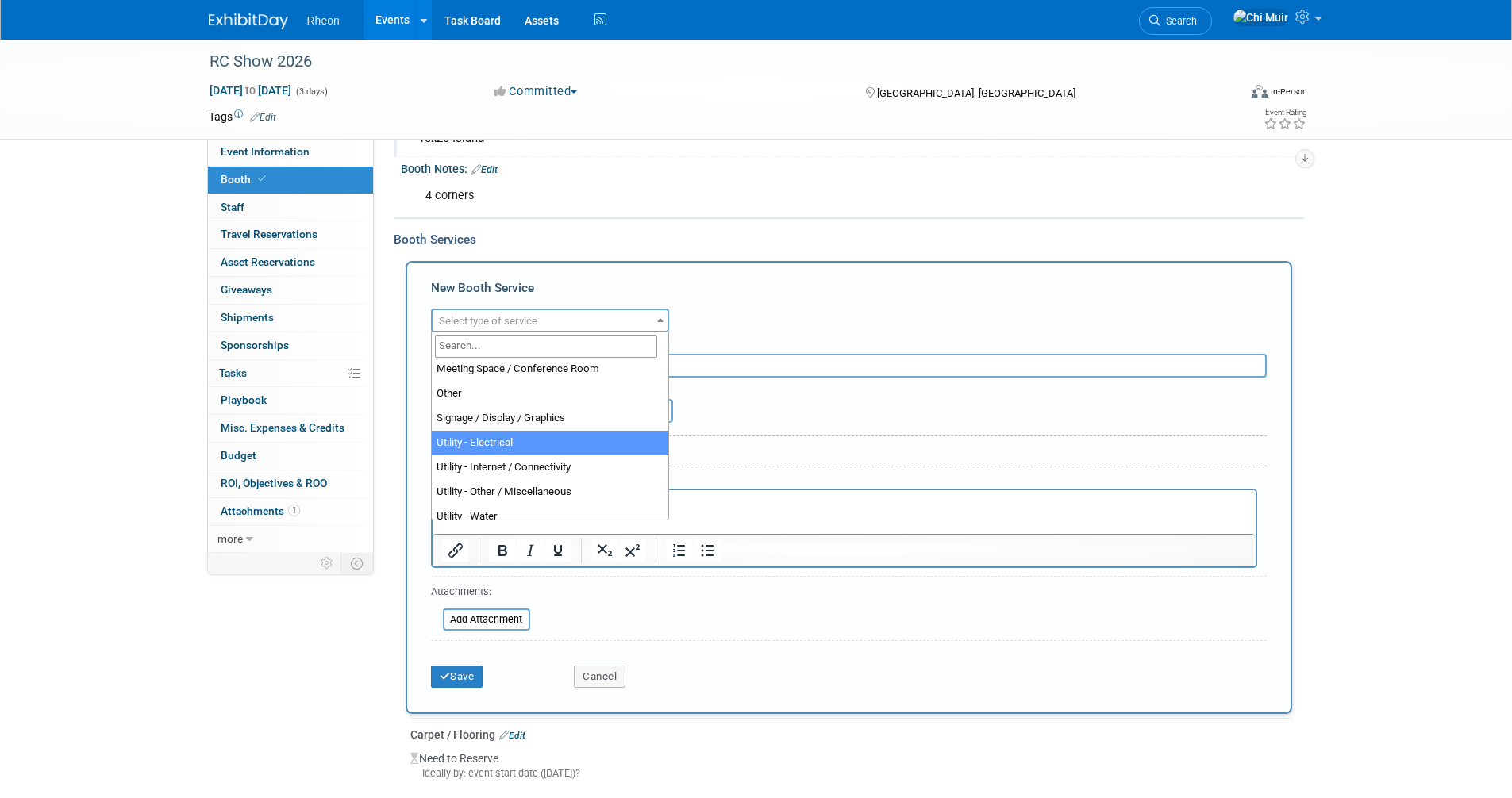
select select "8"
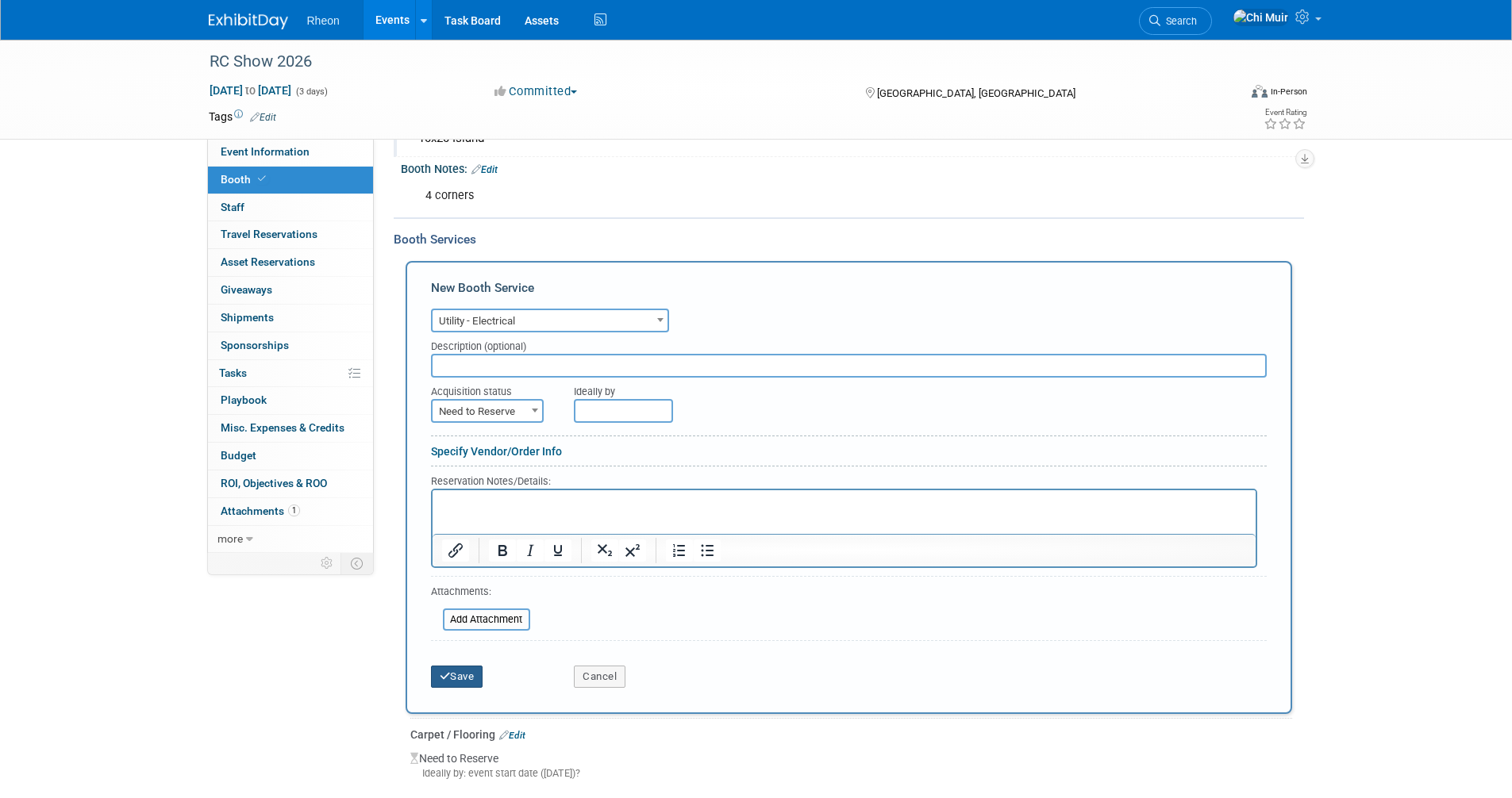
click at [459, 669] on button "Save" at bounding box center [456, 677] width 52 height 22
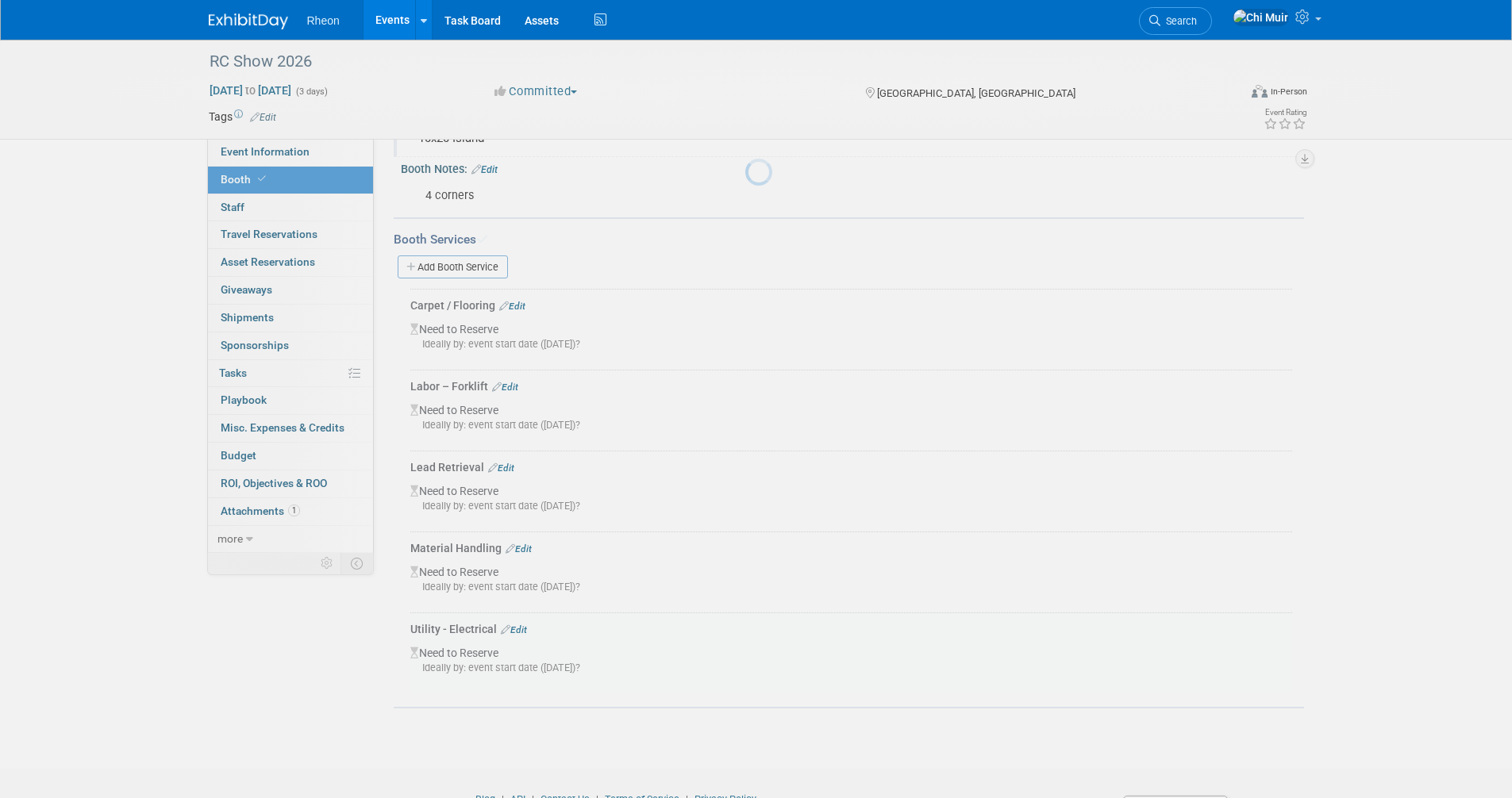
scroll to position [298, 0]
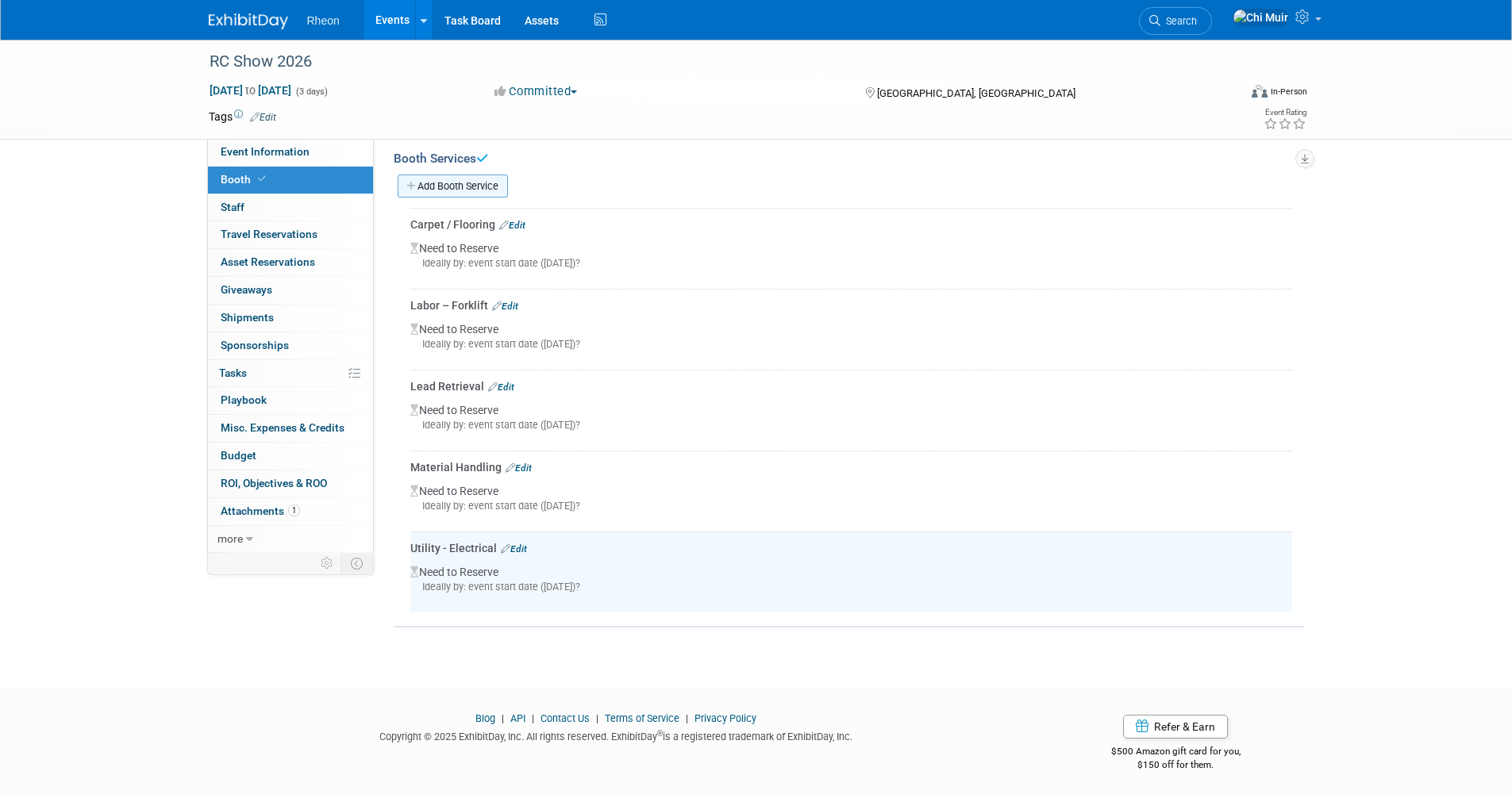
click at [487, 182] on link "Add Booth Service" at bounding box center [453, 186] width 111 height 23
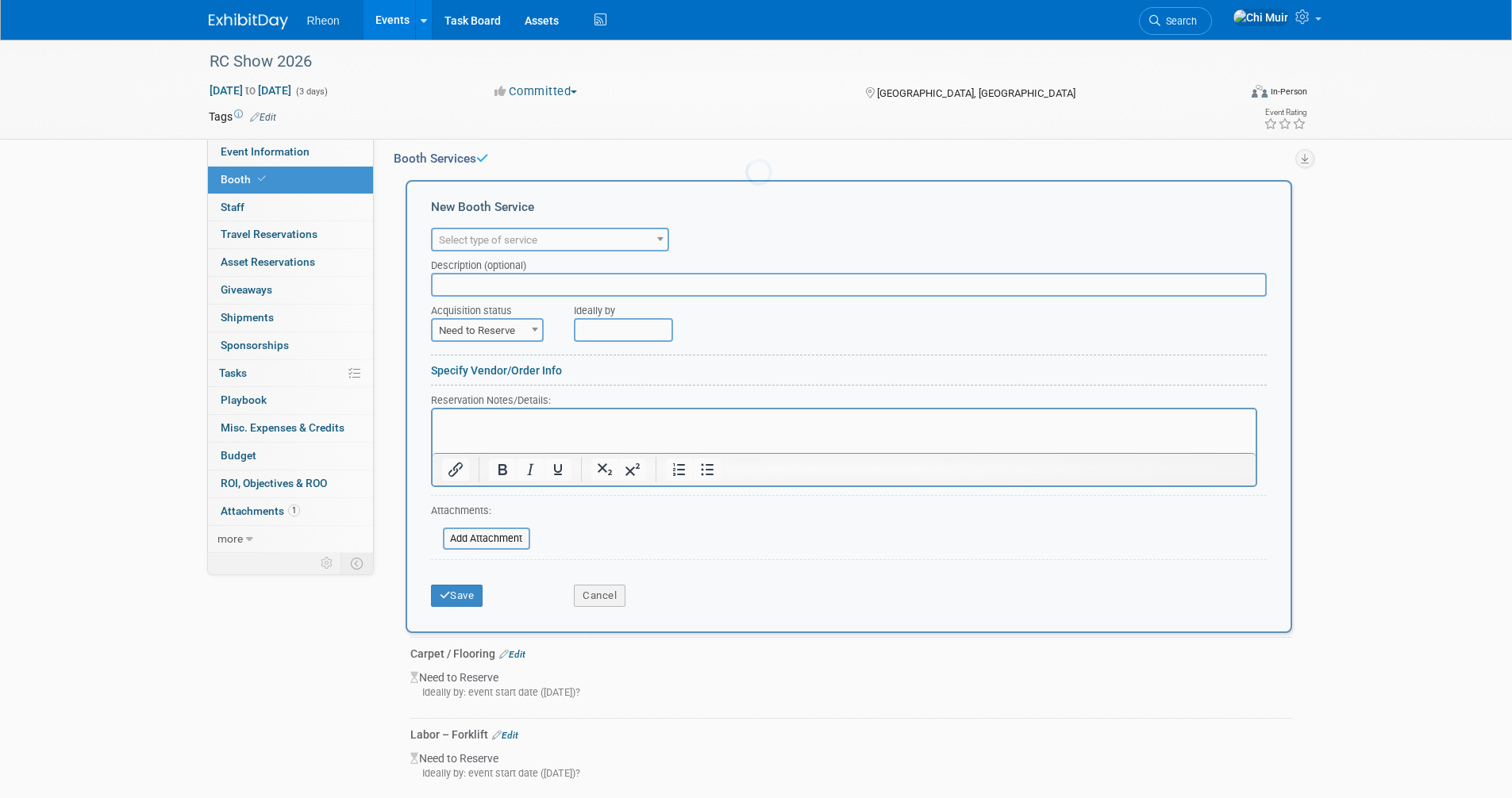
scroll to position [0, 0]
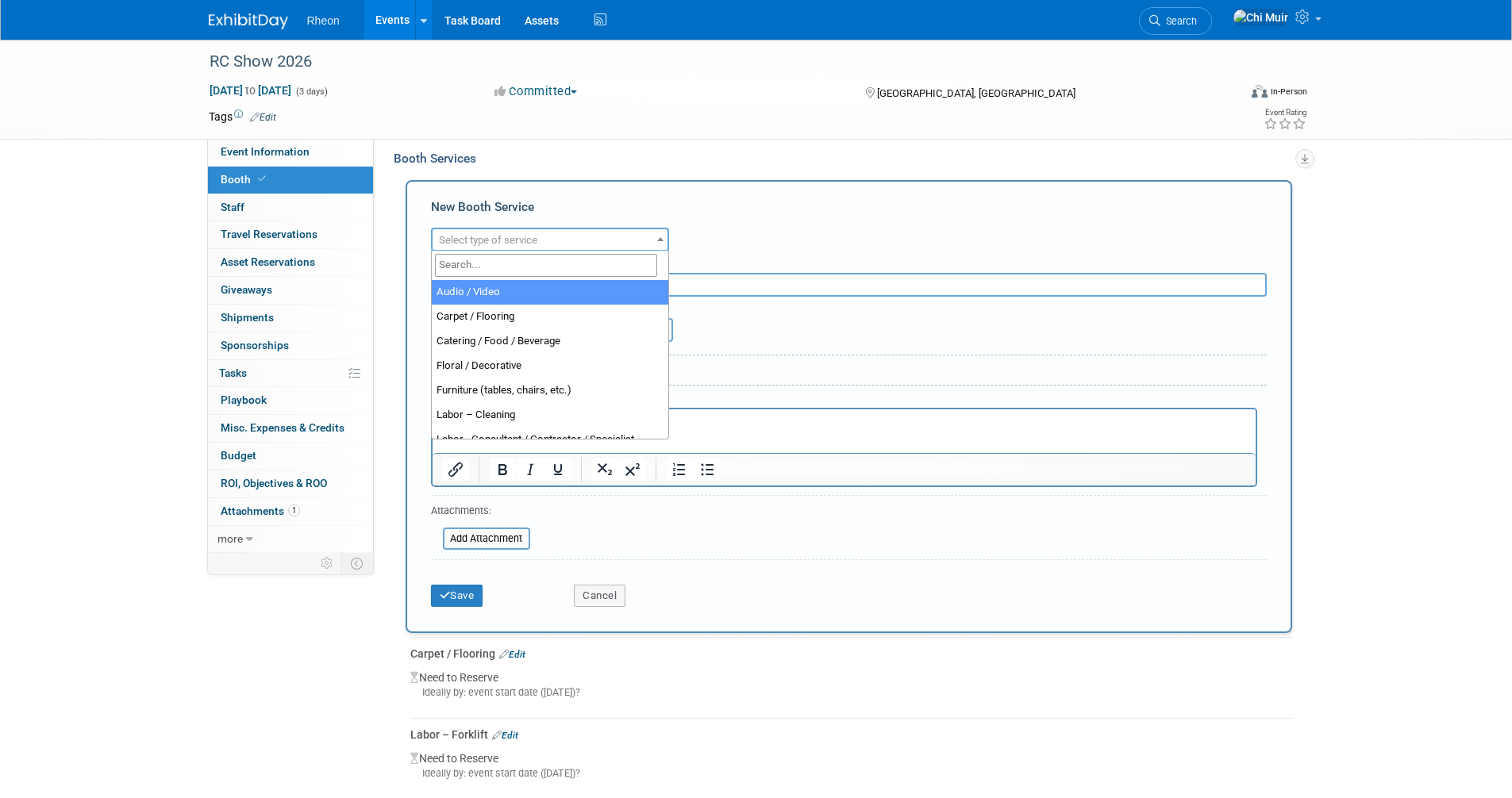
click at [513, 244] on span "Select type of service" at bounding box center [488, 240] width 99 height 12
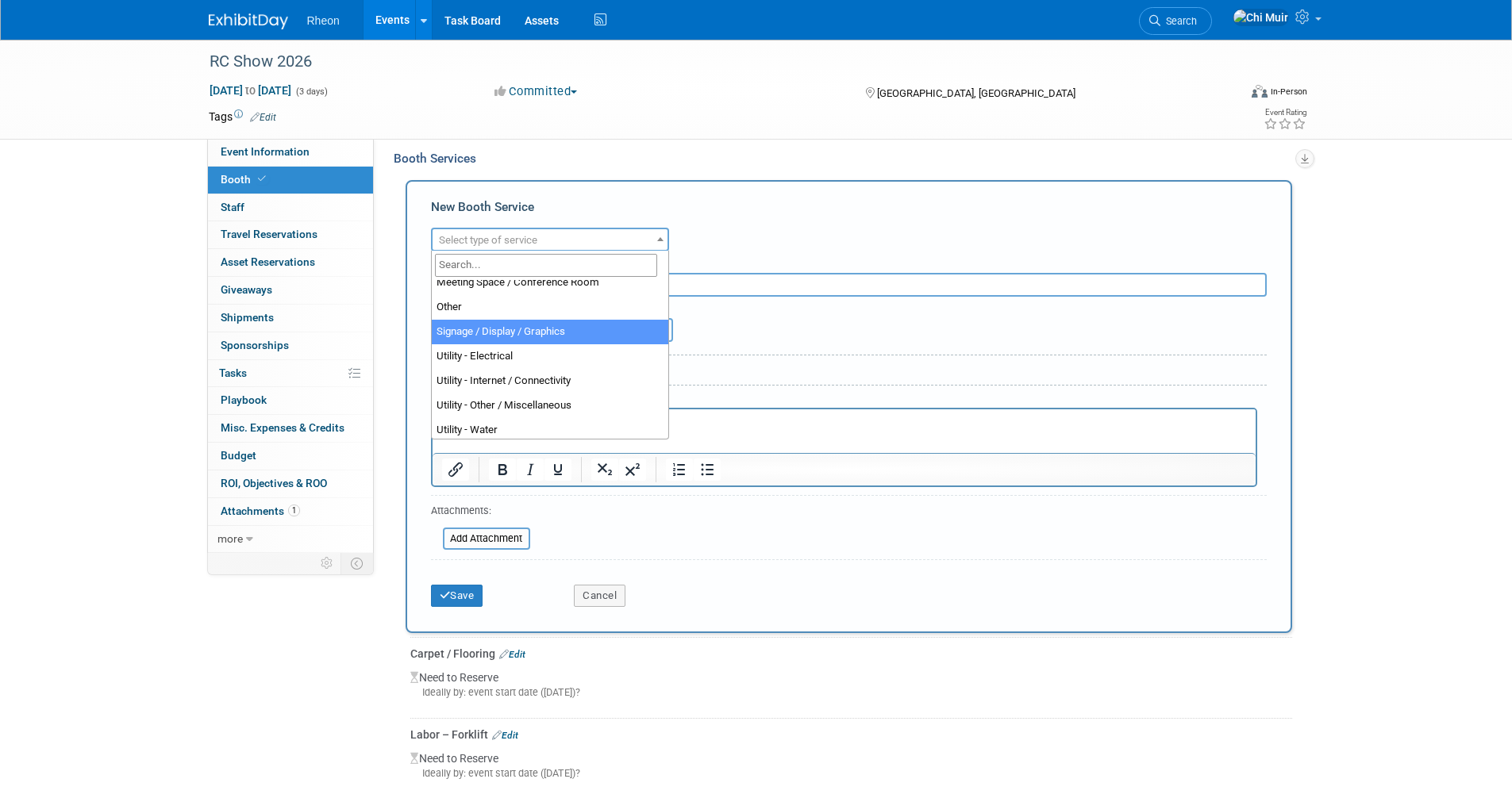
scroll to position [406, 0]
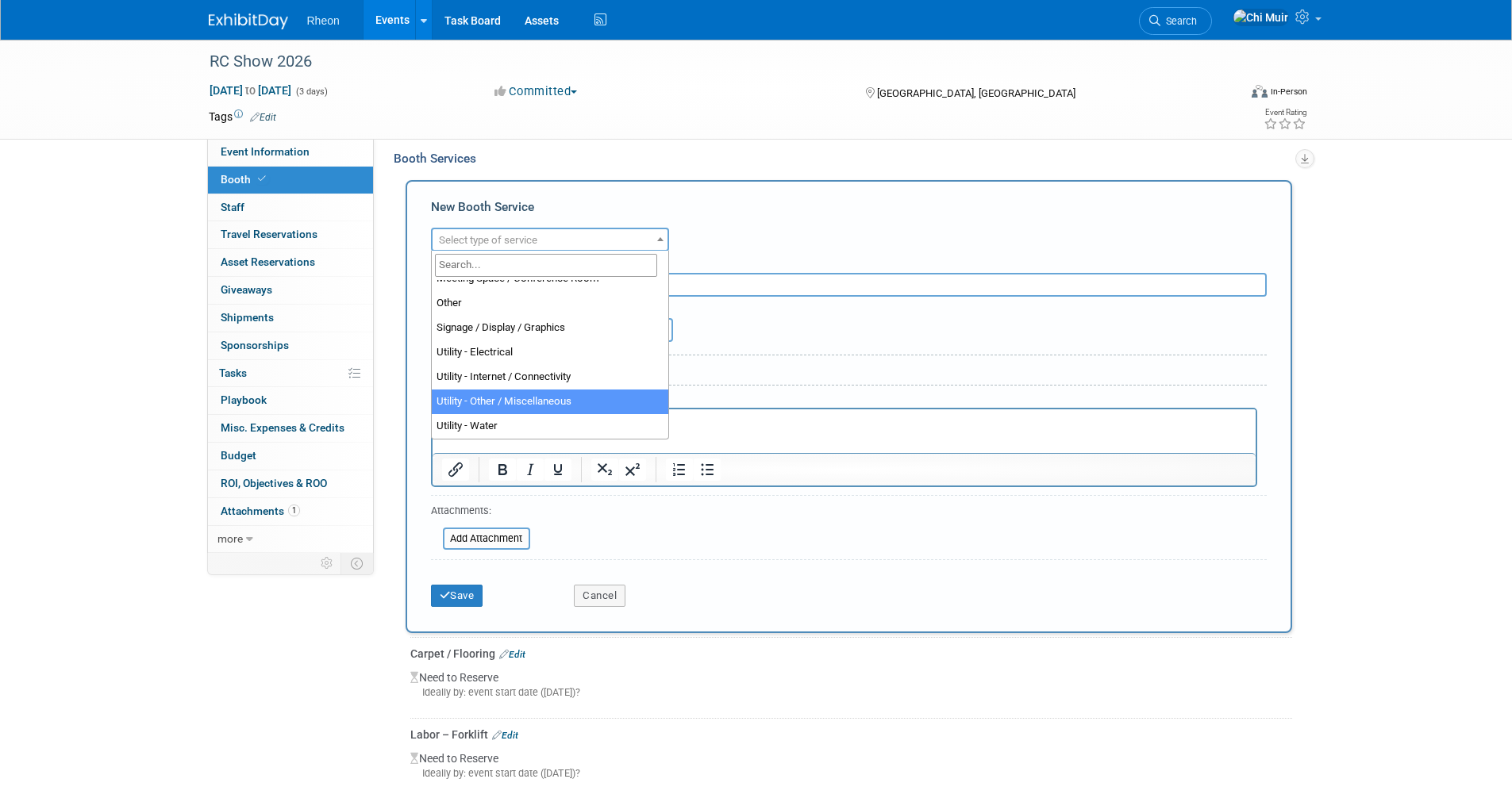
select select "17"
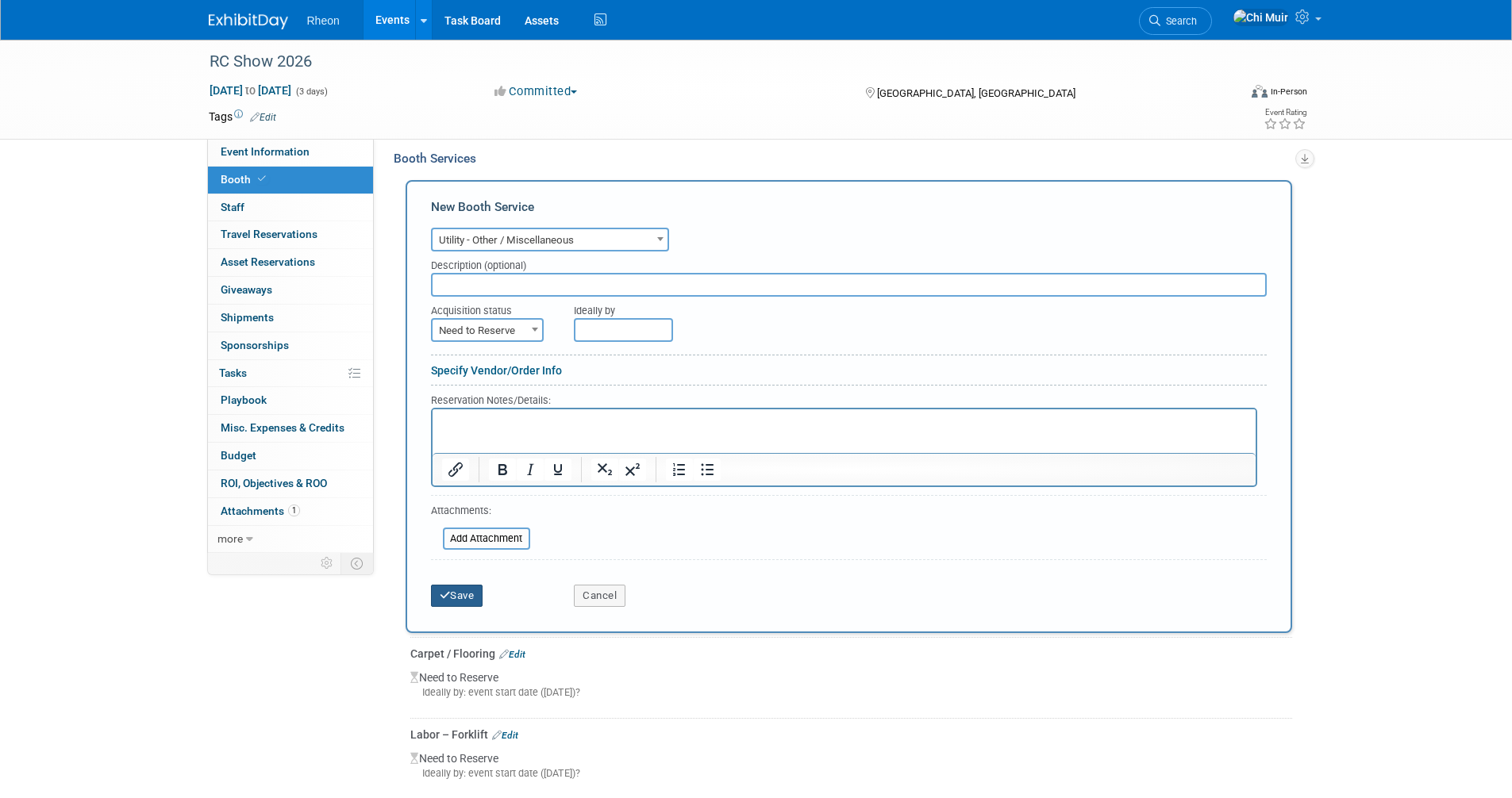
click at [443, 600] on button "Save" at bounding box center [456, 596] width 52 height 22
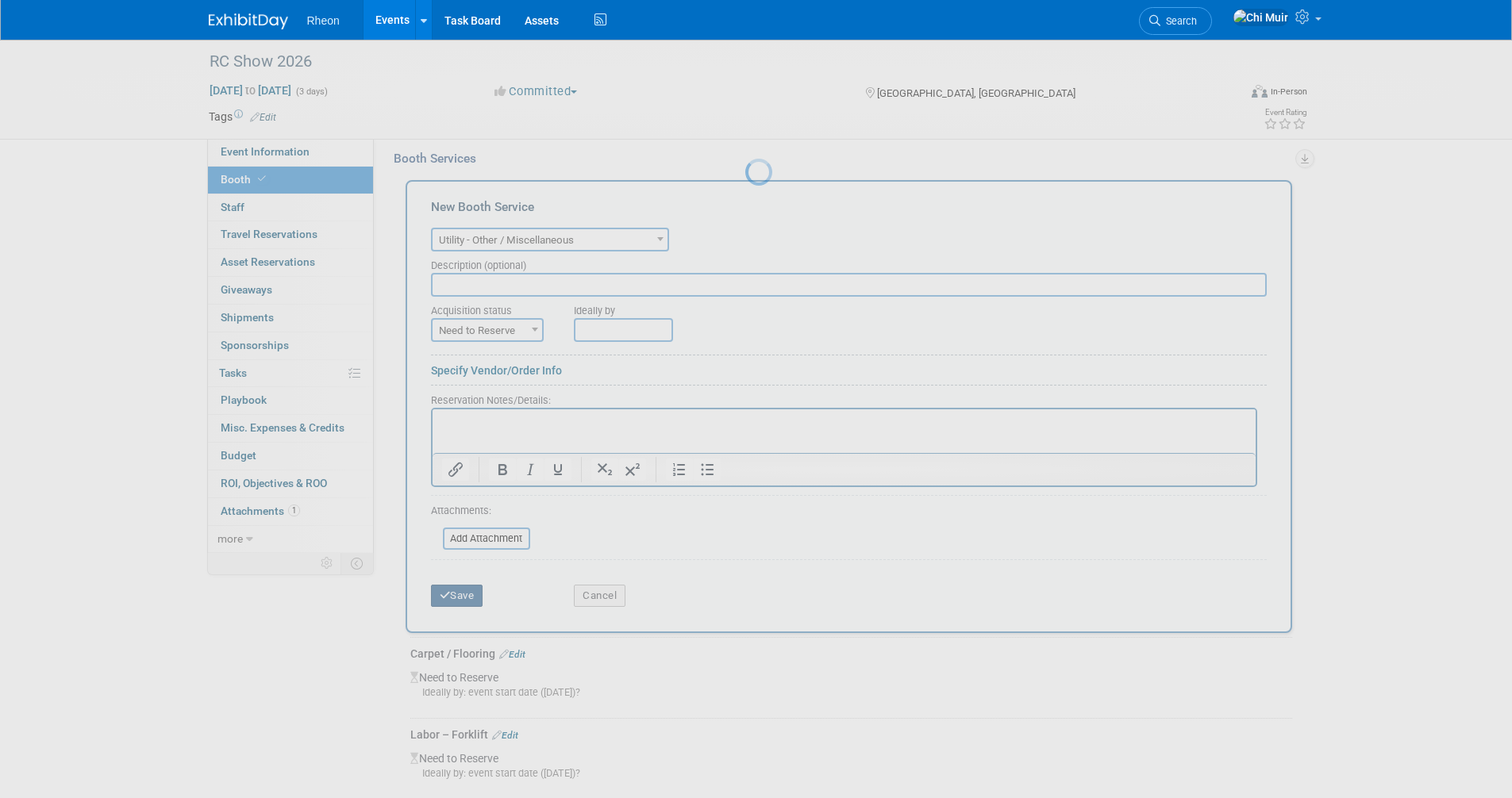
scroll to position [379, 0]
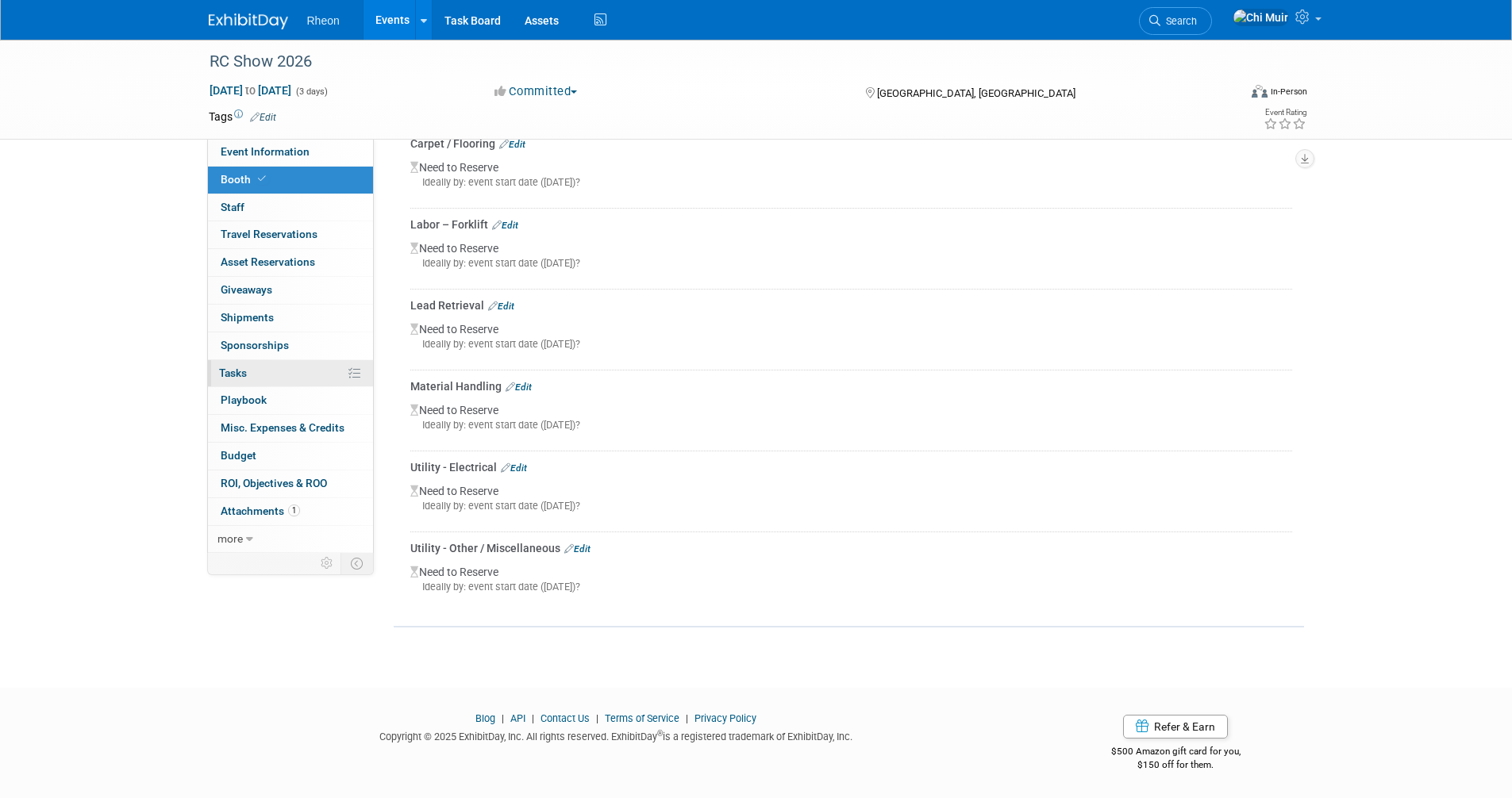
click at [266, 370] on link "0% Tasks 0%" at bounding box center [290, 373] width 165 height 27
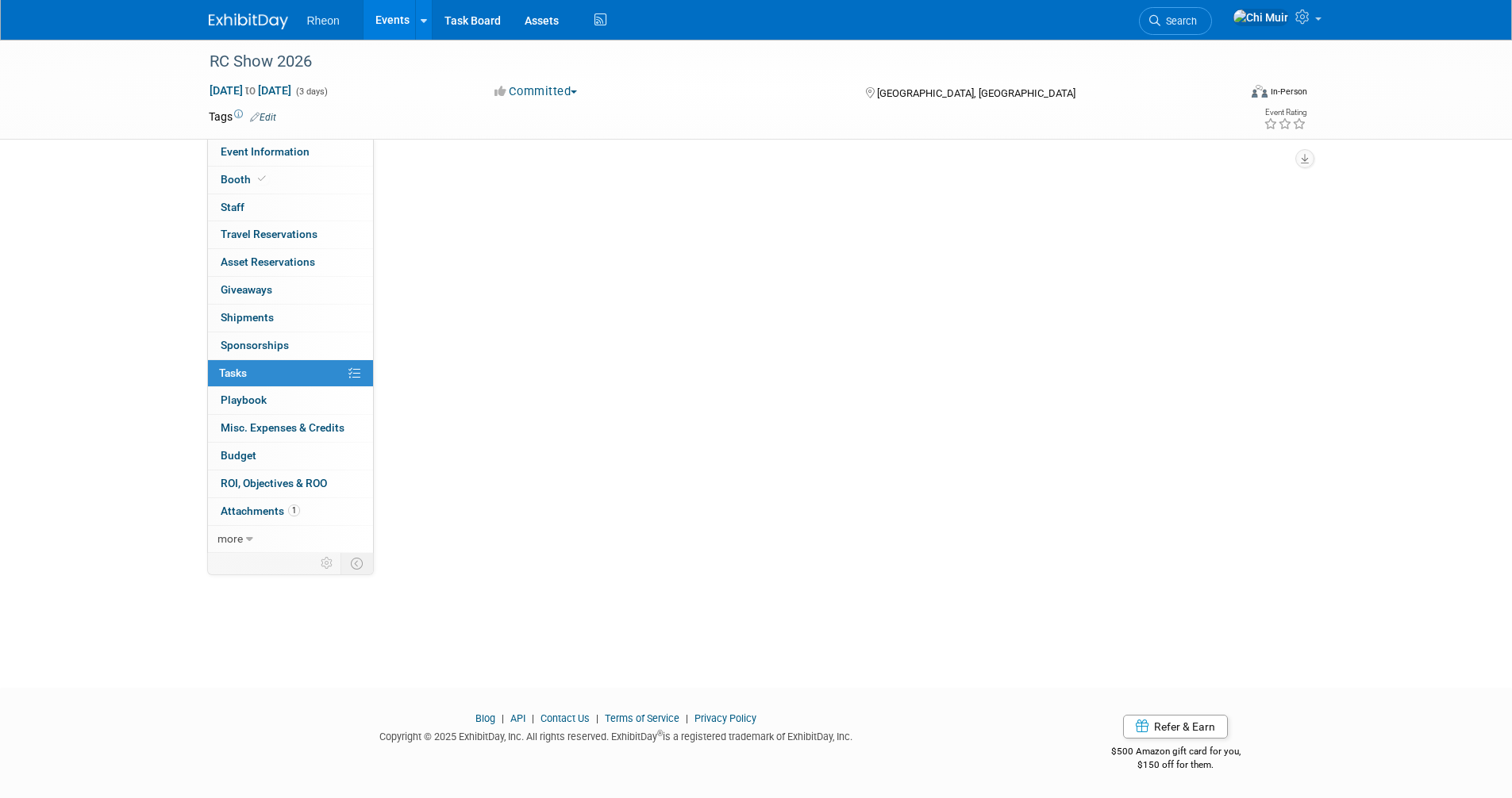
scroll to position [0, 0]
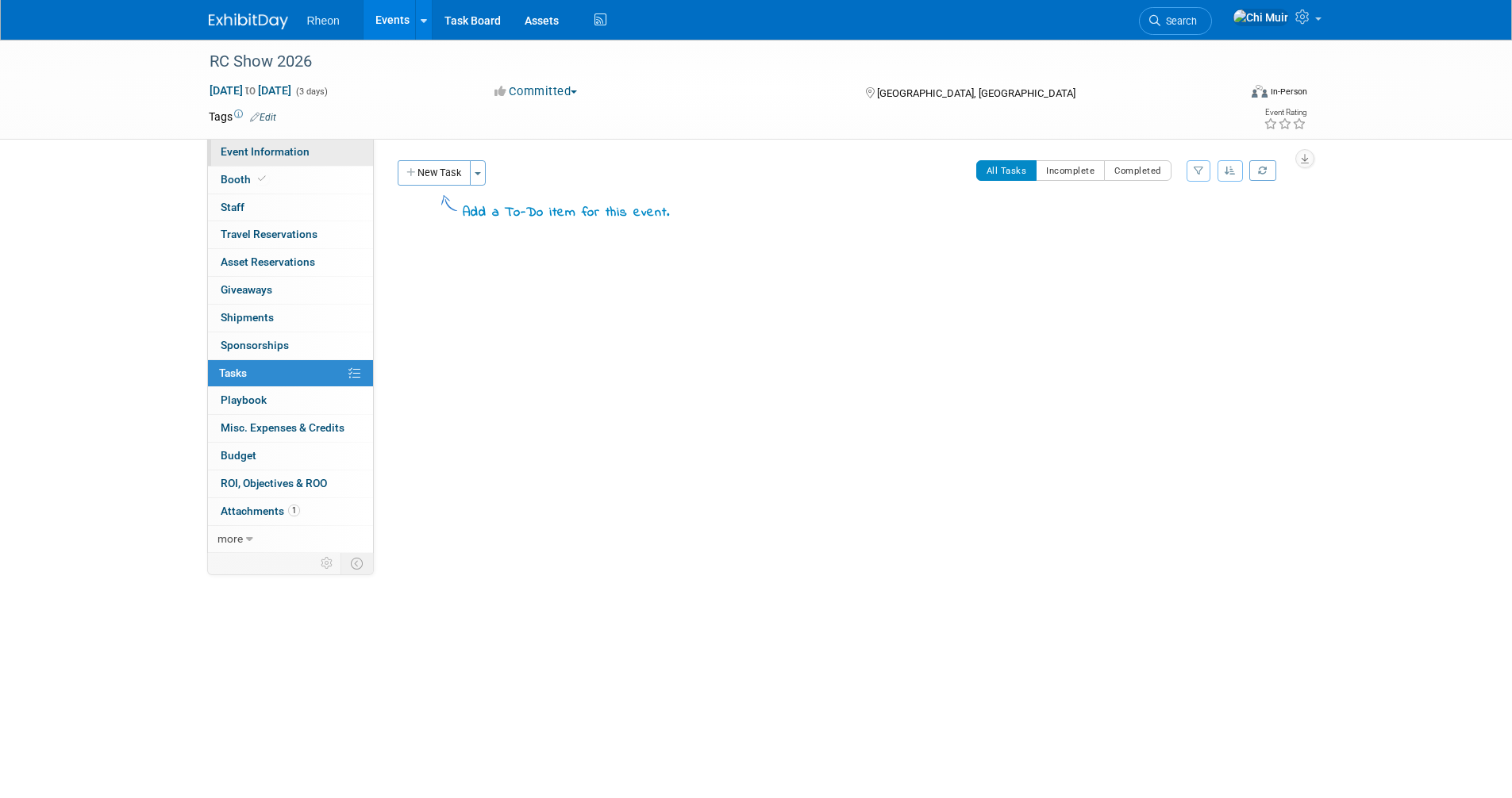
click at [261, 153] on span "Event Information" at bounding box center [265, 151] width 89 height 13
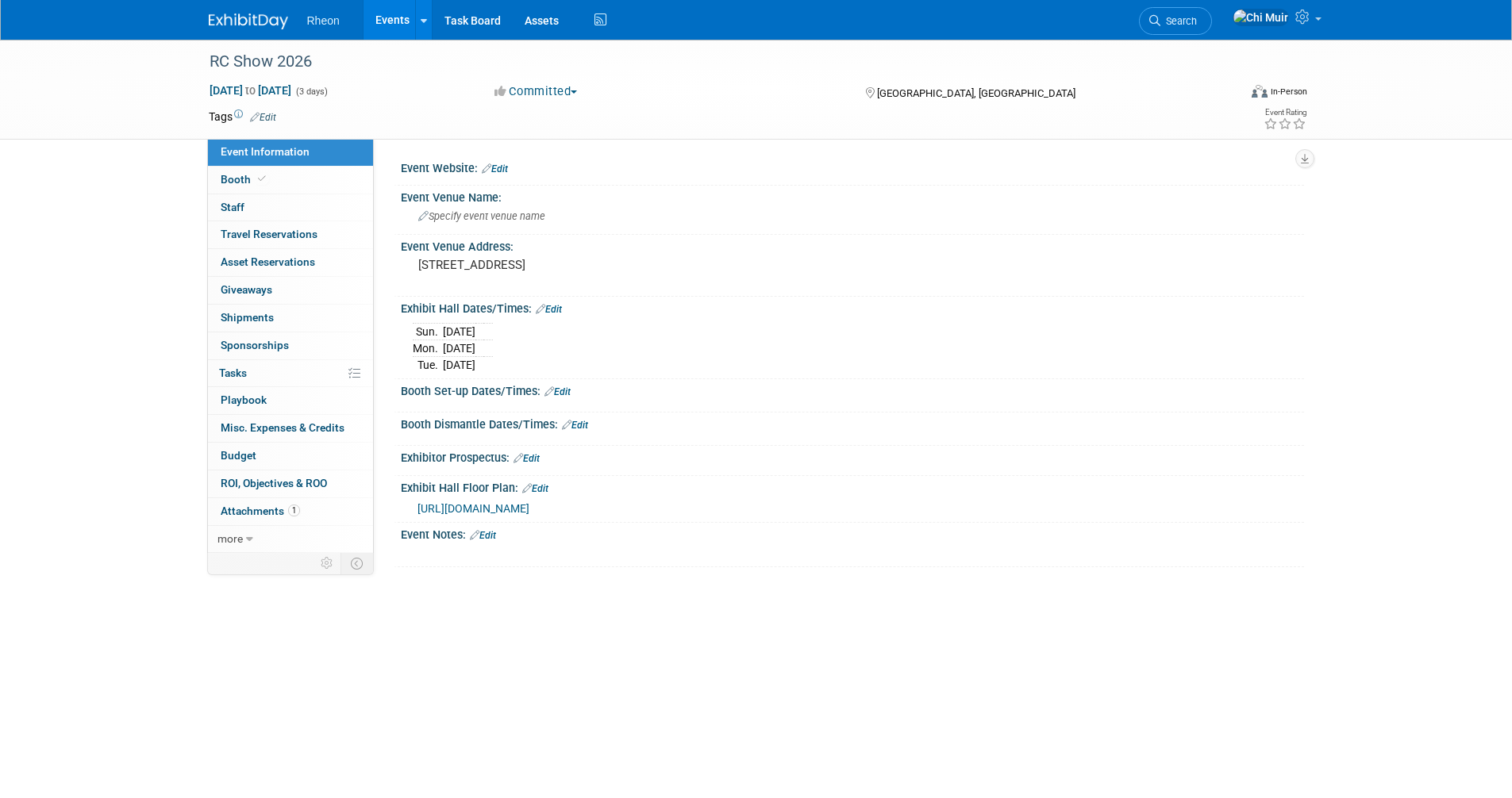
click at [394, 18] on link "Events" at bounding box center [392, 20] width 58 height 40
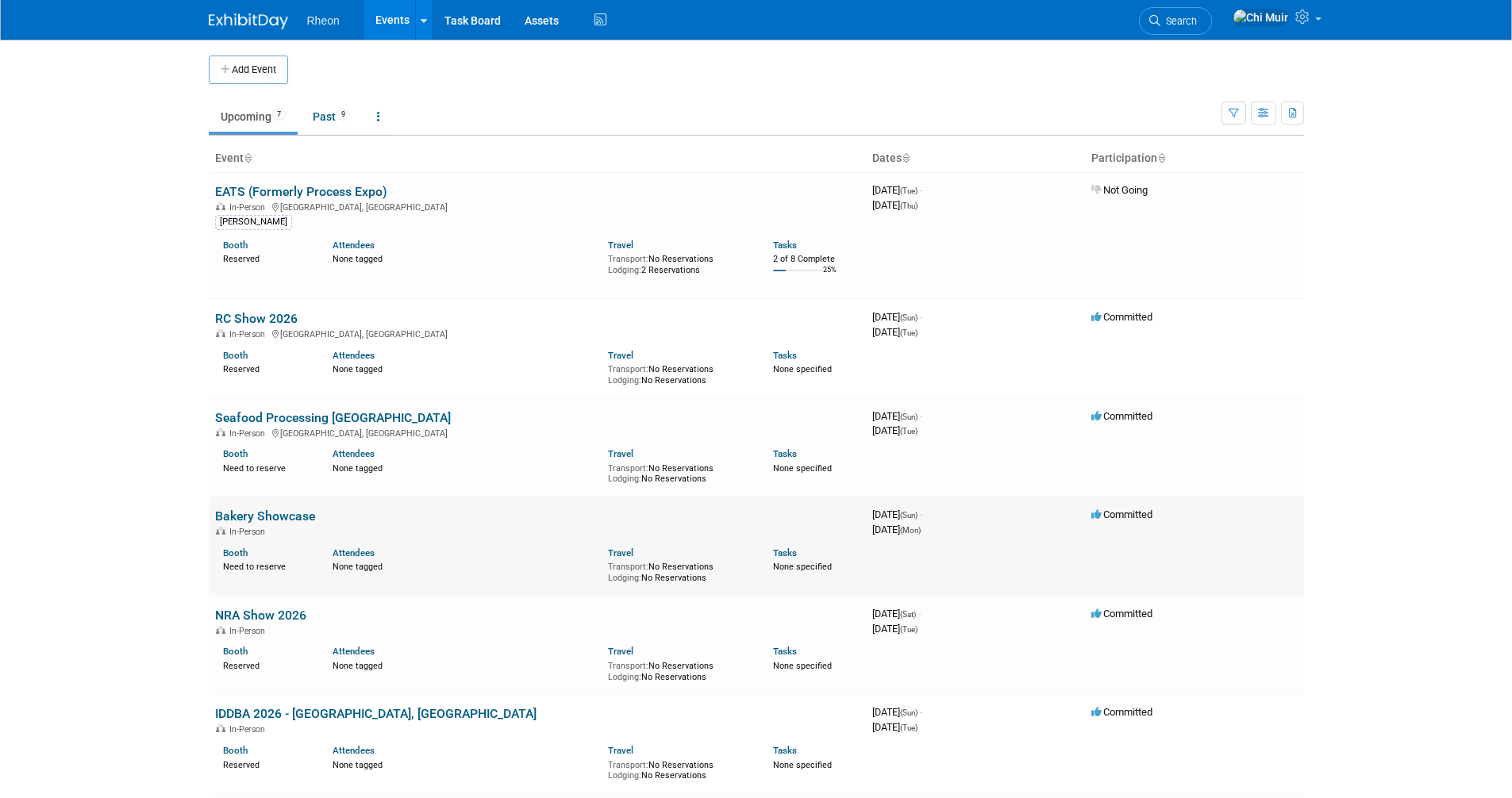
click at [290, 519] on link "Bakery Showcase" at bounding box center [265, 516] width 100 height 15
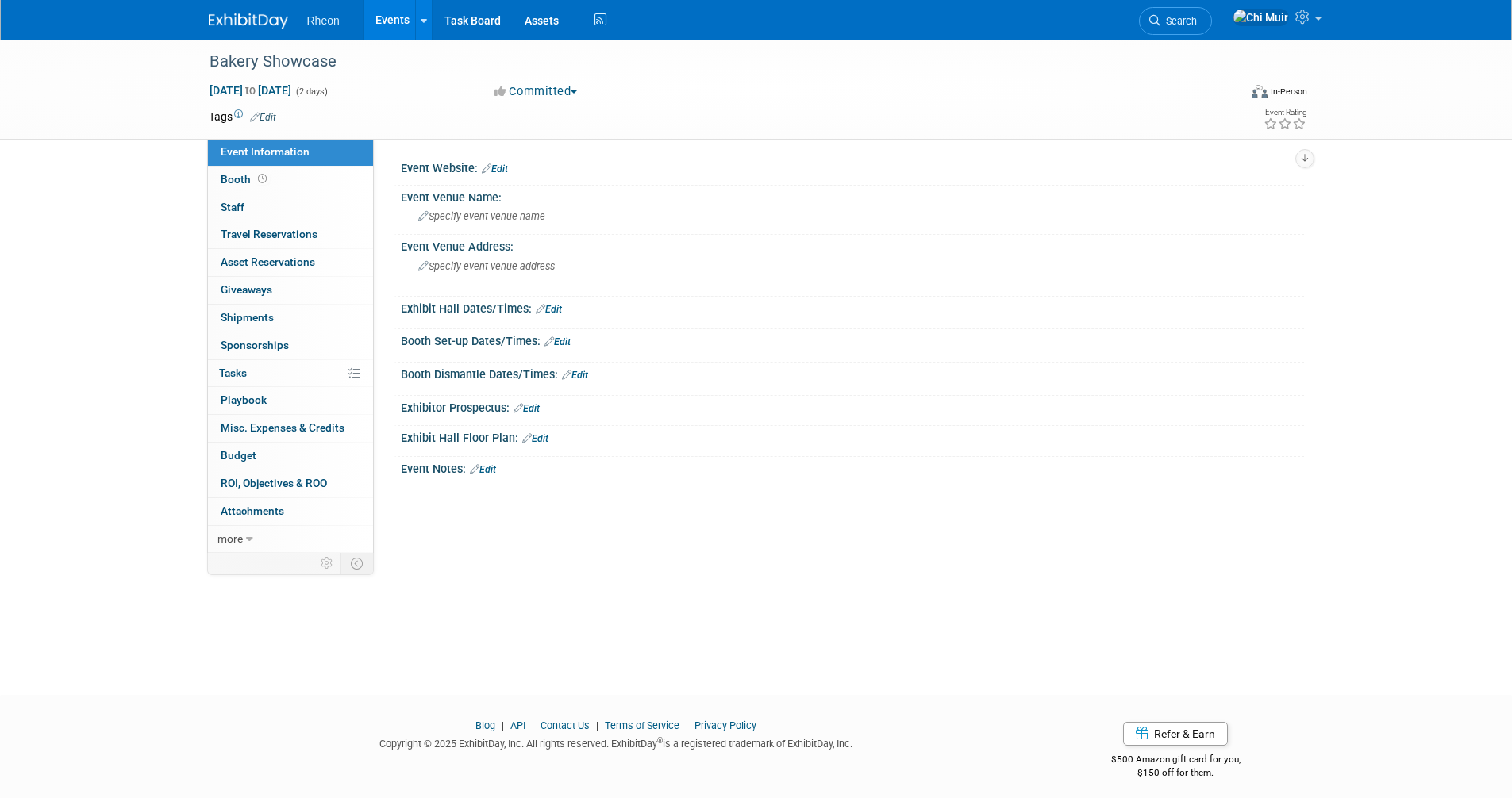
click at [575, 91] on button "Committed" at bounding box center [536, 91] width 95 height 17
click at [581, 135] on link "Considering" at bounding box center [552, 139] width 125 height 22
click at [400, 14] on link "Events" at bounding box center [392, 20] width 58 height 40
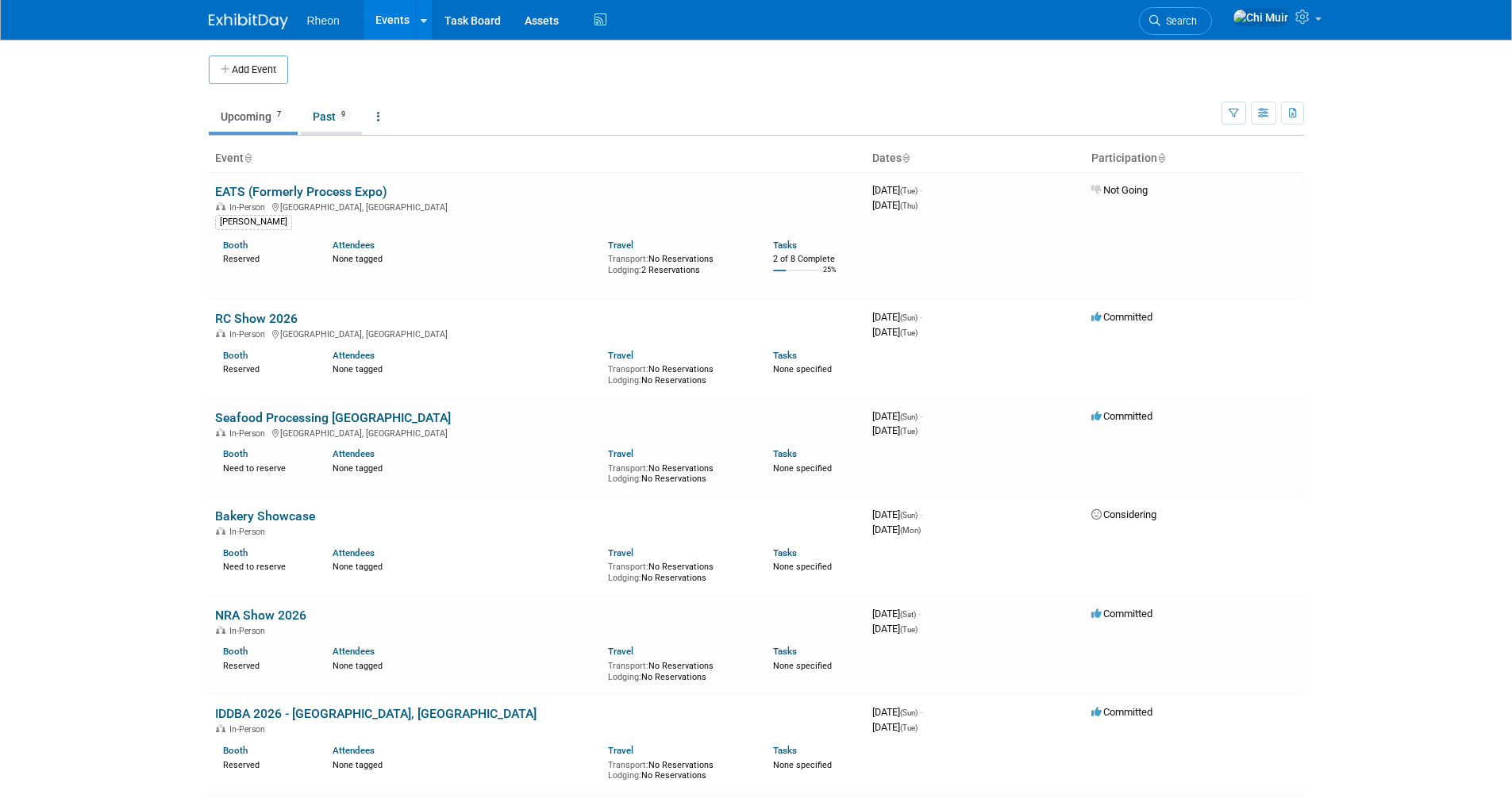
click at [337, 111] on link "Past 9" at bounding box center [332, 117] width 61 height 31
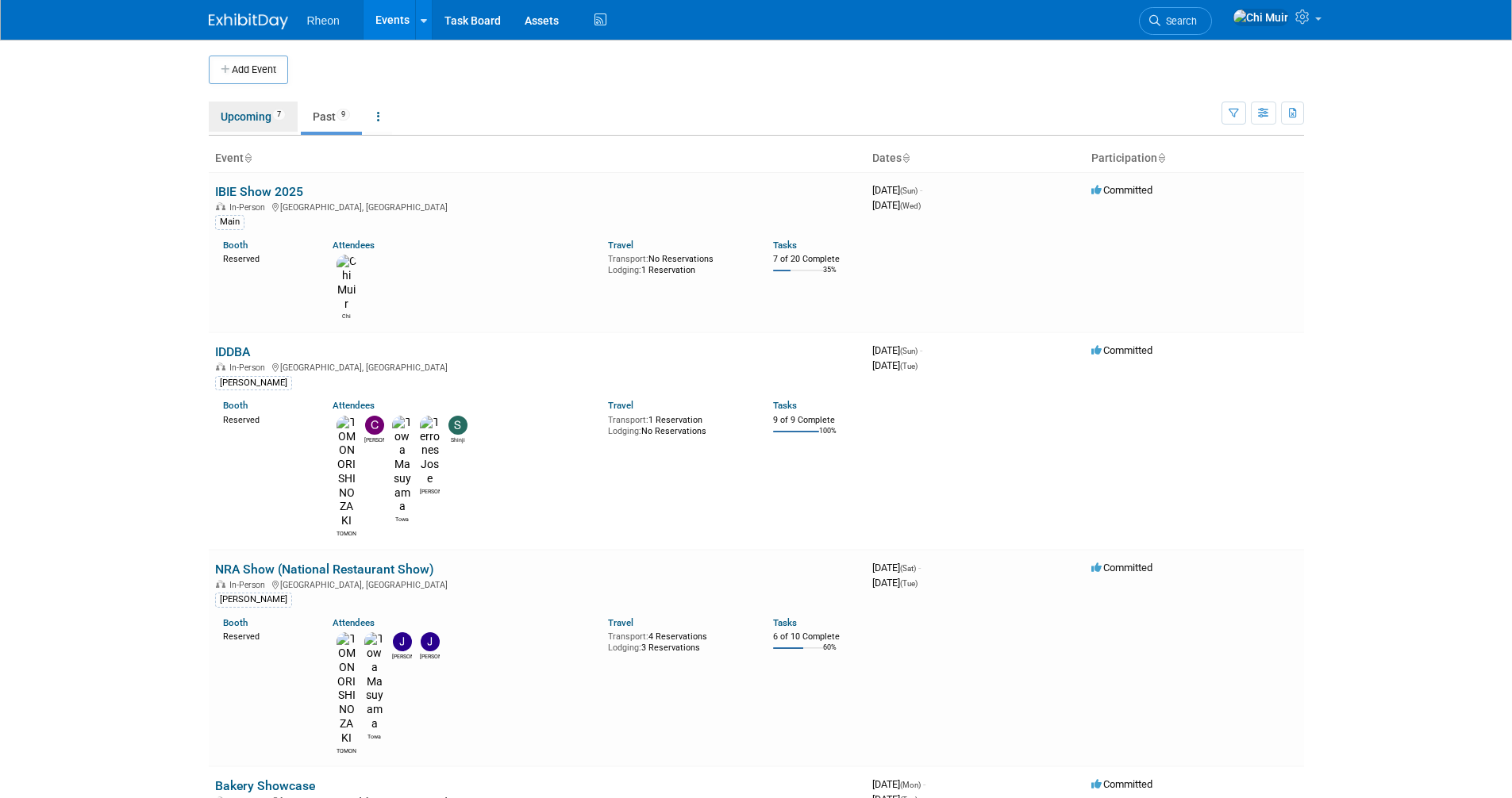
click at [251, 116] on link "Upcoming 7" at bounding box center [253, 117] width 89 height 31
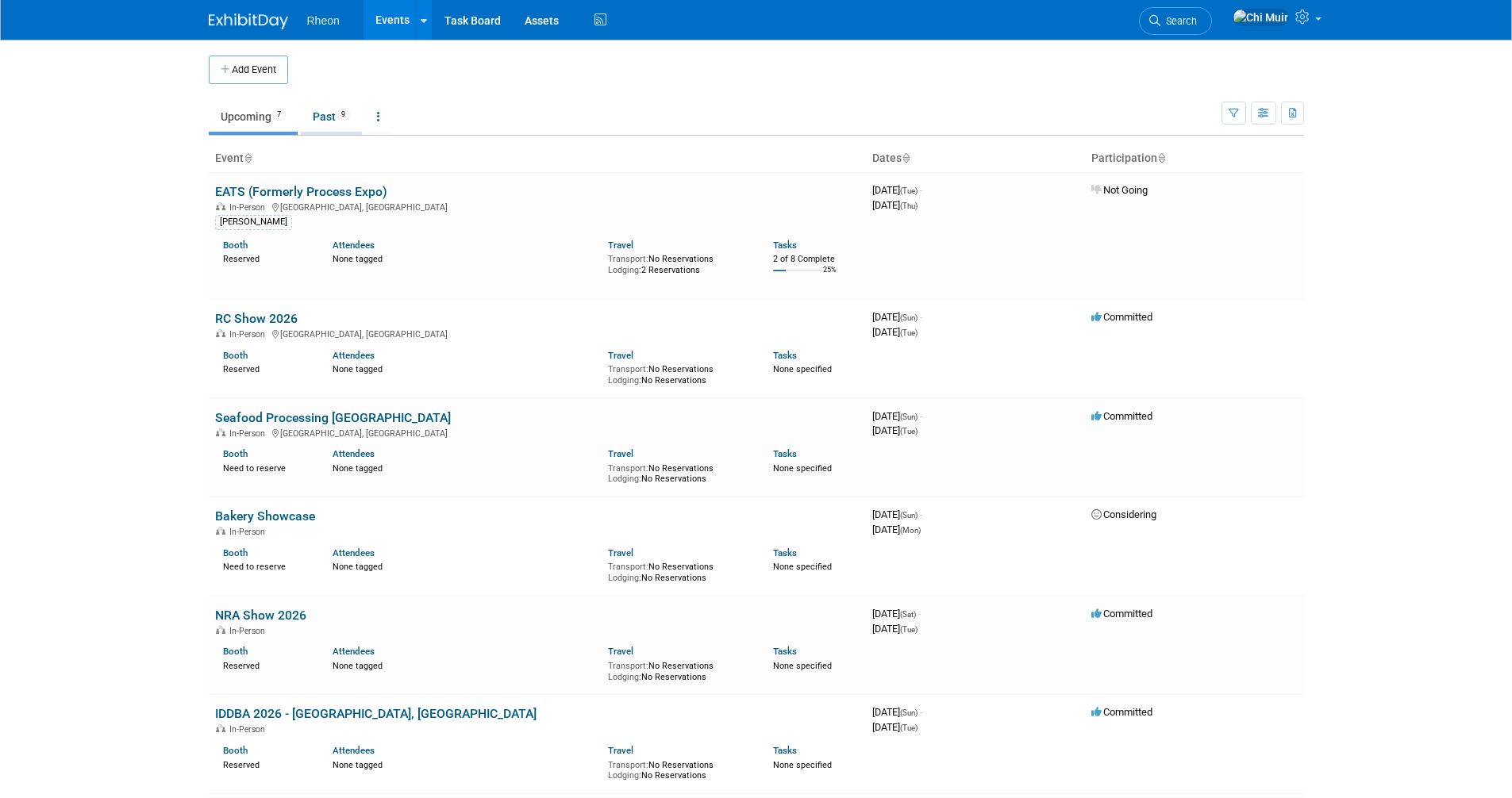
click at [327, 120] on link "Past 9" at bounding box center [332, 117] width 61 height 31
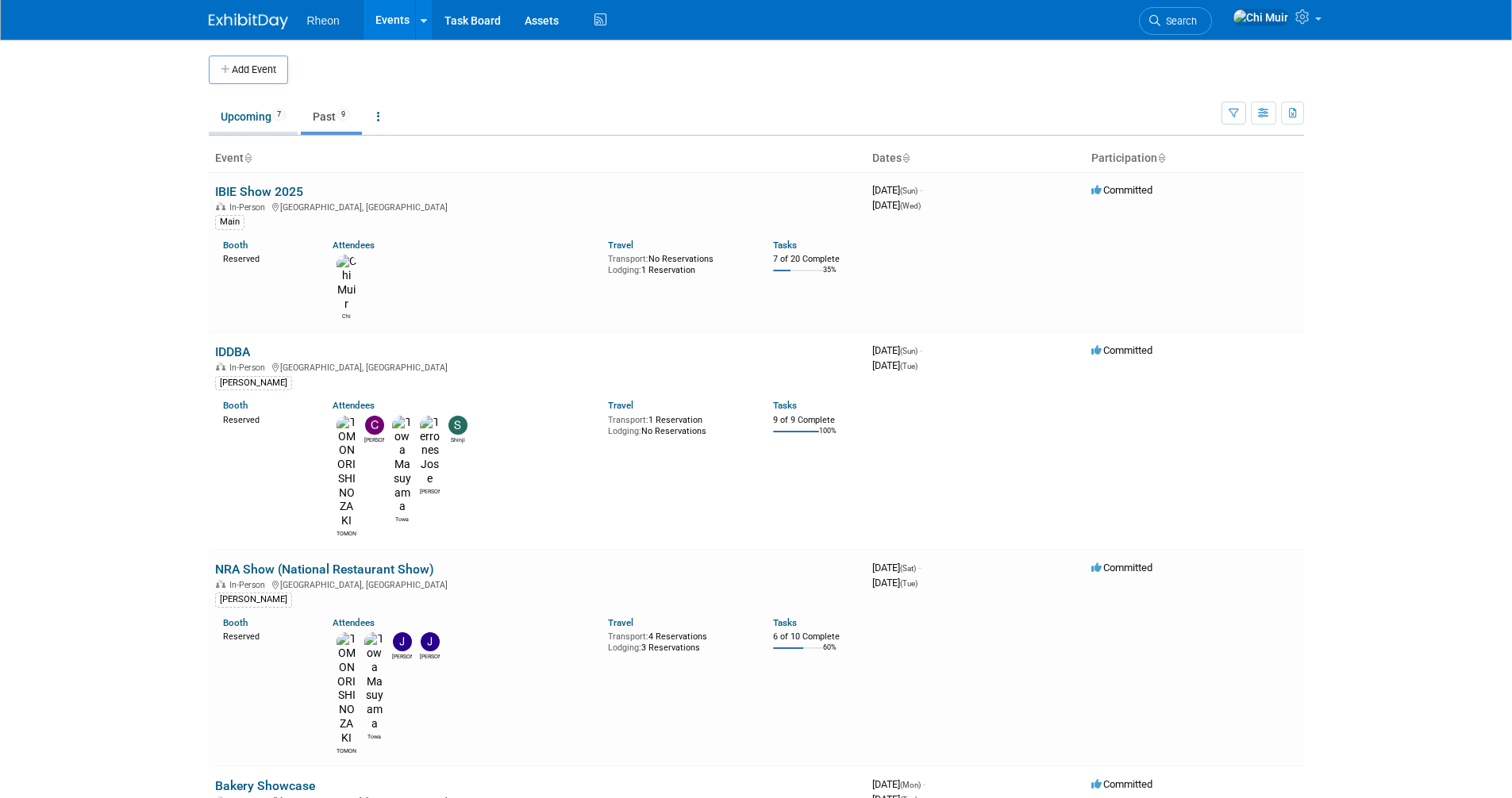
click at [253, 120] on link "Upcoming 7" at bounding box center [253, 117] width 89 height 31
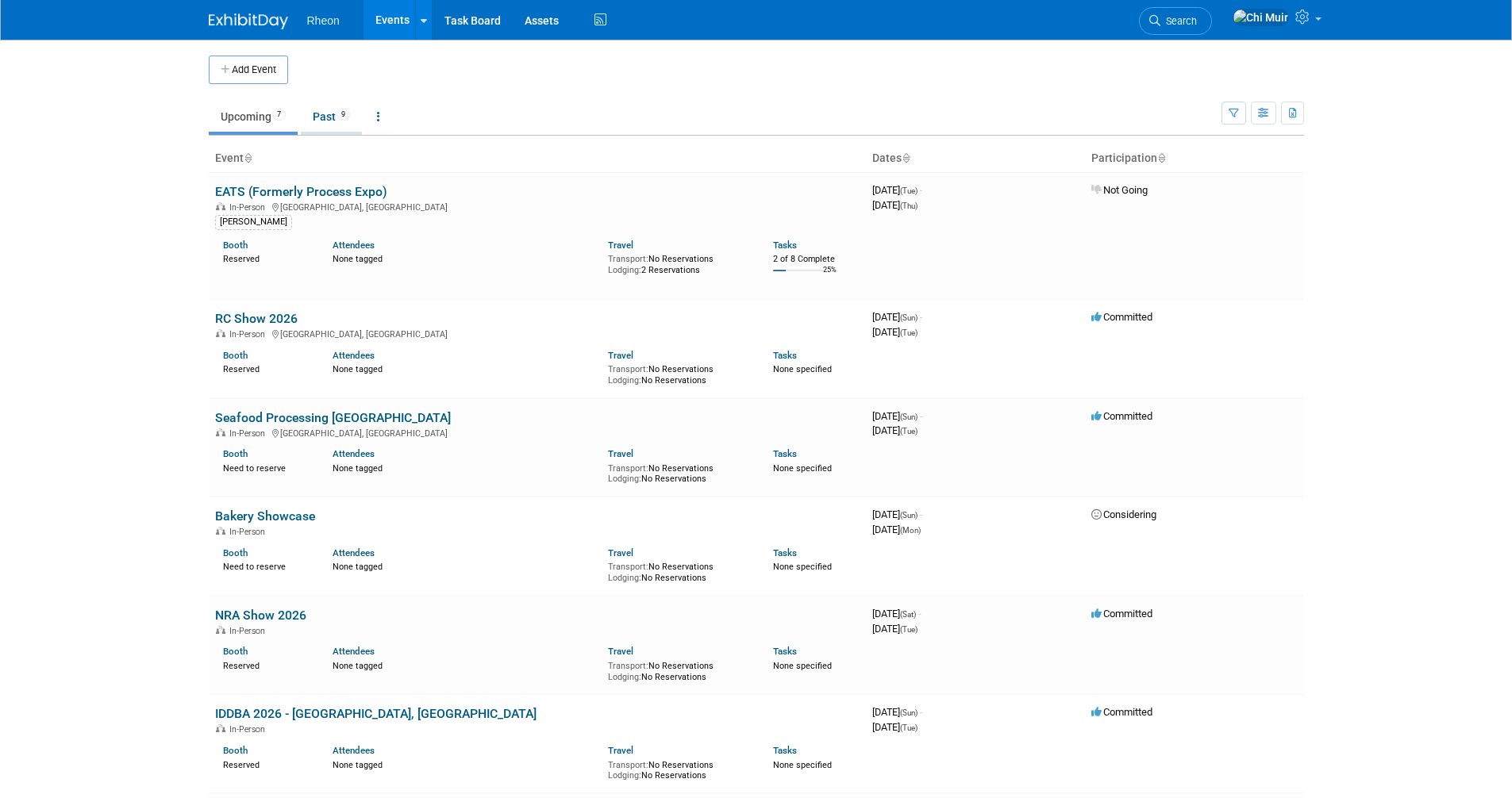
click at [322, 122] on link "Past 9" at bounding box center [332, 117] width 61 height 31
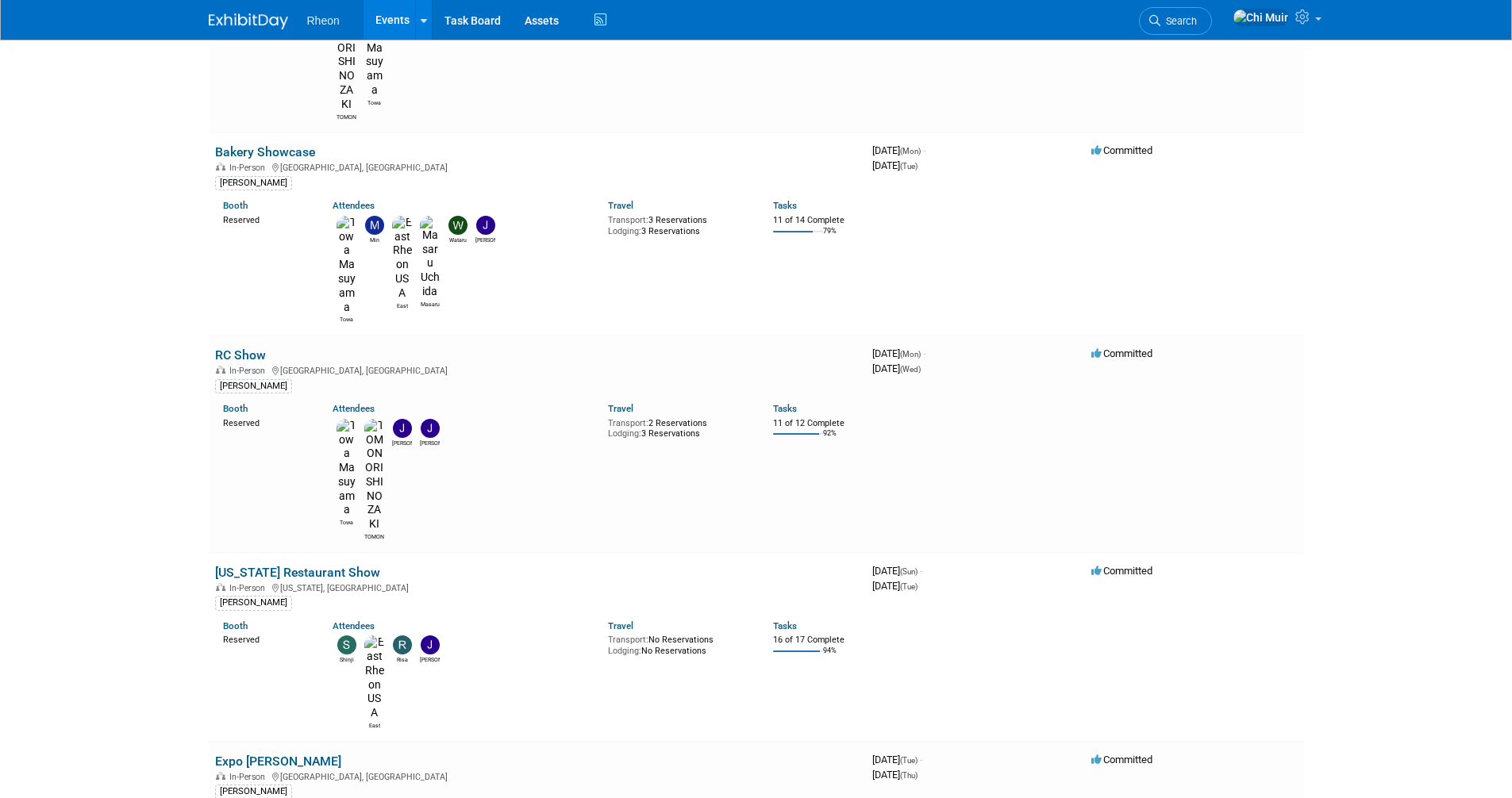
scroll to position [635, 0]
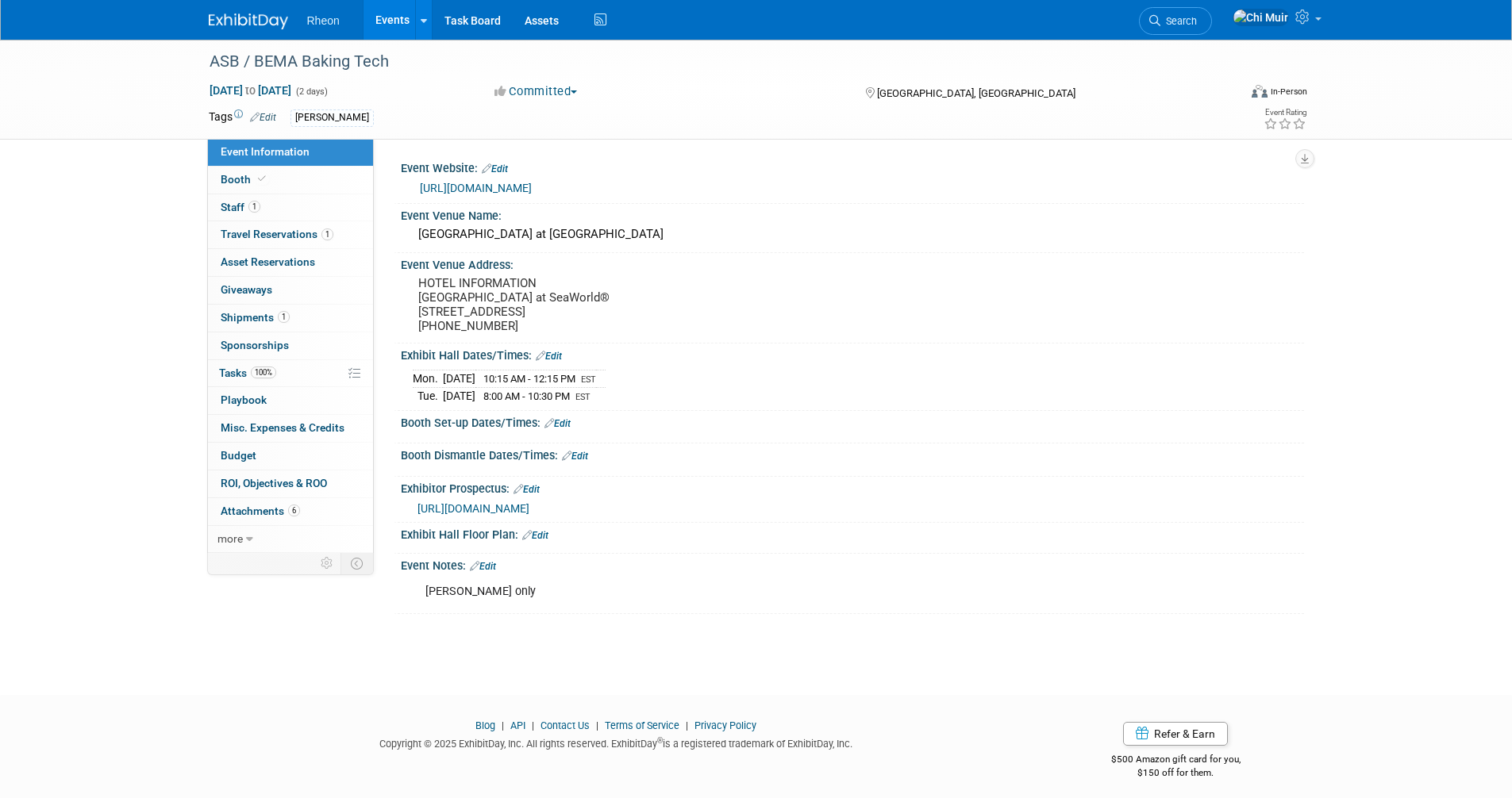
click at [406, 14] on link "Events" at bounding box center [392, 20] width 58 height 40
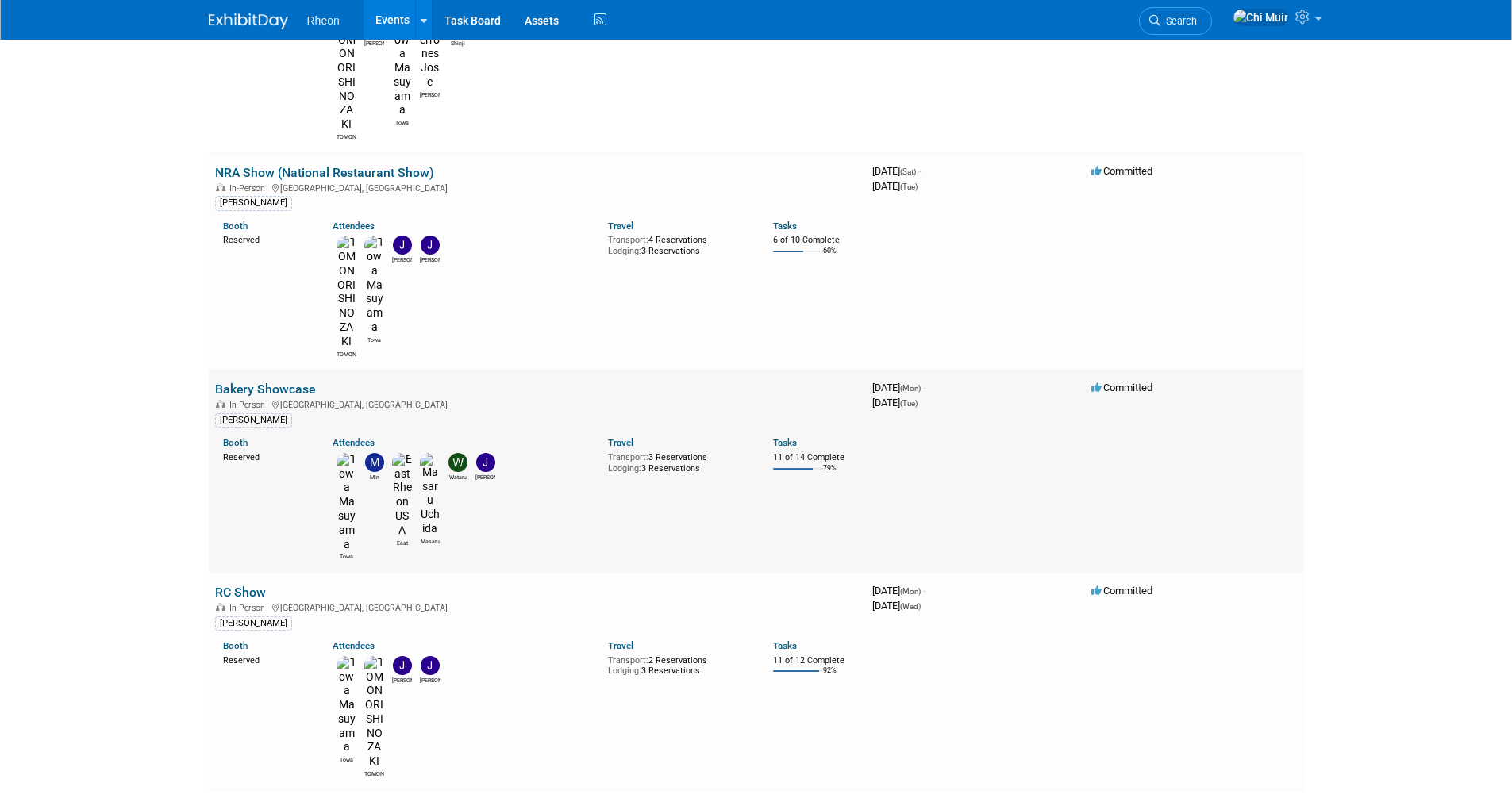
scroll to position [706, 0]
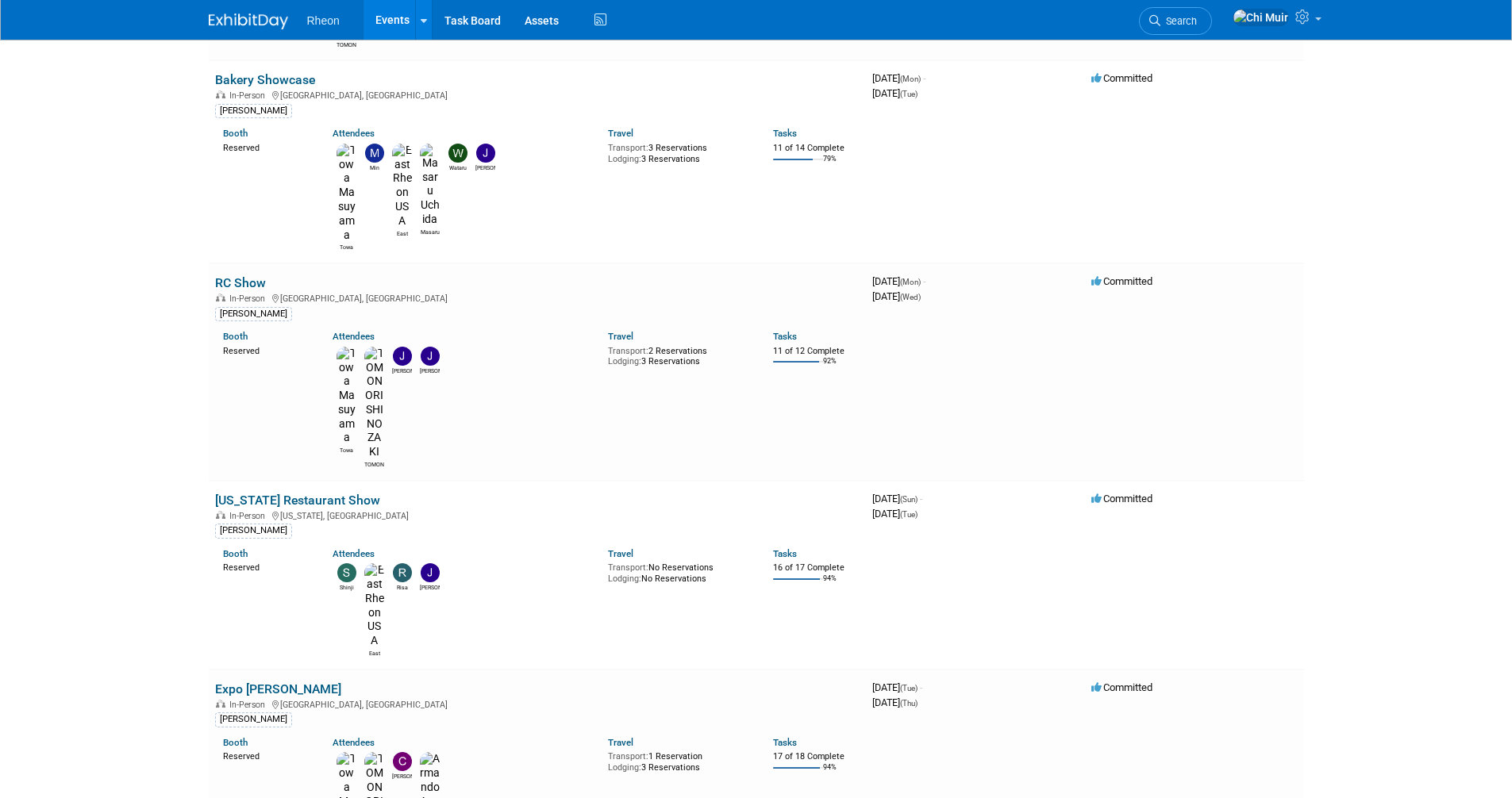
drag, startPoint x: 1233, startPoint y: 543, endPoint x: 475, endPoint y: 522, distance: 758.3
drag, startPoint x: 475, startPoint y: 523, endPoint x: 113, endPoint y: 531, distance: 362.1
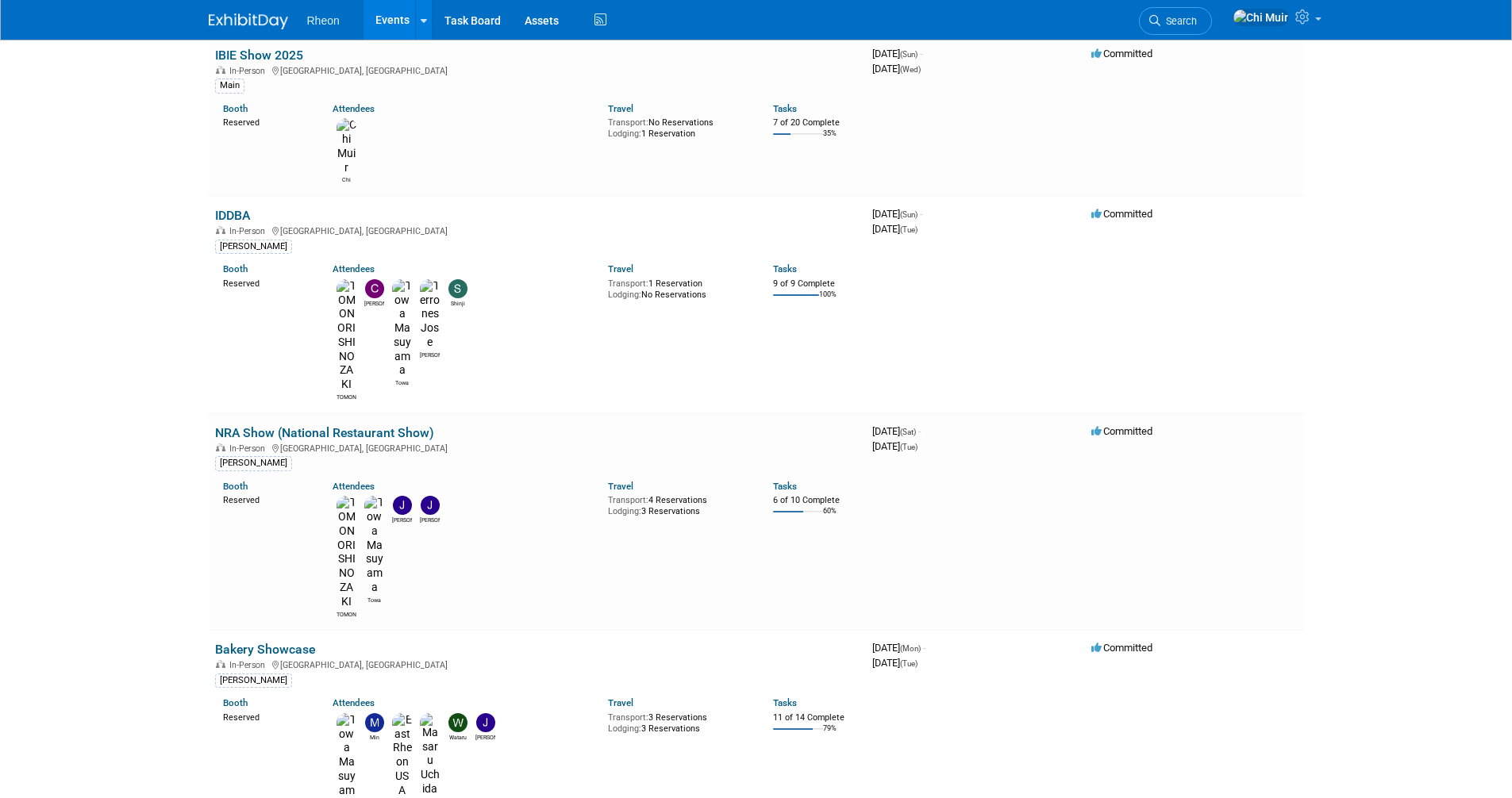
scroll to position [0, 0]
